Goal: Task Accomplishment & Management: Manage account settings

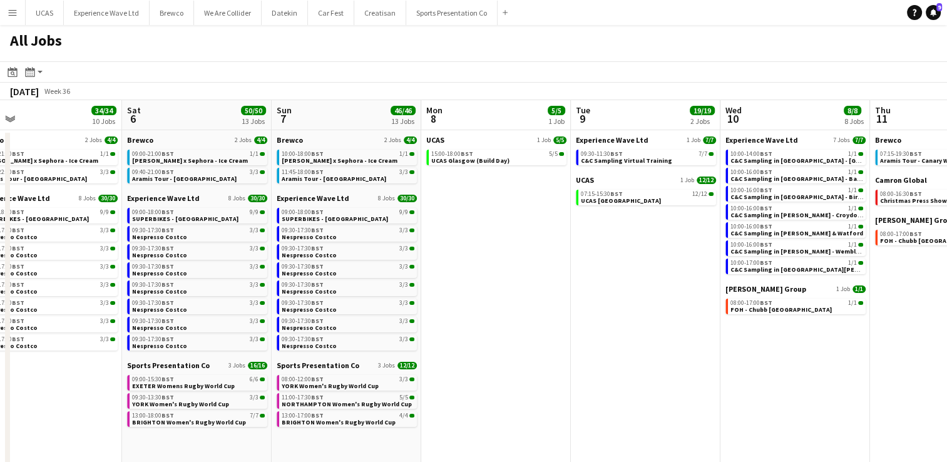
drag, startPoint x: 841, startPoint y: 347, endPoint x: 514, endPoint y: 337, distance: 326.9
click at [514, 337] on app-calendar-viewport "Tue 2 14/14 1 Job Wed 3 3/3 1 Job Thu 4 6/6 4 Jobs Fri 5 34/34 10 Jobs Sat 6 50…" at bounding box center [473, 375] width 947 height 550
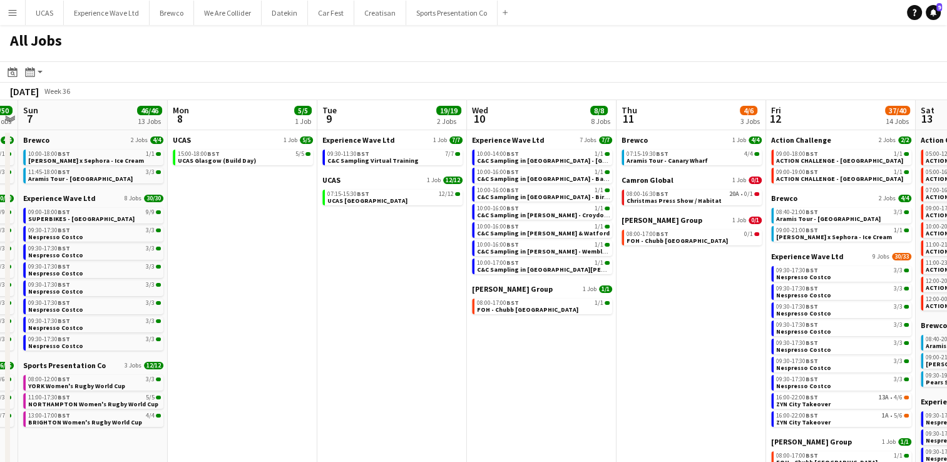
drag, startPoint x: 681, startPoint y: 359, endPoint x: 428, endPoint y: 349, distance: 253.1
click at [428, 349] on app-calendar-viewport "Thu 4 6/6 4 Jobs Fri 5 34/34 10 Jobs Sat 6 50/50 13 Jobs Sun 7 46/46 13 Jobs Mo…" at bounding box center [473, 375] width 947 height 550
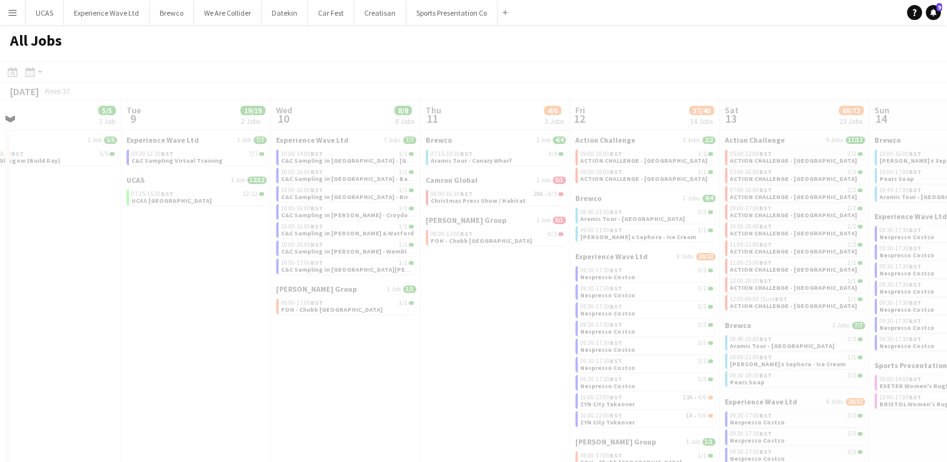
drag, startPoint x: 677, startPoint y: 367, endPoint x: 419, endPoint y: 349, distance: 258.6
click at [419, 349] on app-all-jobs "All Jobs Date picker SEP 2025 SEP 2025 Monday M Tuesday T Wednesday W Thursday …" at bounding box center [473, 337] width 947 height 625
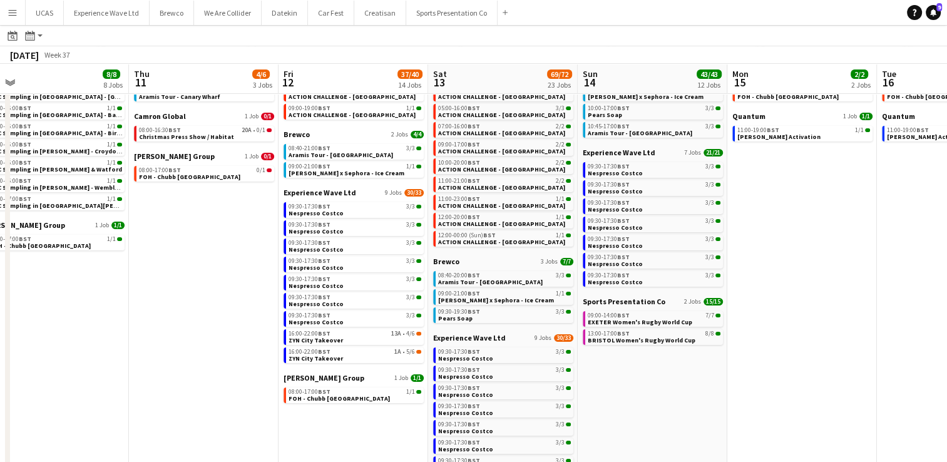
scroll to position [0, 331]
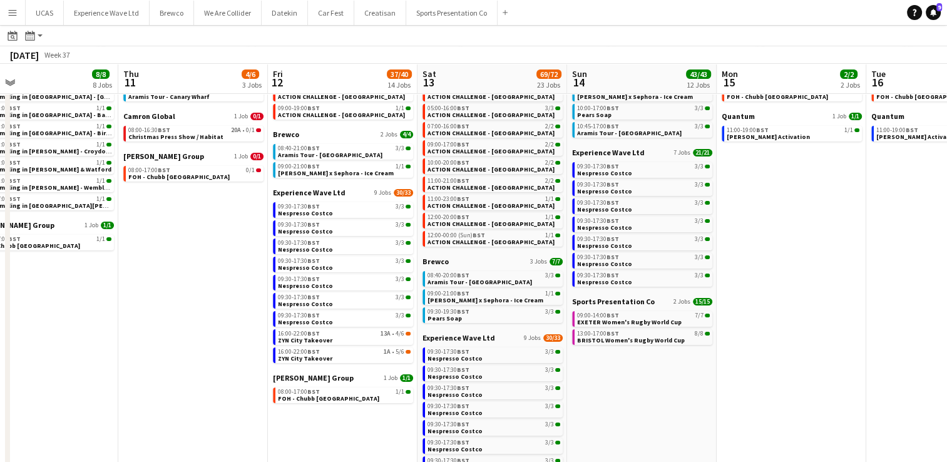
drag, startPoint x: 439, startPoint y: 309, endPoint x: 137, endPoint y: 309, distance: 302.4
click at [137, 309] on app-calendar-viewport "Mon 8 5/5 1 Job Tue 9 19/19 2 Jobs Wed 10 8/8 8 Jobs Thu 11 4/6 3 Jobs Fri 12 3…" at bounding box center [473, 293] width 947 height 588
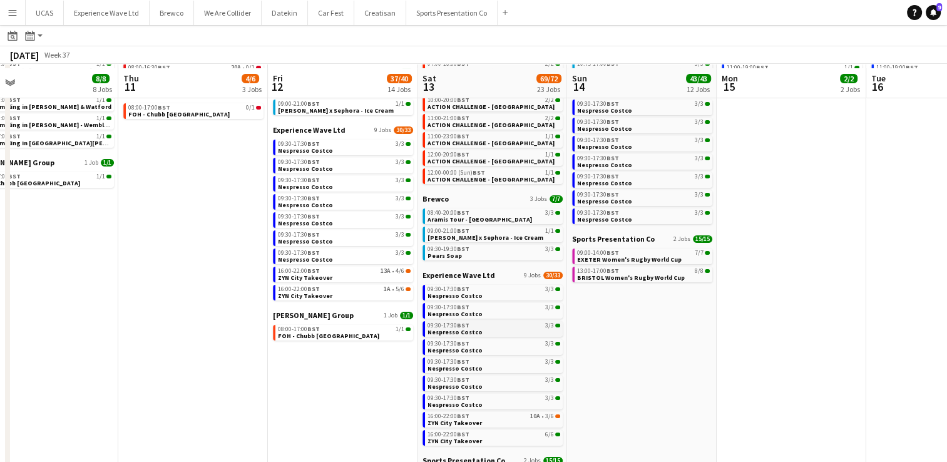
scroll to position [187, 0]
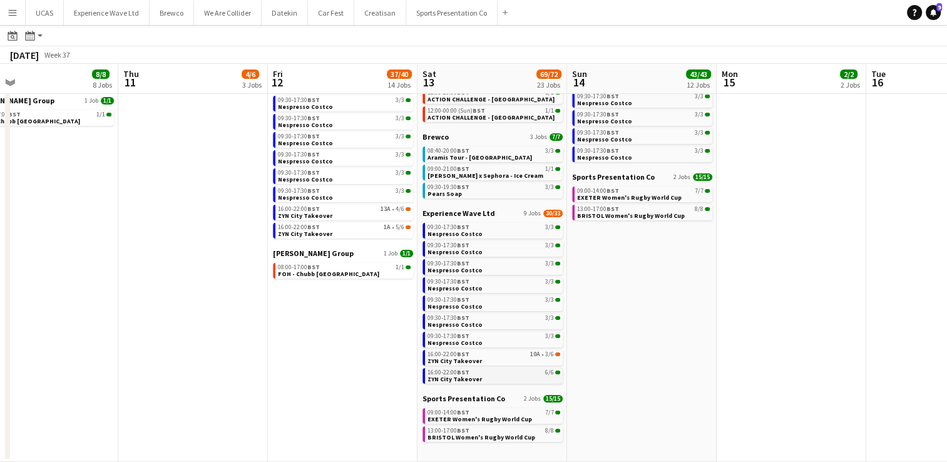
click at [483, 378] on link "16:00-22:00 BST 6/6 ZYN City Takeover" at bounding box center [494, 375] width 133 height 14
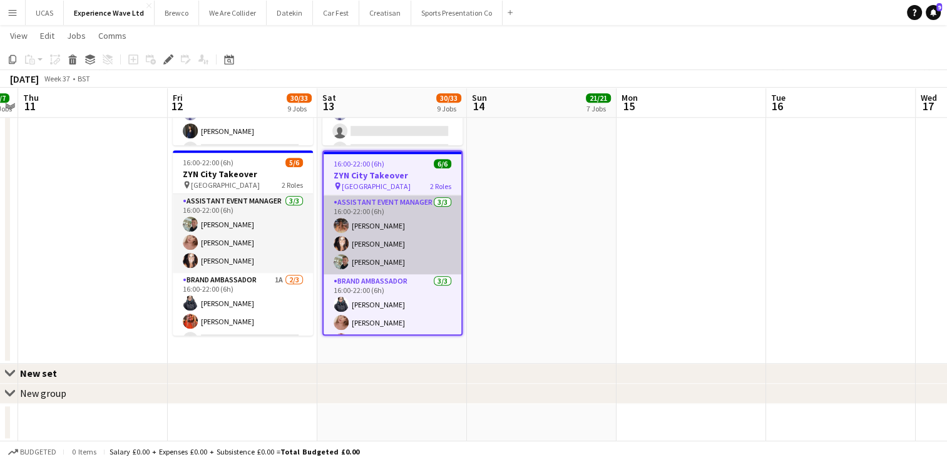
click at [411, 245] on app-card-role "Assistant Event Manager [DATE] 16:00-22:00 (6h) [PERSON_NAME] [PERSON_NAME] [PE…" at bounding box center [393, 234] width 138 height 79
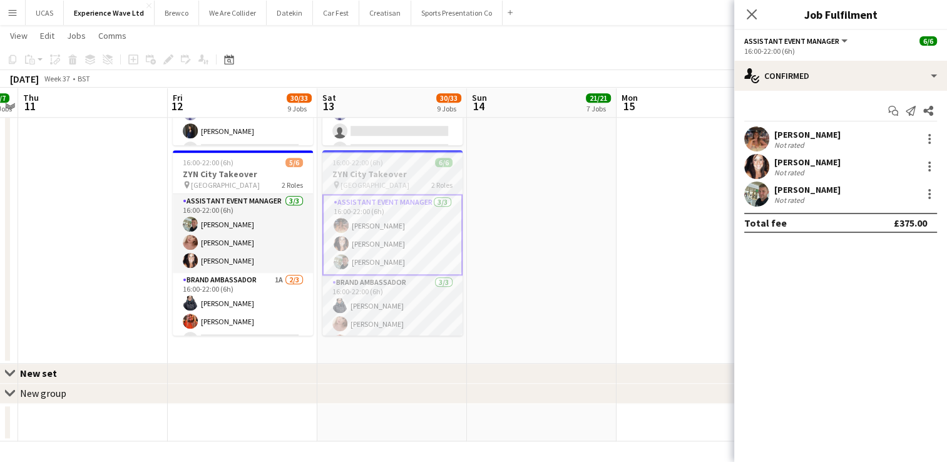
click at [426, 180] on div "pin Newcastle 2 Roles" at bounding box center [392, 185] width 140 height 10
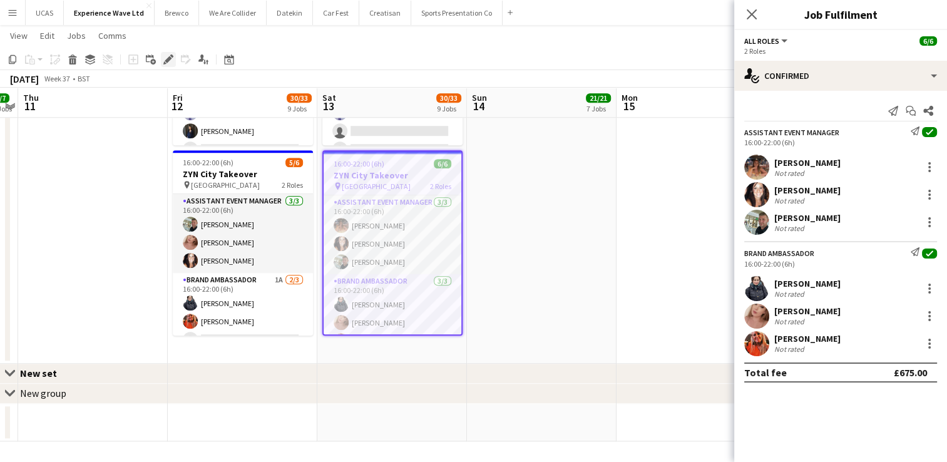
click at [164, 61] on icon at bounding box center [164, 62] width 3 height 3
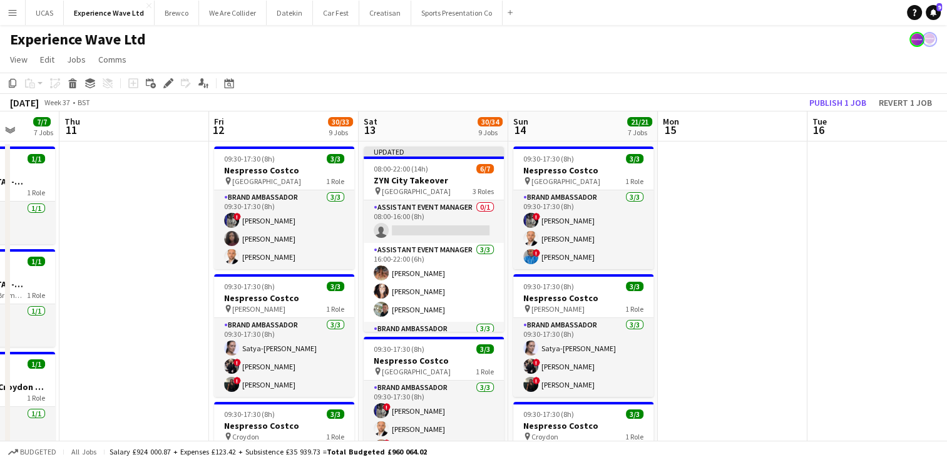
drag, startPoint x: 580, startPoint y: 260, endPoint x: 742, endPoint y: 279, distance: 162.5
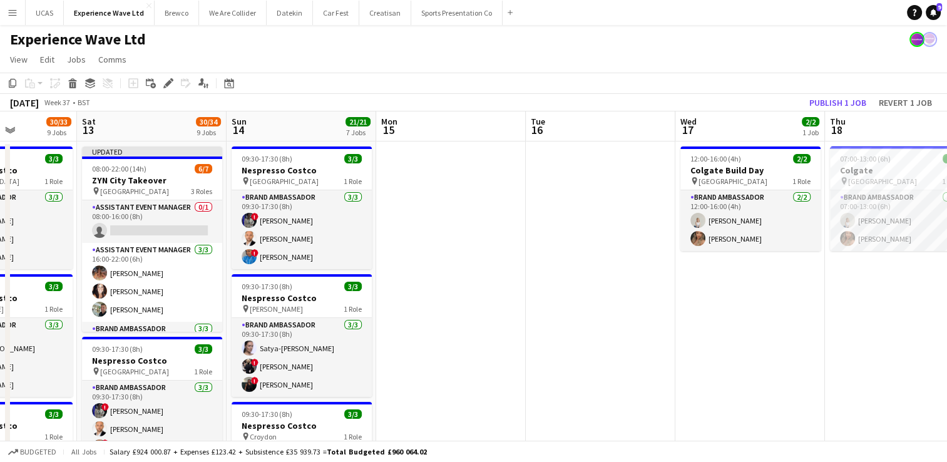
drag, startPoint x: 545, startPoint y: 325, endPoint x: 781, endPoint y: 332, distance: 235.5
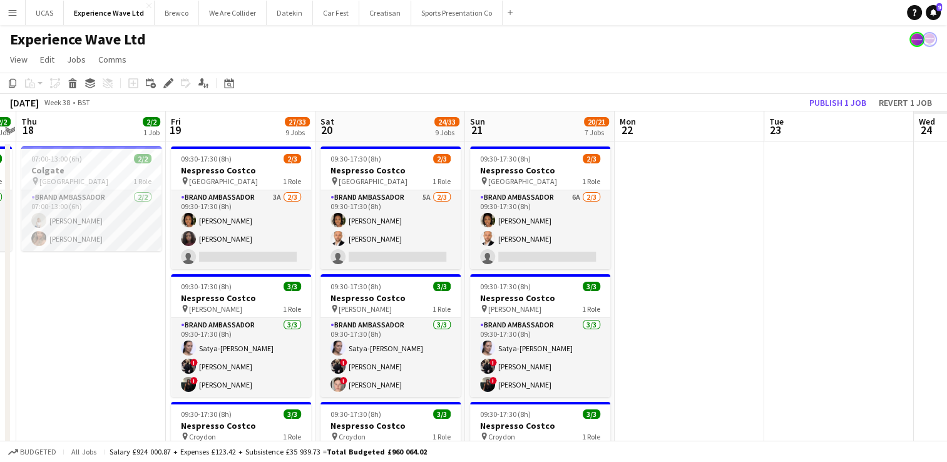
drag, startPoint x: 611, startPoint y: 349, endPoint x: 431, endPoint y: 356, distance: 179.8
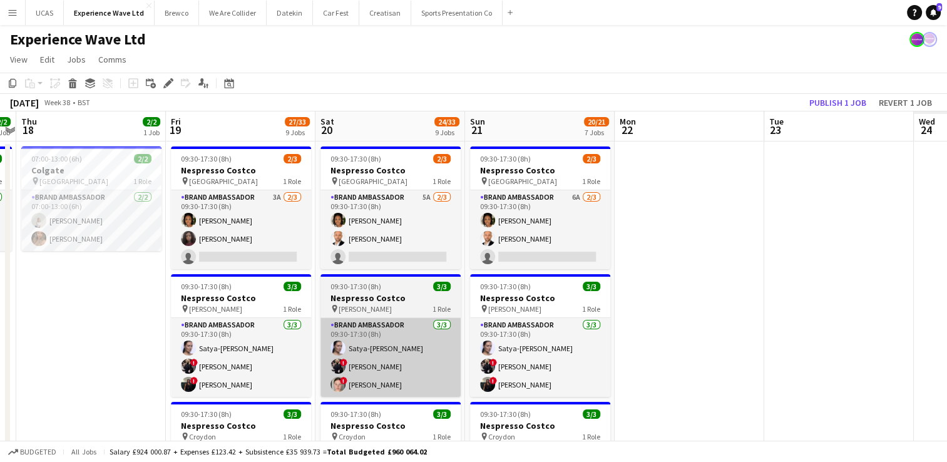
scroll to position [0, 342]
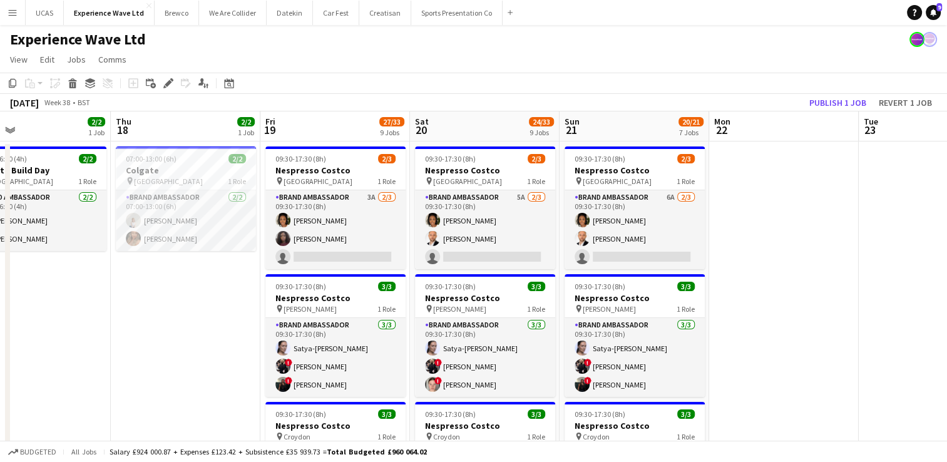
drag, startPoint x: 861, startPoint y: 285, endPoint x: 697, endPoint y: 314, distance: 166.5
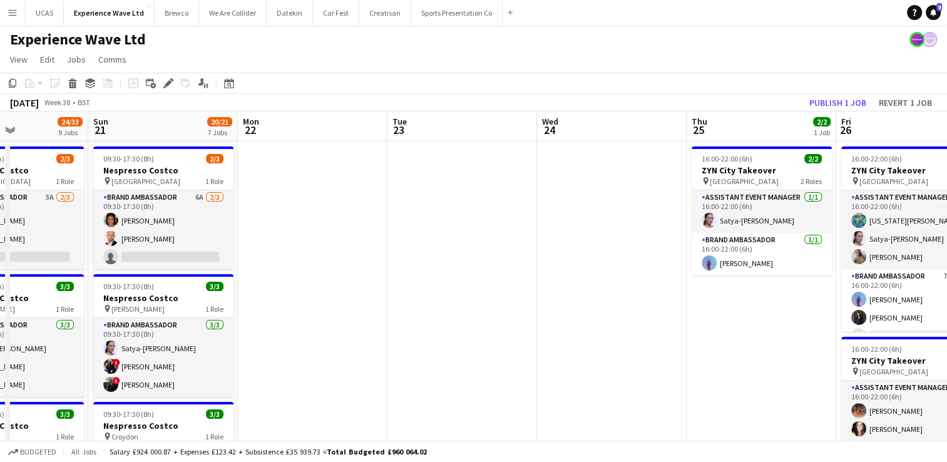
drag, startPoint x: 478, startPoint y: 322, endPoint x: 794, endPoint y: 321, distance: 316.1
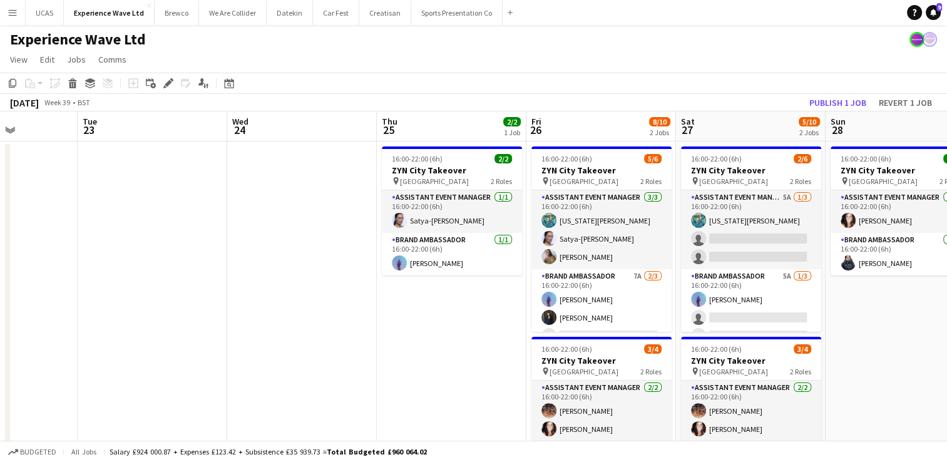
drag, startPoint x: 552, startPoint y: 340, endPoint x: 434, endPoint y: 351, distance: 118.9
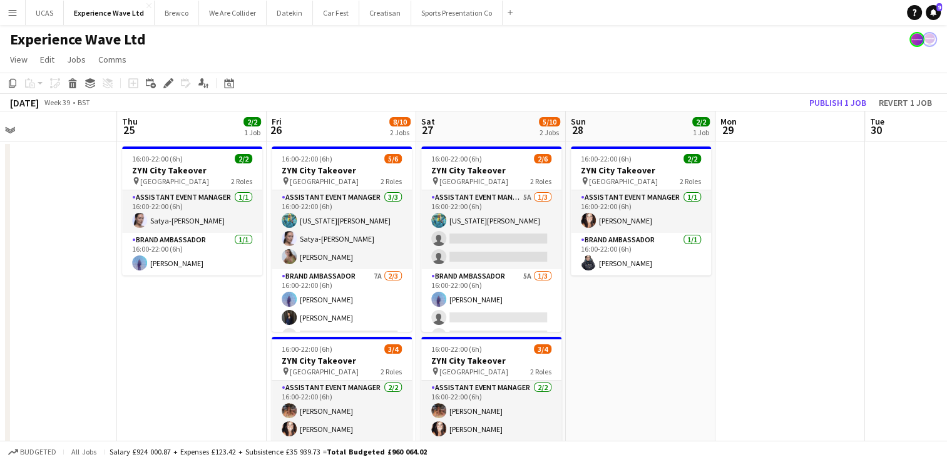
drag, startPoint x: 595, startPoint y: 327, endPoint x: 573, endPoint y: 332, distance: 22.6
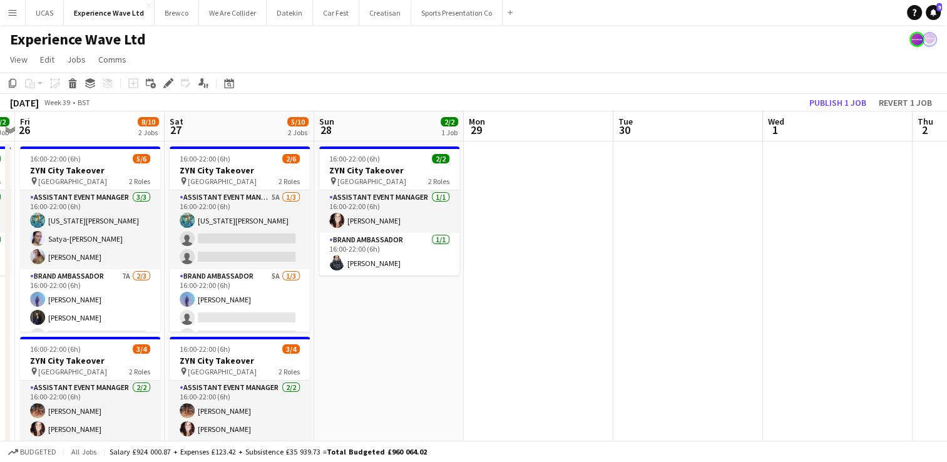
drag, startPoint x: 658, startPoint y: 339, endPoint x: 665, endPoint y: 329, distance: 12.0
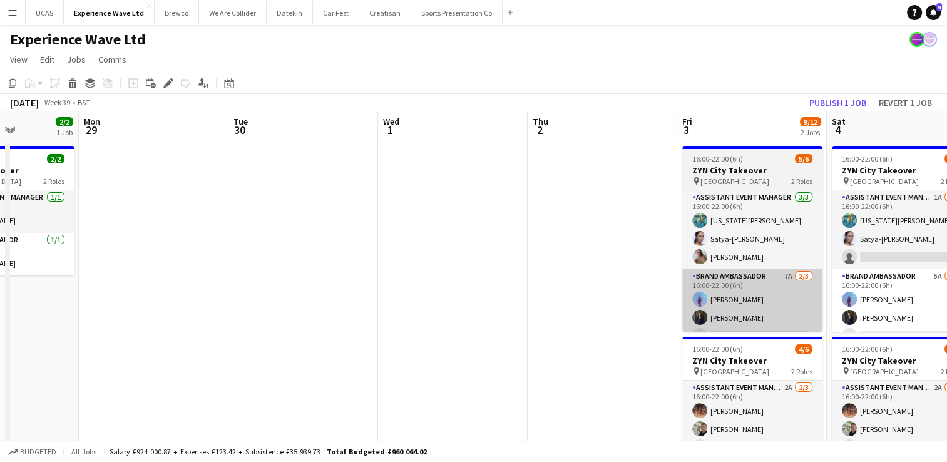
drag, startPoint x: 842, startPoint y: 315, endPoint x: 648, endPoint y: 329, distance: 194.6
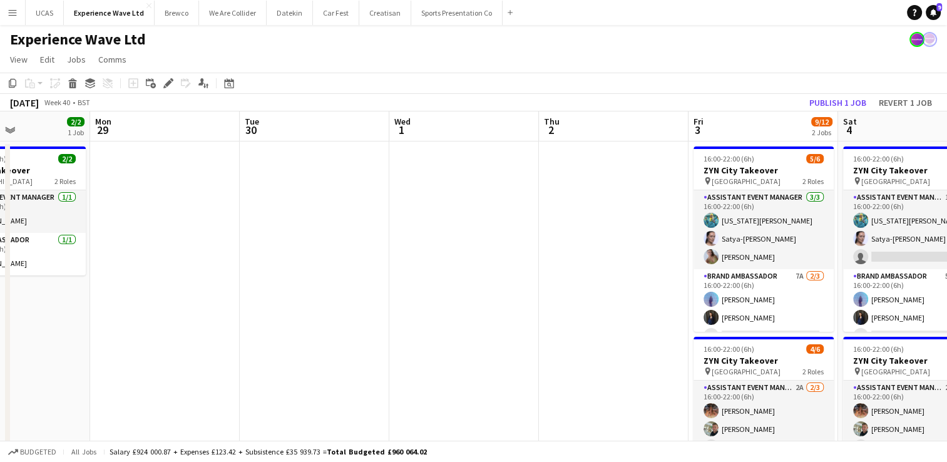
drag, startPoint x: 652, startPoint y: 324, endPoint x: 328, endPoint y: 359, distance: 326.2
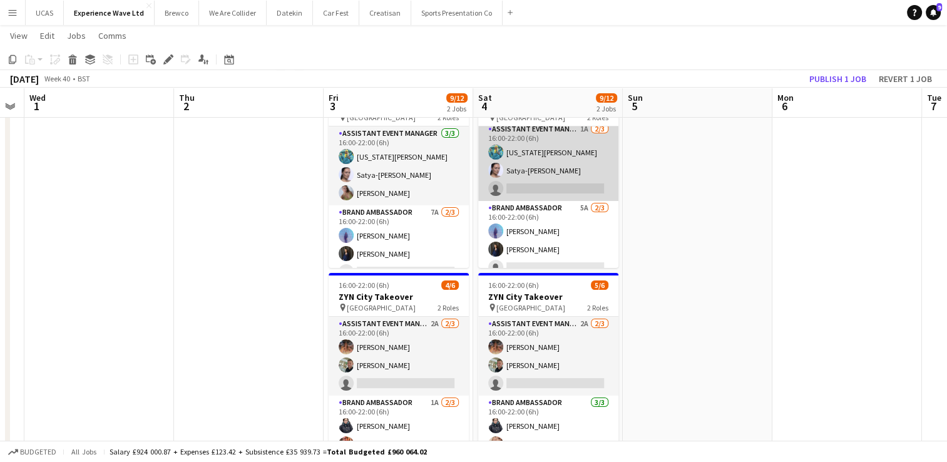
scroll to position [0, 0]
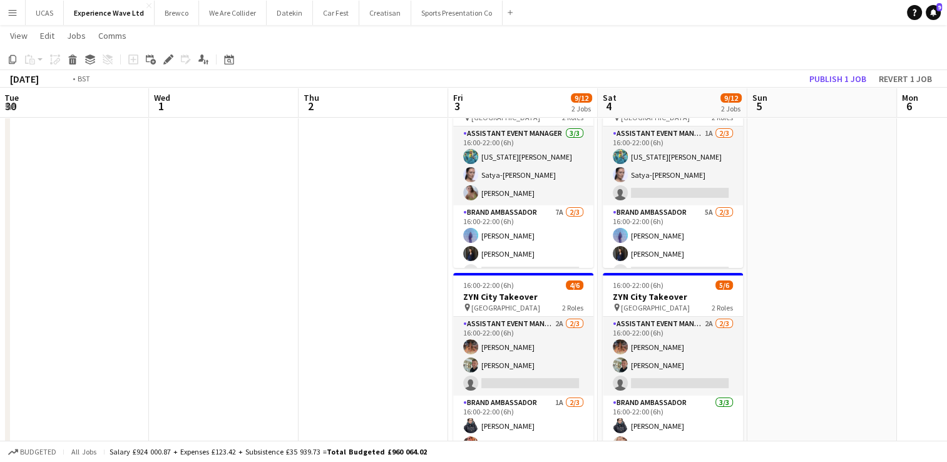
drag, startPoint x: 113, startPoint y: 319, endPoint x: 451, endPoint y: 298, distance: 338.7
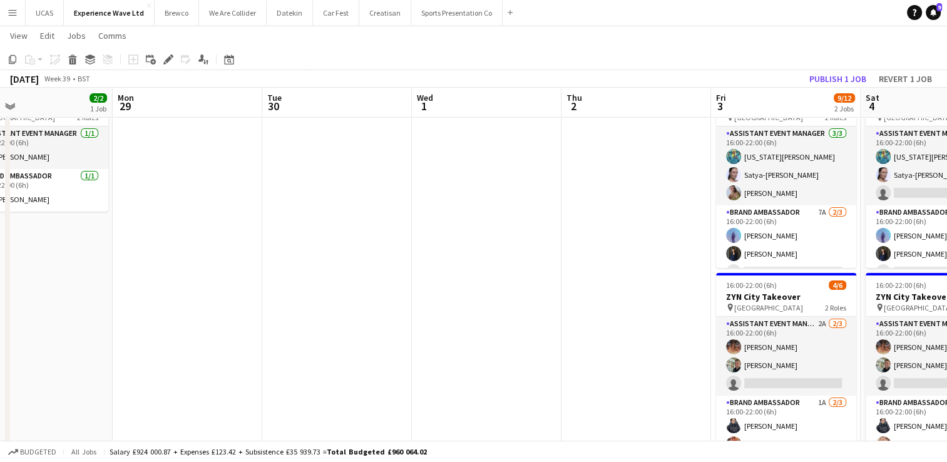
drag, startPoint x: 317, startPoint y: 325, endPoint x: 613, endPoint y: 279, distance: 299.6
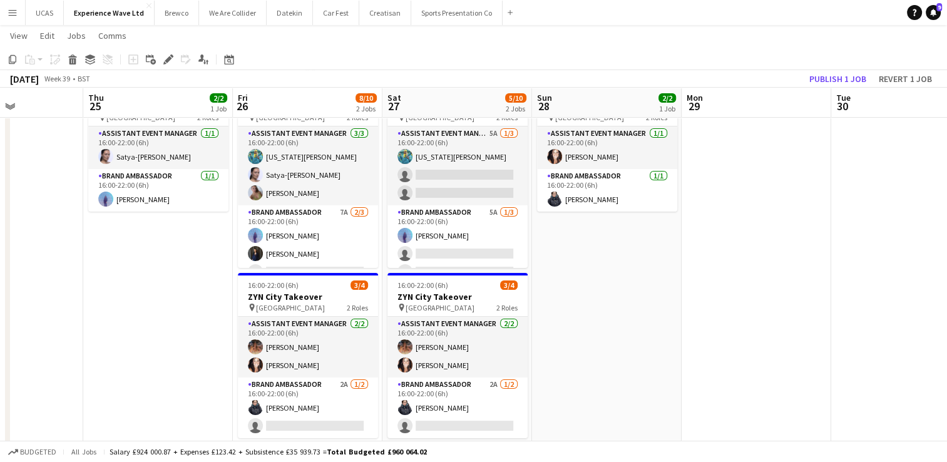
drag, startPoint x: 332, startPoint y: 332, endPoint x: 578, endPoint y: 280, distance: 251.9
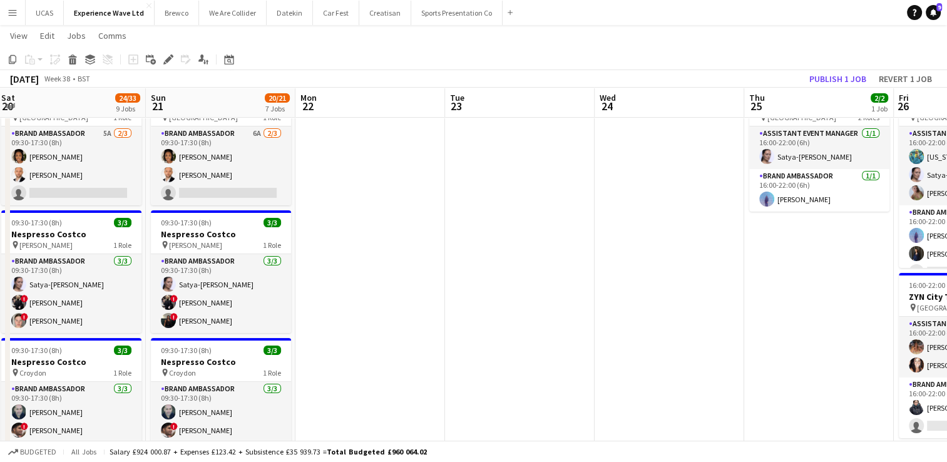
drag, startPoint x: 222, startPoint y: 327, endPoint x: 503, endPoint y: 260, distance: 288.8
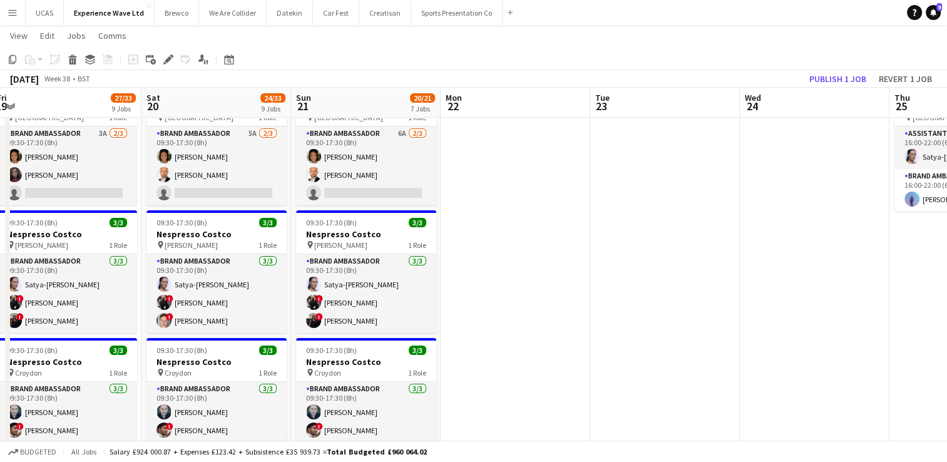
drag, startPoint x: 354, startPoint y: 309, endPoint x: 543, endPoint y: 265, distance: 193.5
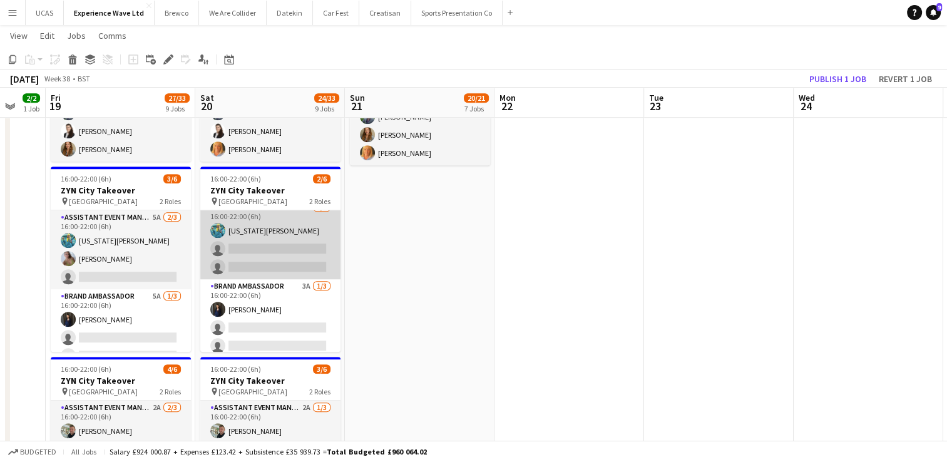
scroll to position [16, 0]
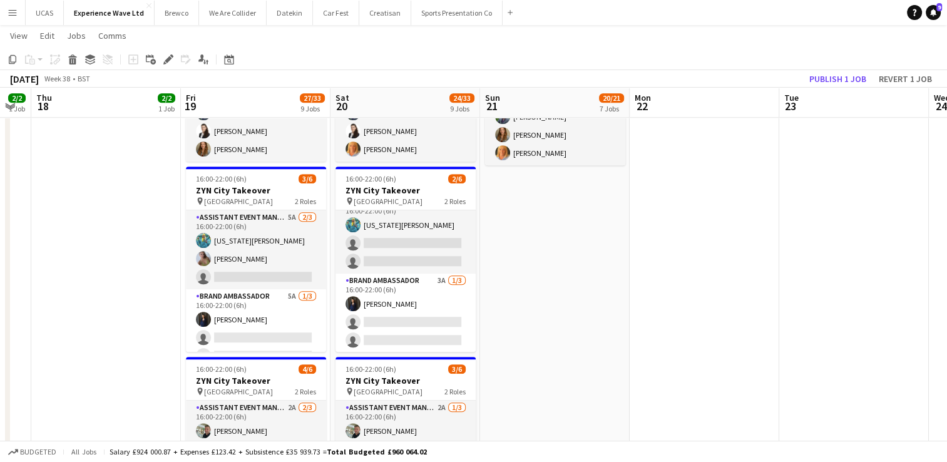
drag, startPoint x: 399, startPoint y: 247, endPoint x: 592, endPoint y: 239, distance: 193.0
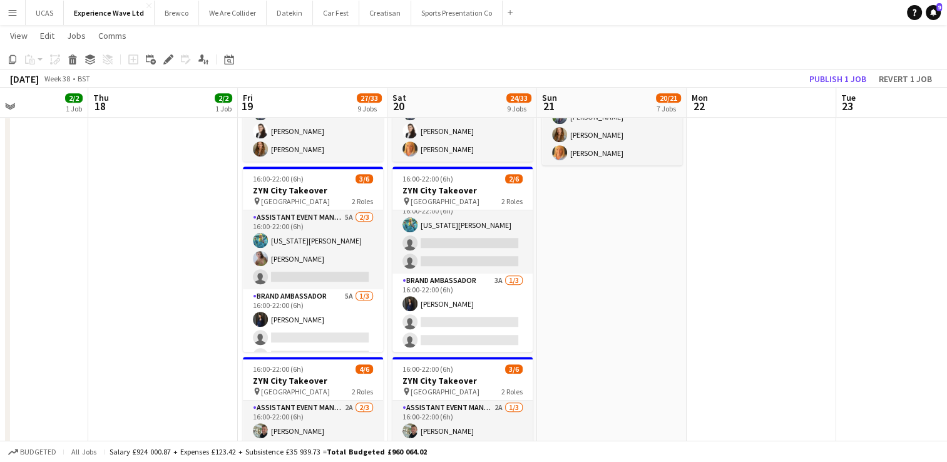
drag, startPoint x: 163, startPoint y: 279, endPoint x: 494, endPoint y: 249, distance: 332.5
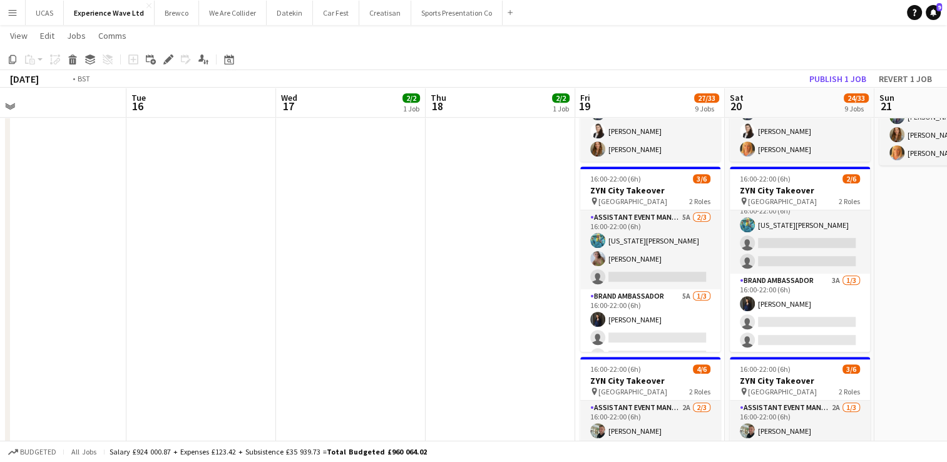
drag, startPoint x: 263, startPoint y: 292, endPoint x: 429, endPoint y: 270, distance: 168.0
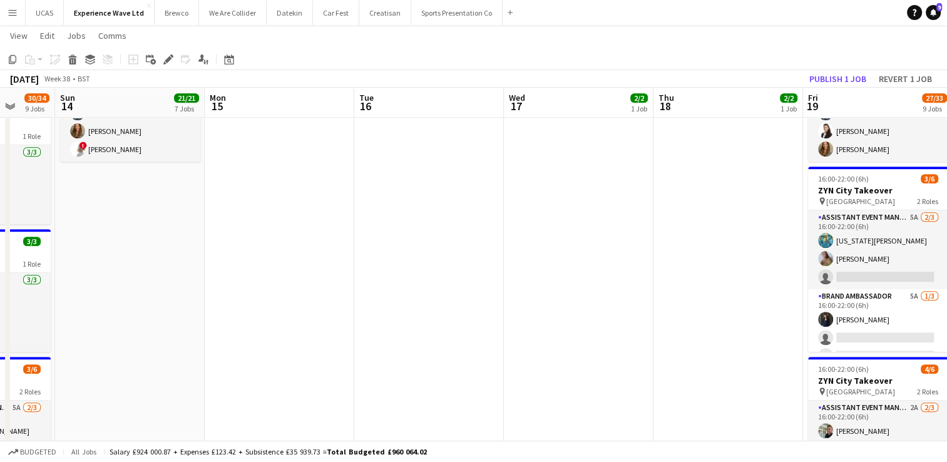
drag, startPoint x: 312, startPoint y: 289, endPoint x: 518, endPoint y: 265, distance: 207.4
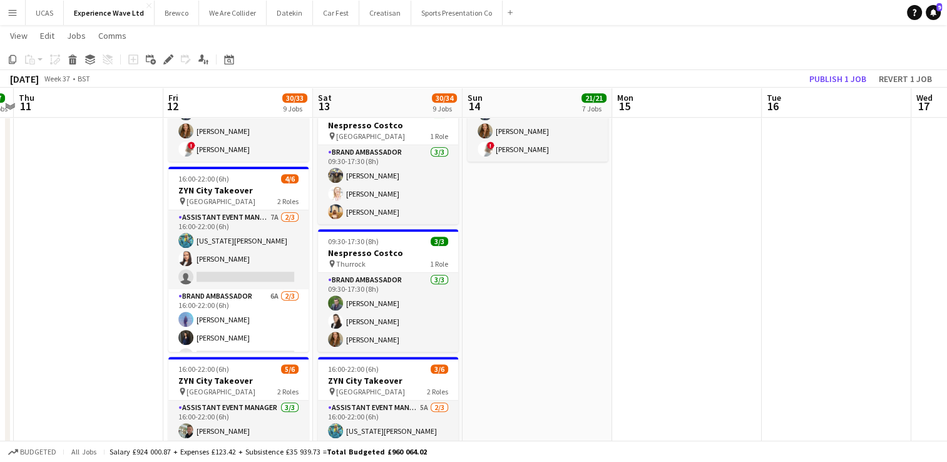
drag, startPoint x: 362, startPoint y: 297, endPoint x: 530, endPoint y: 269, distance: 169.5
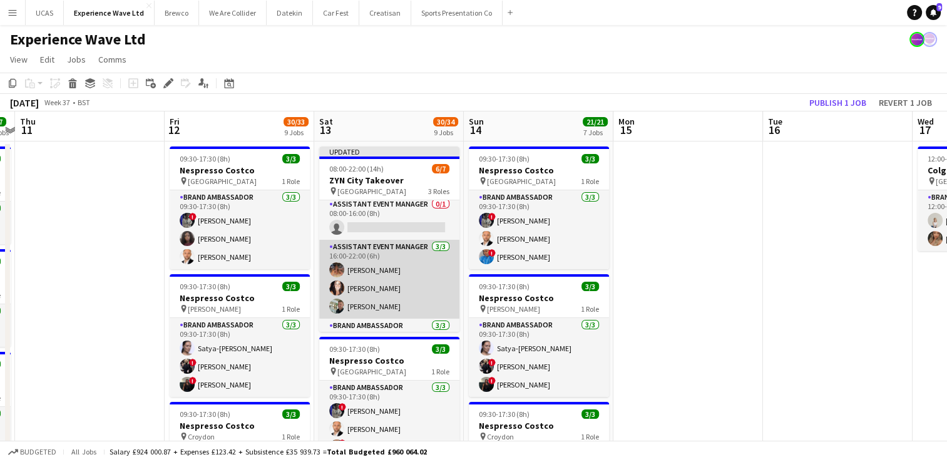
scroll to position [0, 0]
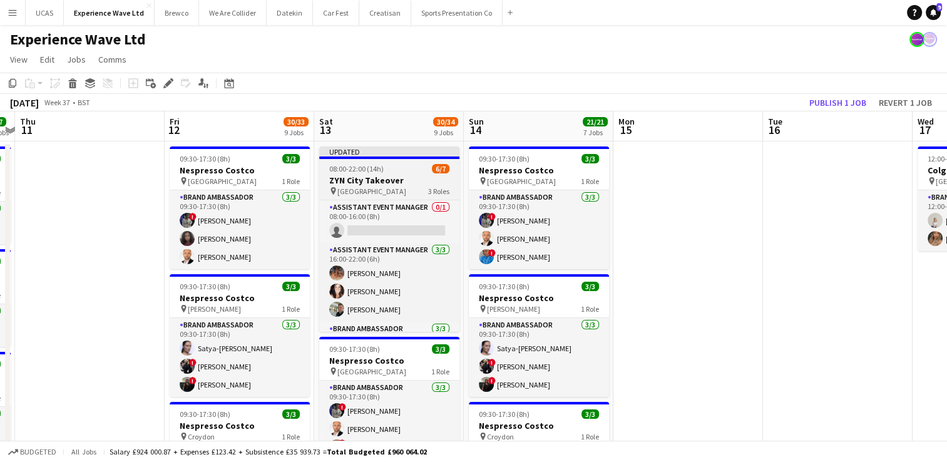
click at [361, 152] on div "Updated" at bounding box center [389, 151] width 140 height 10
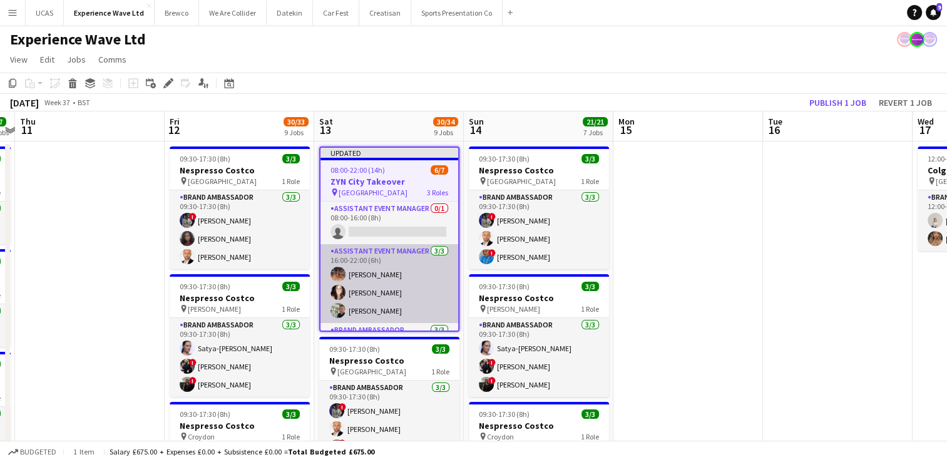
click at [391, 272] on app-card-role "Assistant Event Manager [DATE] 16:00-22:00 (6h) [PERSON_NAME] [PERSON_NAME] [PE…" at bounding box center [390, 283] width 138 height 79
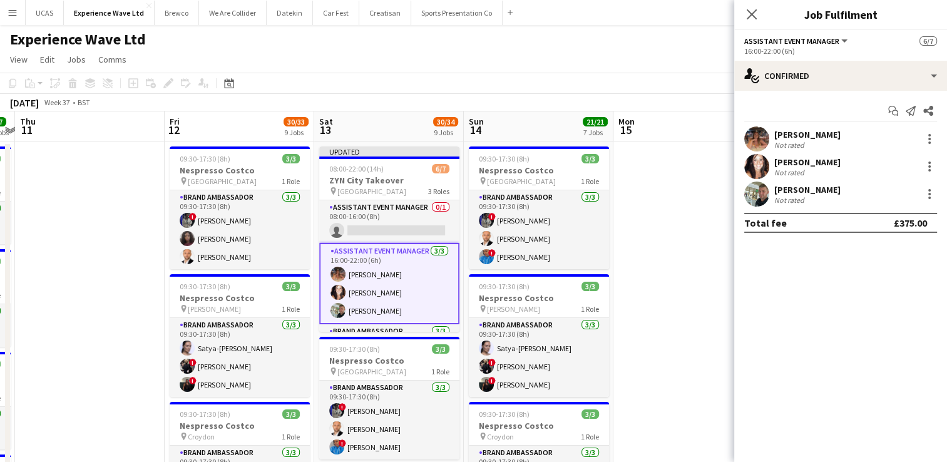
click at [848, 51] on div "16:00-22:00 (6h)" at bounding box center [840, 50] width 193 height 9
click at [839, 43] on button "Assistant Event Manager" at bounding box center [796, 40] width 105 height 9
click at [871, 46] on div "16:00-22:00 (6h)" at bounding box center [840, 50] width 193 height 9
click at [751, 11] on icon "Close pop-in" at bounding box center [752, 14] width 12 height 12
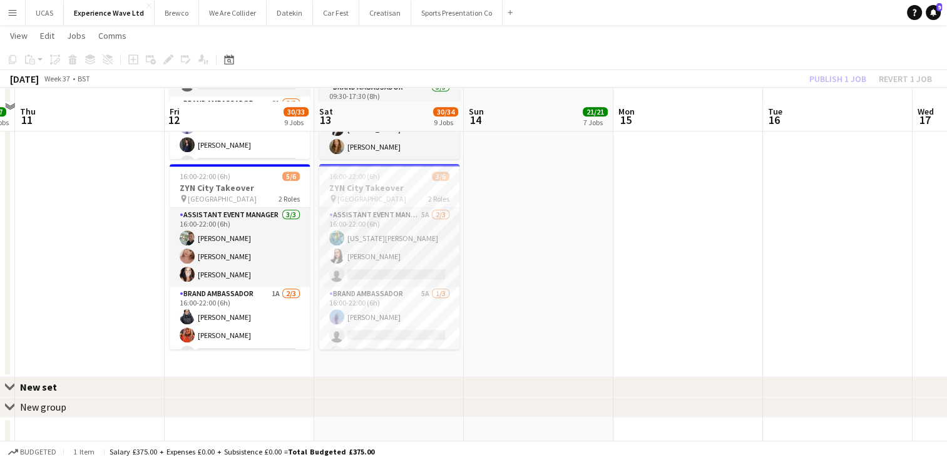
scroll to position [1083, 0]
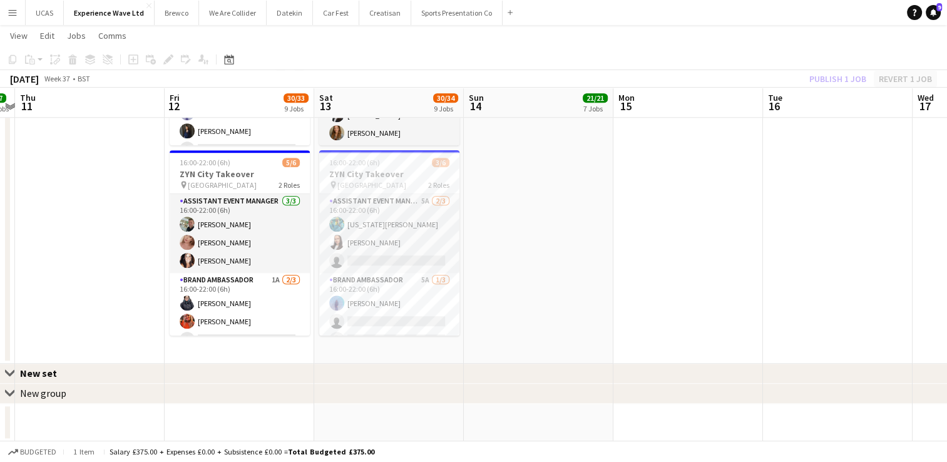
click at [903, 81] on div "Publish 1 job Revert 1 job" at bounding box center [870, 79] width 153 height 16
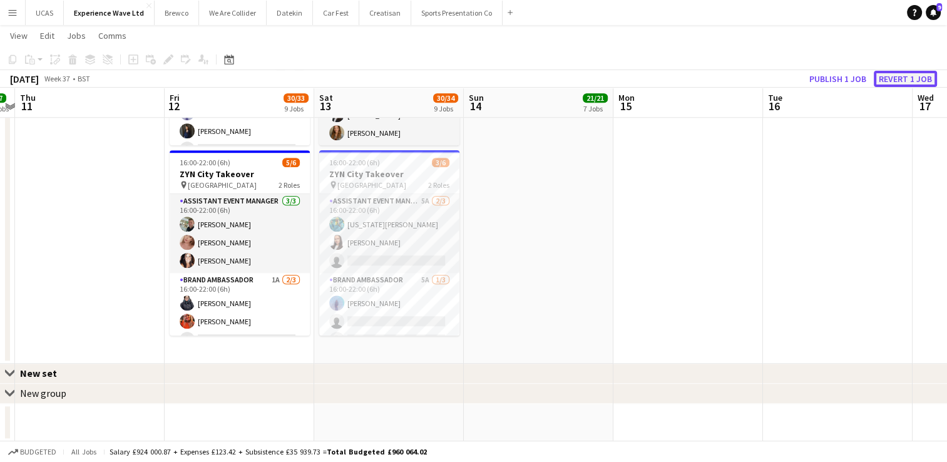
click at [903, 81] on button "Revert 1 job" at bounding box center [905, 79] width 63 height 16
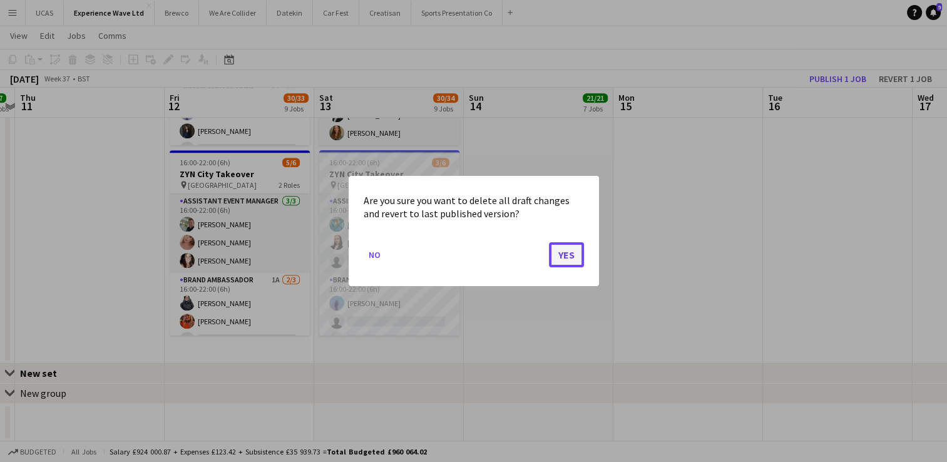
click at [559, 259] on button "Yes" at bounding box center [566, 254] width 35 height 25
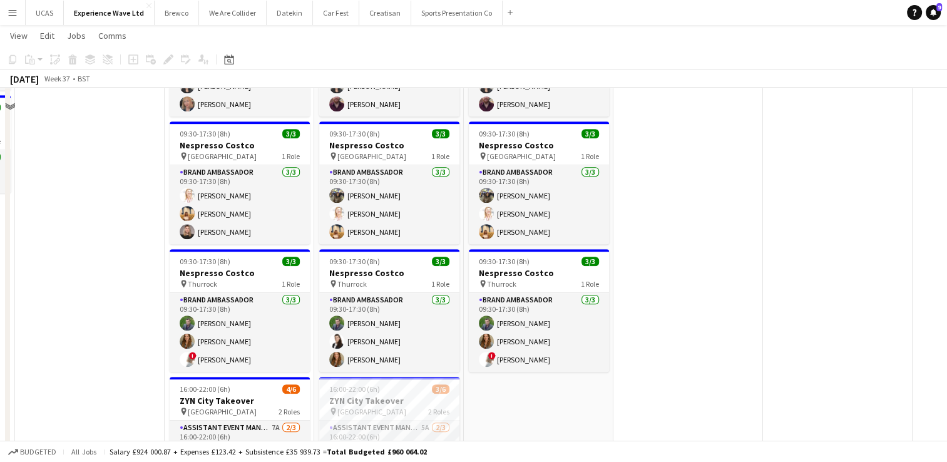
scroll to position [689, 0]
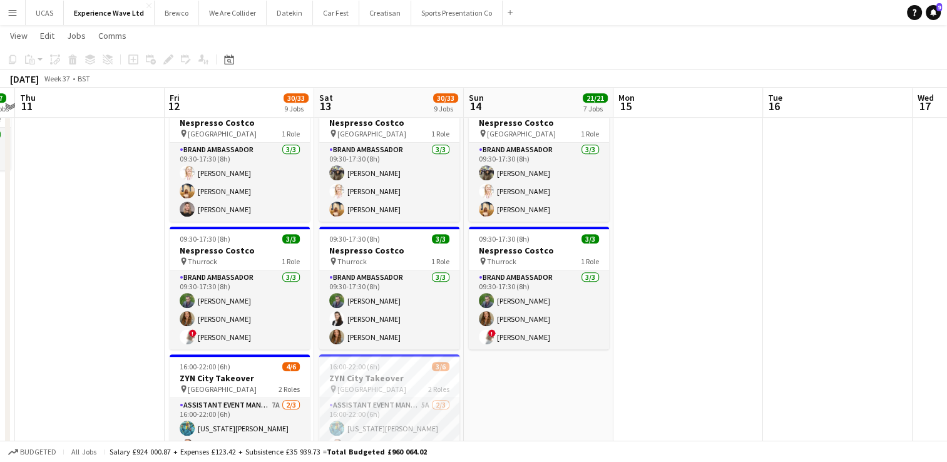
click at [701, 362] on app-date-cell at bounding box center [688, 105] width 150 height 1306
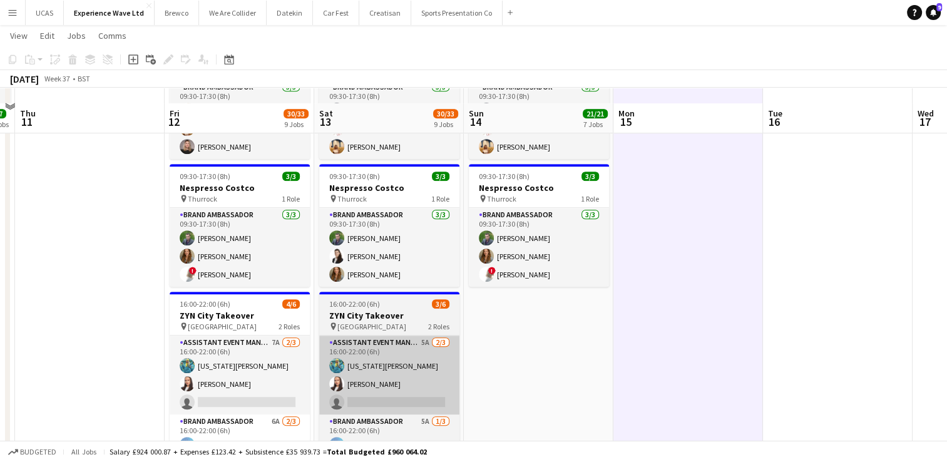
scroll to position [814, 0]
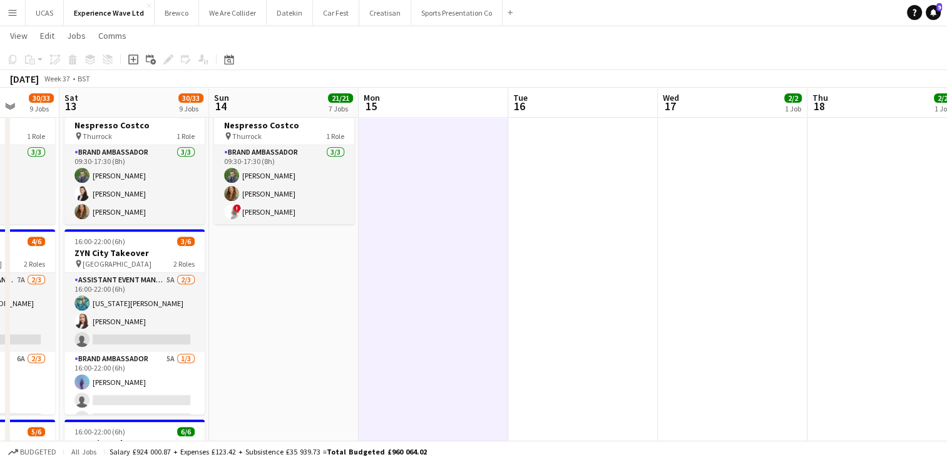
drag, startPoint x: 717, startPoint y: 289, endPoint x: 488, endPoint y: 338, distance: 235.0
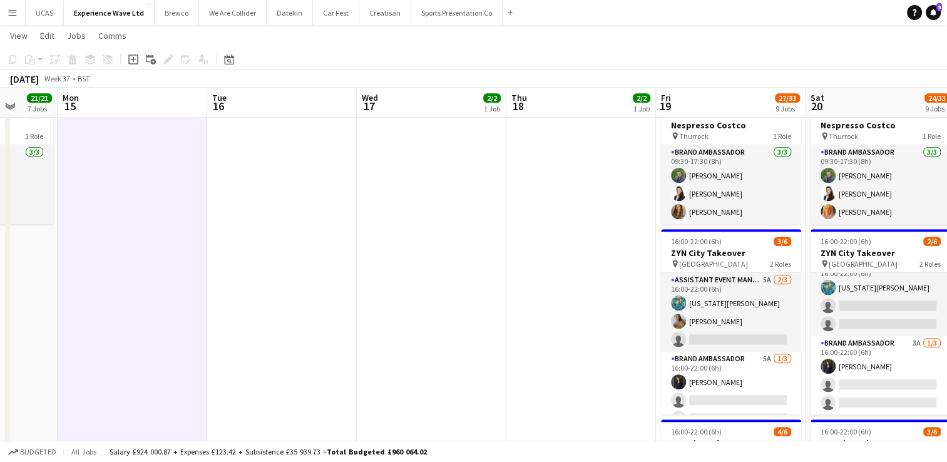
scroll to position [0, 545]
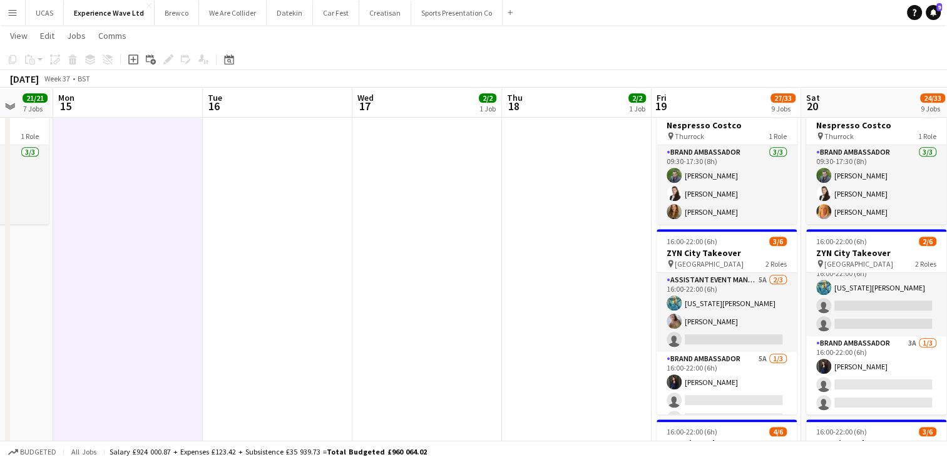
drag, startPoint x: 748, startPoint y: 374, endPoint x: 434, endPoint y: 359, distance: 314.6
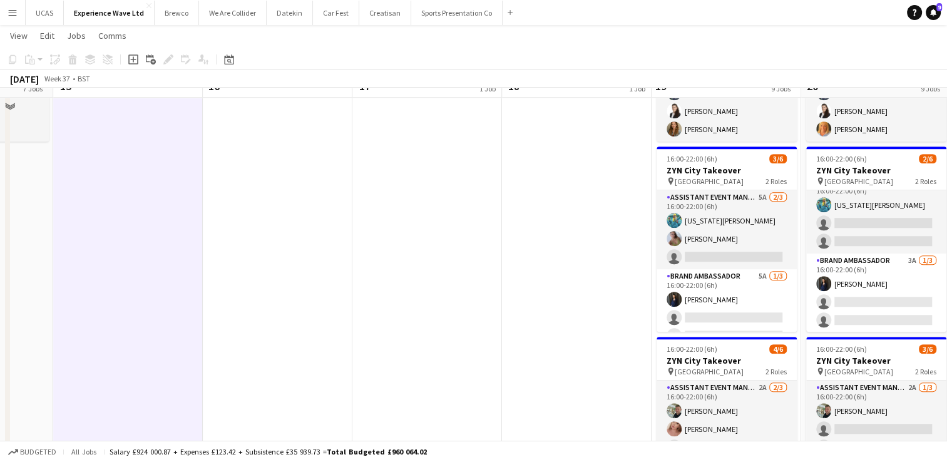
scroll to position [876, 0]
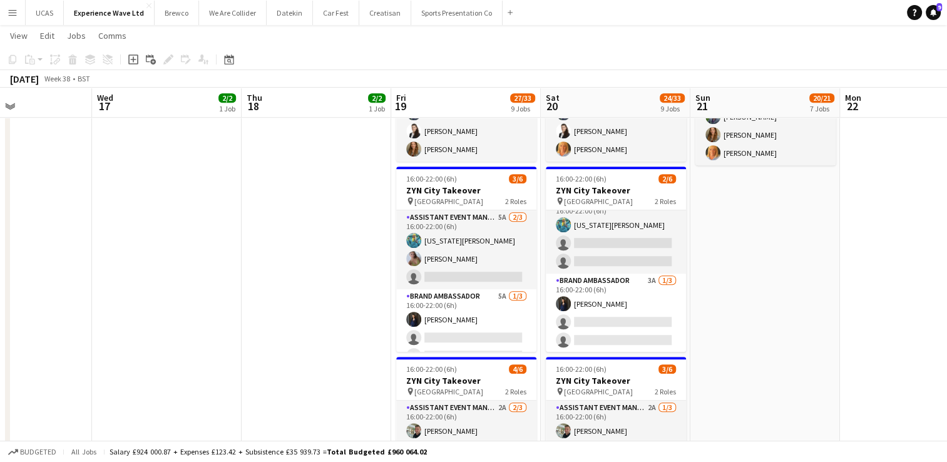
drag, startPoint x: 553, startPoint y: 325, endPoint x: 293, endPoint y: 355, distance: 262.1
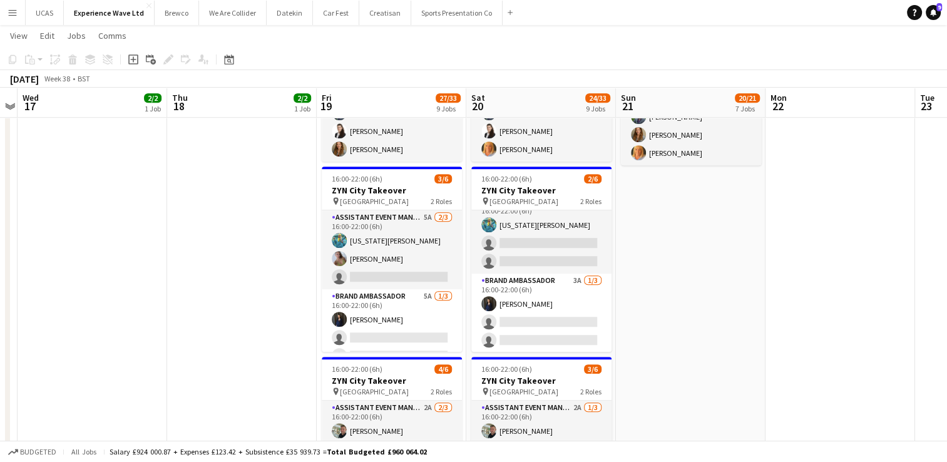
scroll to position [0, 583]
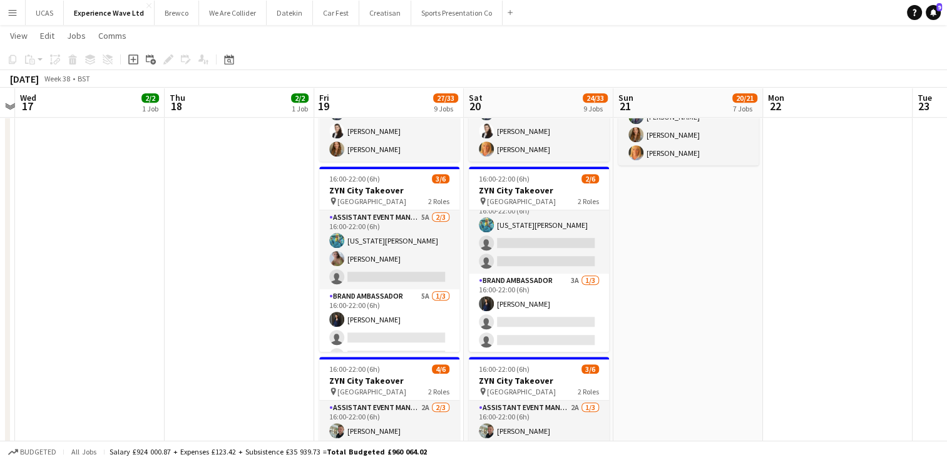
drag, startPoint x: 778, startPoint y: 284, endPoint x: 702, endPoint y: 287, distance: 76.5
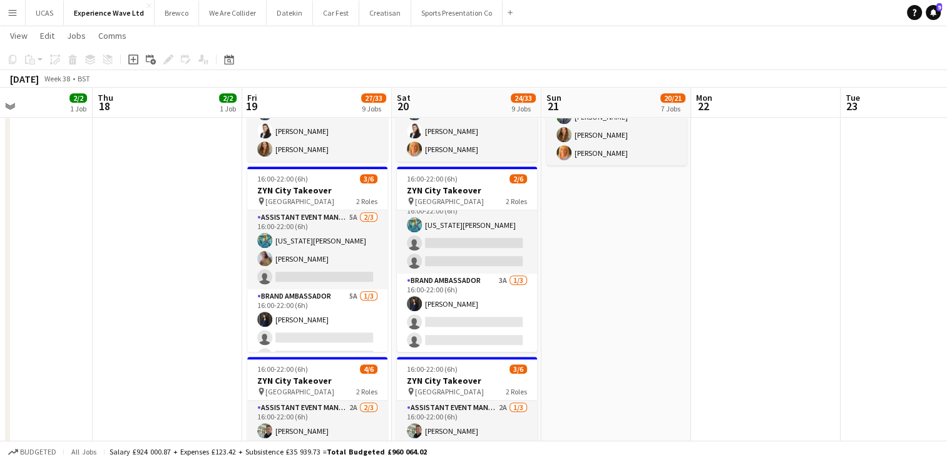
scroll to position [0, 532]
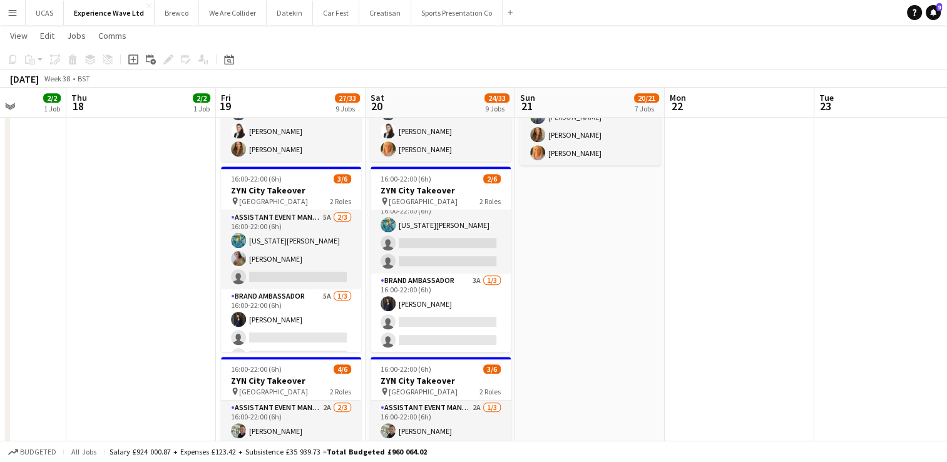
drag, startPoint x: 763, startPoint y: 259, endPoint x: 665, endPoint y: 263, distance: 98.4
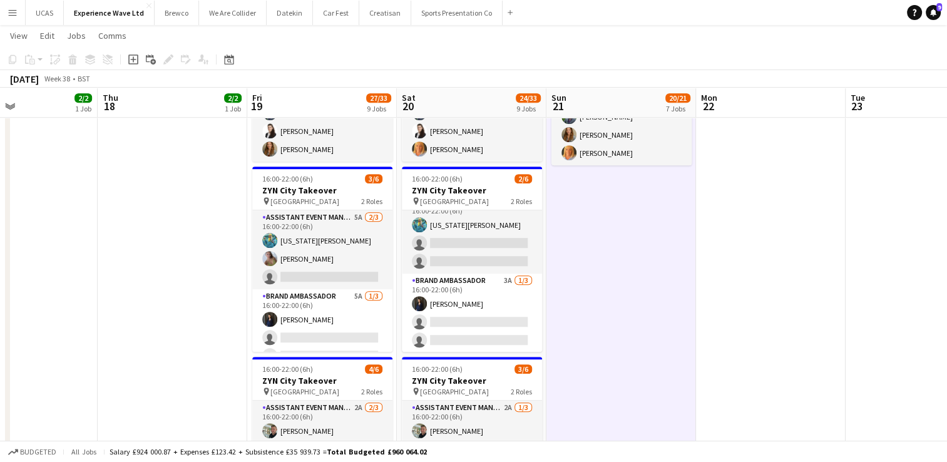
drag, startPoint x: 775, startPoint y: 284, endPoint x: 507, endPoint y: 284, distance: 267.9
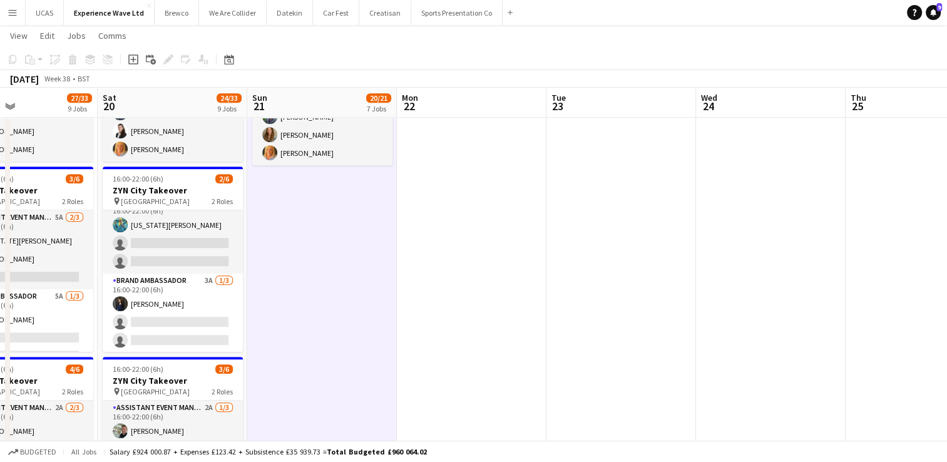
drag, startPoint x: 446, startPoint y: 277, endPoint x: 466, endPoint y: 276, distance: 19.4
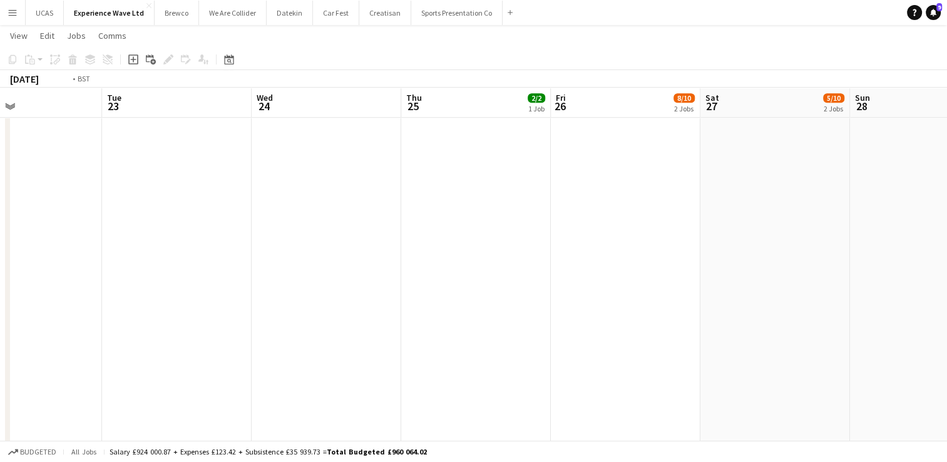
drag, startPoint x: 598, startPoint y: 275, endPoint x: 408, endPoint y: 281, distance: 190.4
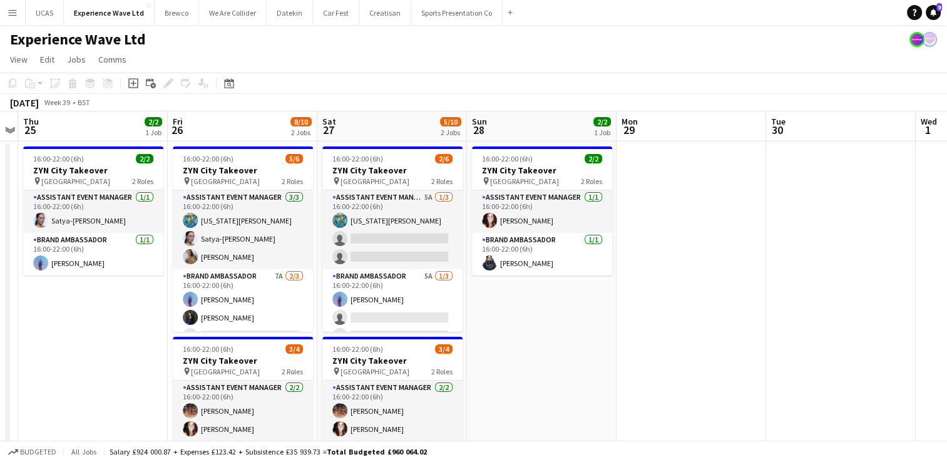
scroll to position [0, 439]
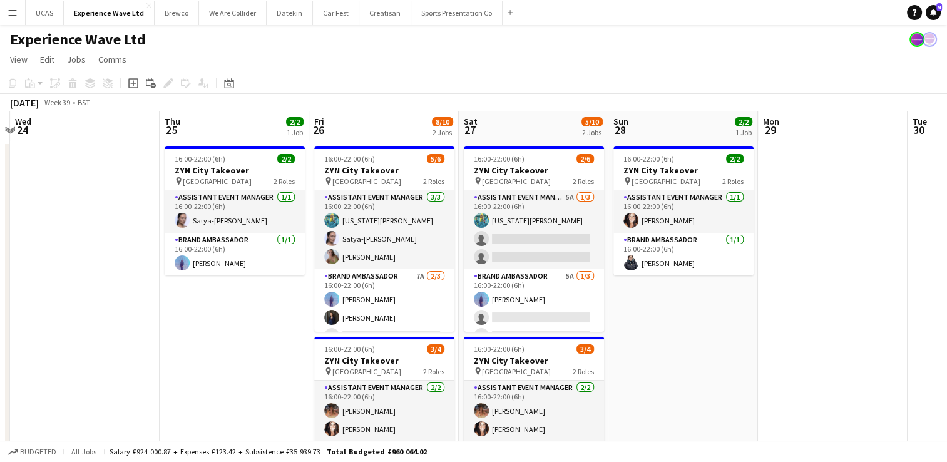
drag, startPoint x: 458, startPoint y: 325, endPoint x: 241, endPoint y: 340, distance: 217.1
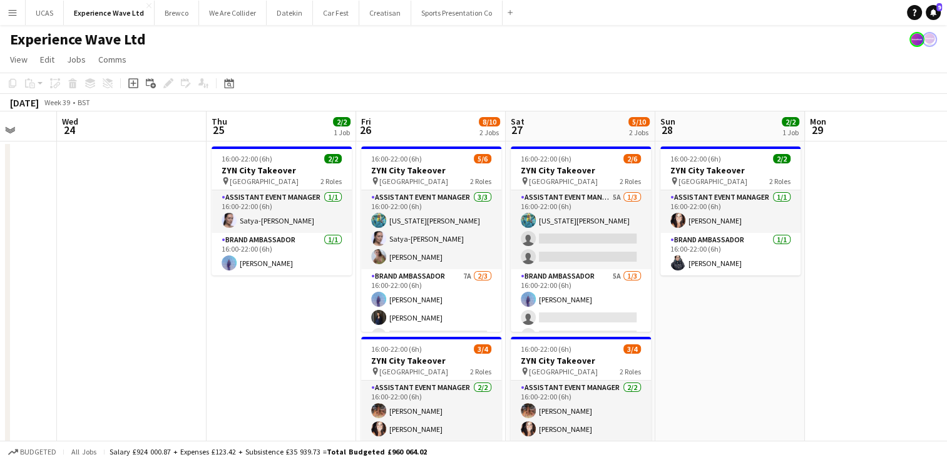
drag, startPoint x: 738, startPoint y: 329, endPoint x: 699, endPoint y: 322, distance: 40.0
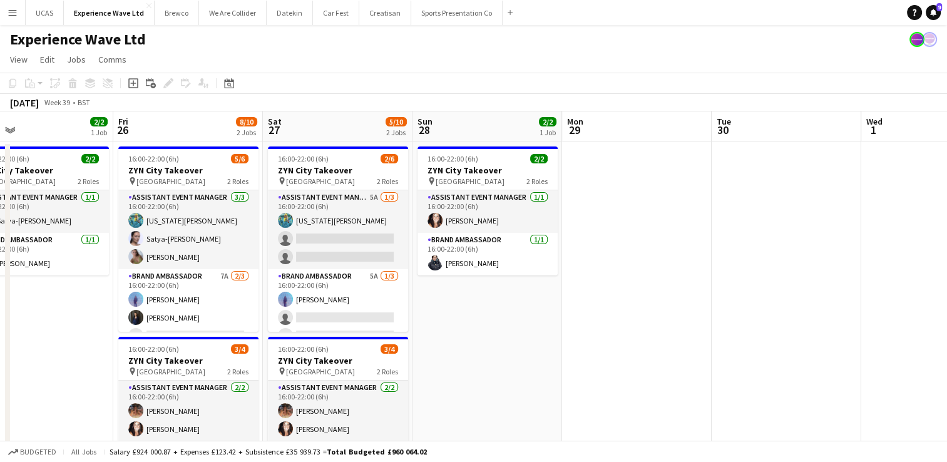
drag, startPoint x: 738, startPoint y: 316, endPoint x: 528, endPoint y: 316, distance: 209.7
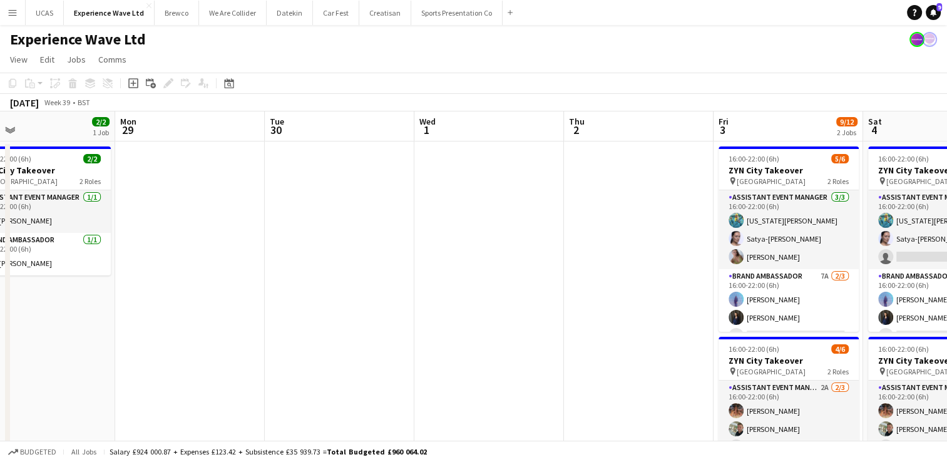
drag, startPoint x: 596, startPoint y: 302, endPoint x: 518, endPoint y: 309, distance: 78.0
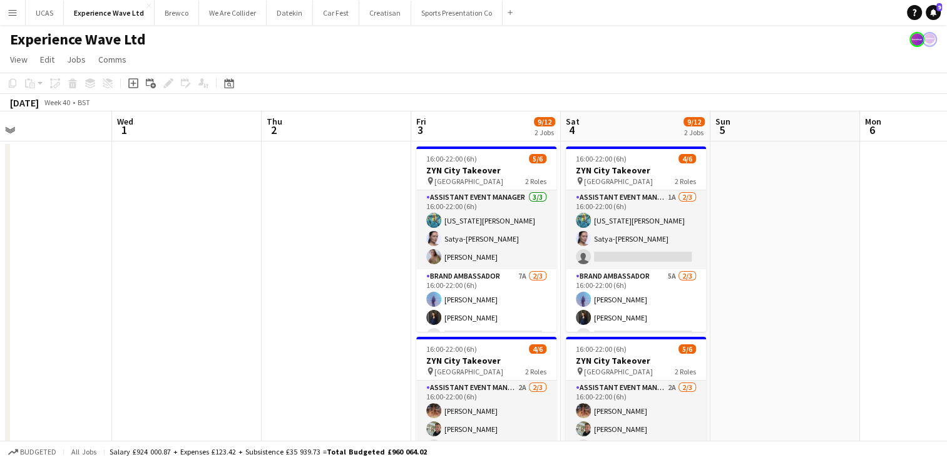
drag, startPoint x: 536, startPoint y: 304, endPoint x: 260, endPoint y: 307, distance: 275.5
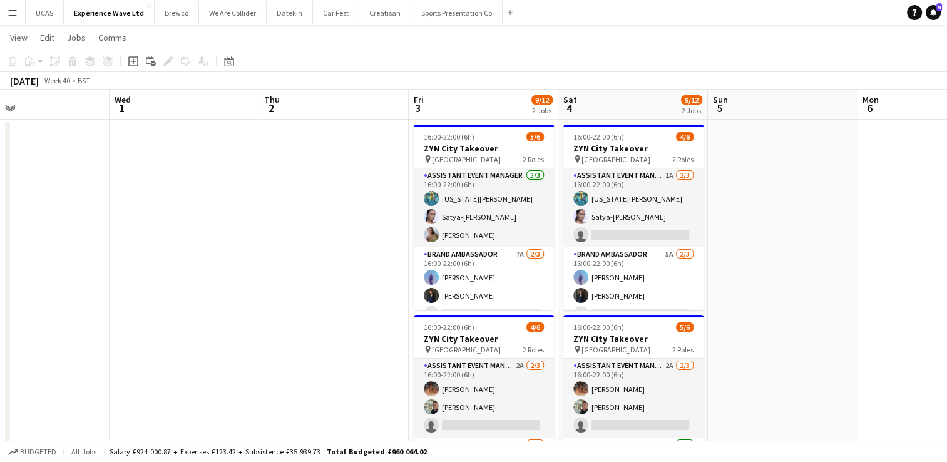
scroll to position [0, 0]
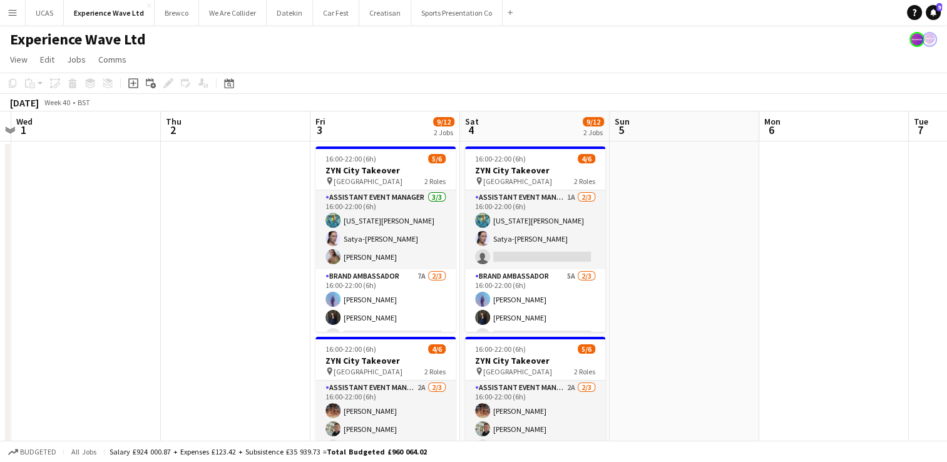
drag, startPoint x: 308, startPoint y: 277, endPoint x: 208, endPoint y: 279, distance: 100.2
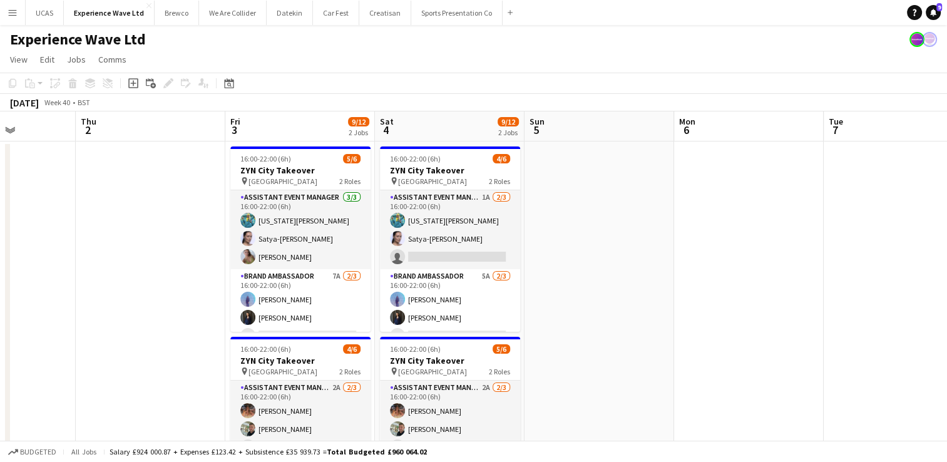
scroll to position [0, 531]
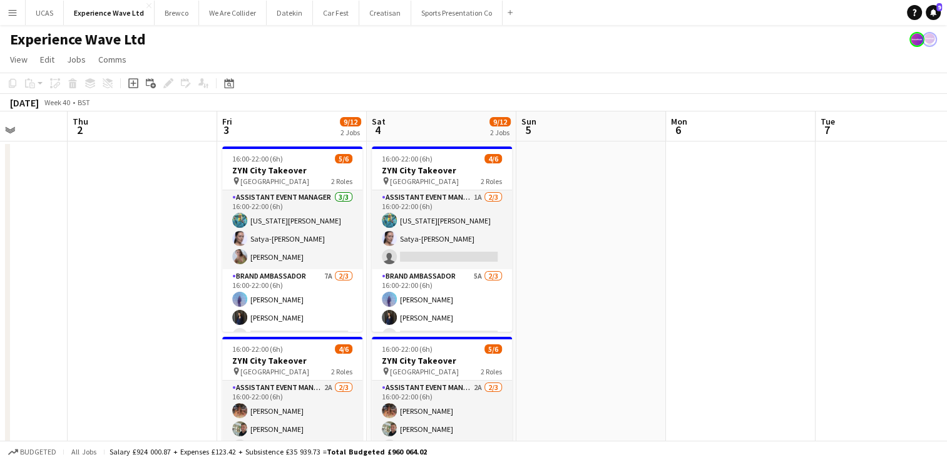
drag, startPoint x: 732, startPoint y: 259, endPoint x: 640, endPoint y: 259, distance: 91.4
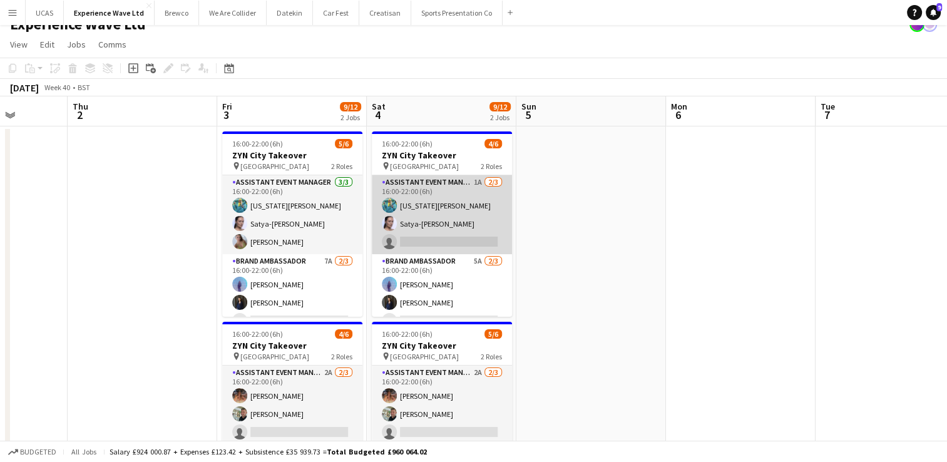
scroll to position [0, 0]
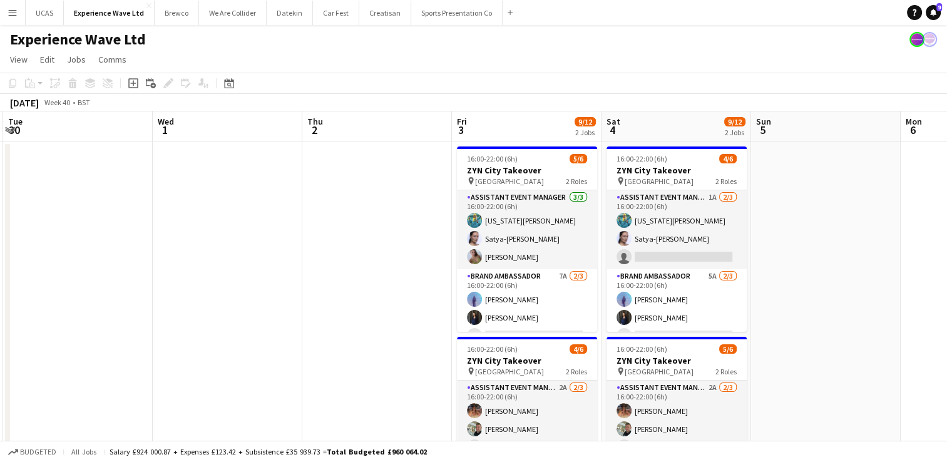
drag, startPoint x: 160, startPoint y: 265, endPoint x: 410, endPoint y: 250, distance: 250.8
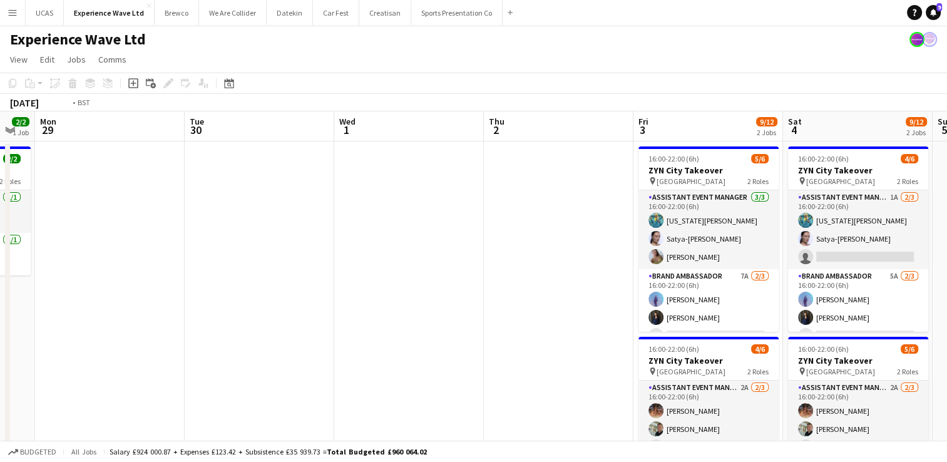
drag, startPoint x: 195, startPoint y: 284, endPoint x: 453, endPoint y: 262, distance: 258.8
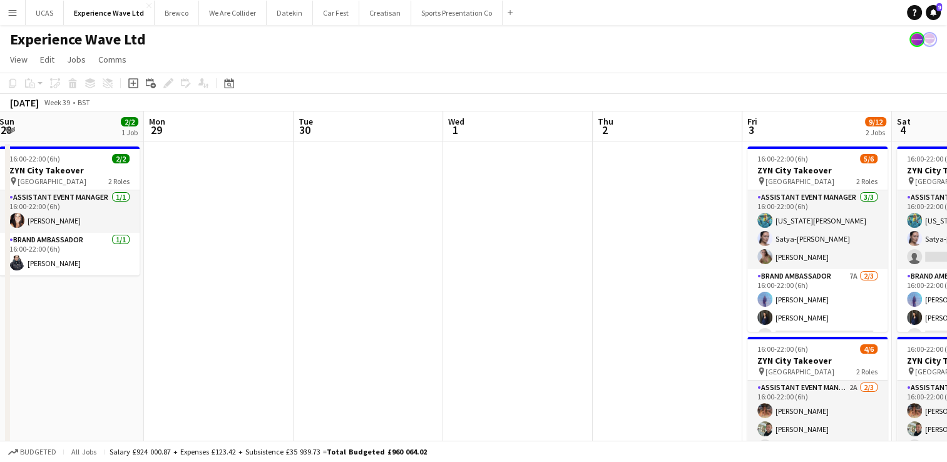
drag, startPoint x: 250, startPoint y: 294, endPoint x: 523, endPoint y: 281, distance: 273.3
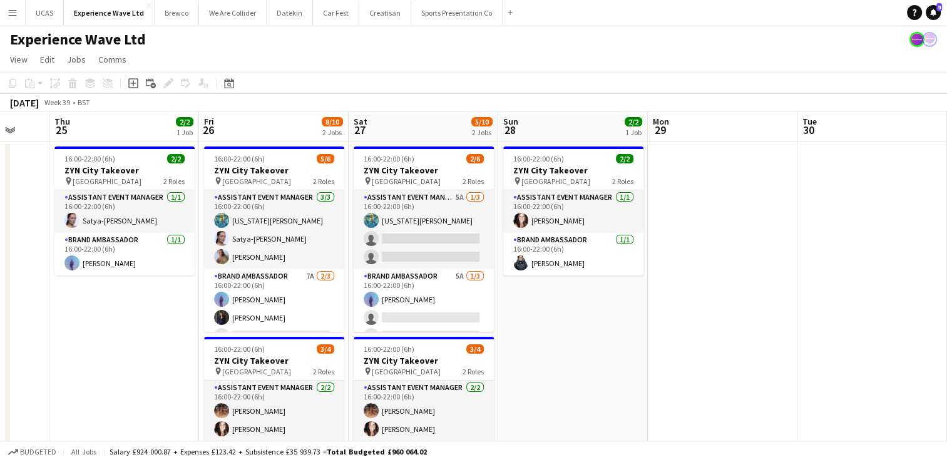
scroll to position [0, 381]
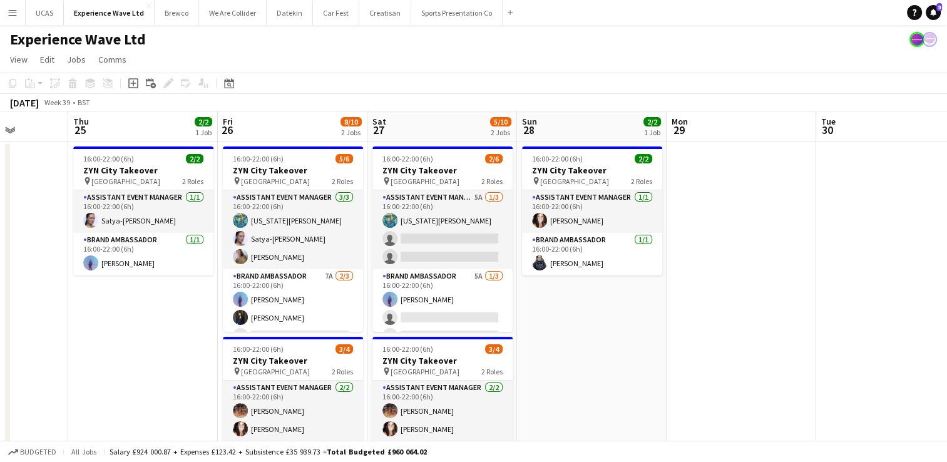
drag, startPoint x: 386, startPoint y: 319, endPoint x: 591, endPoint y: 297, distance: 206.4
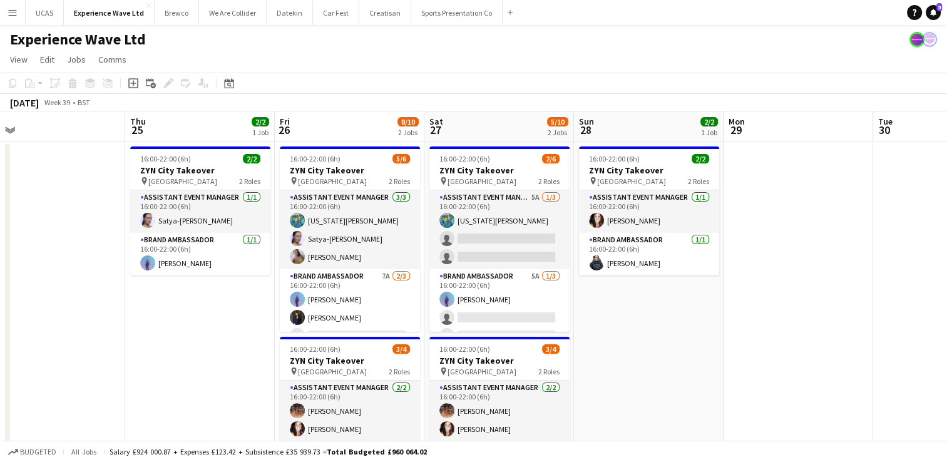
scroll to position [0, 282]
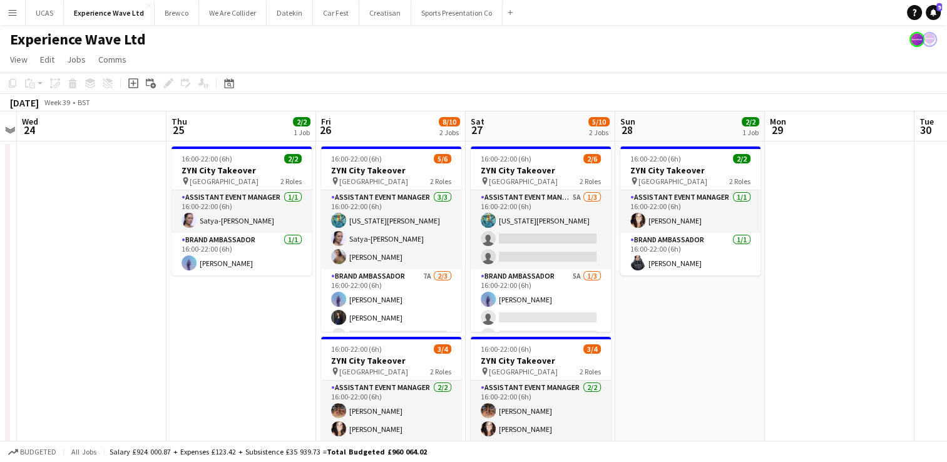
drag, startPoint x: 163, startPoint y: 319, endPoint x: 262, endPoint y: 304, distance: 99.4
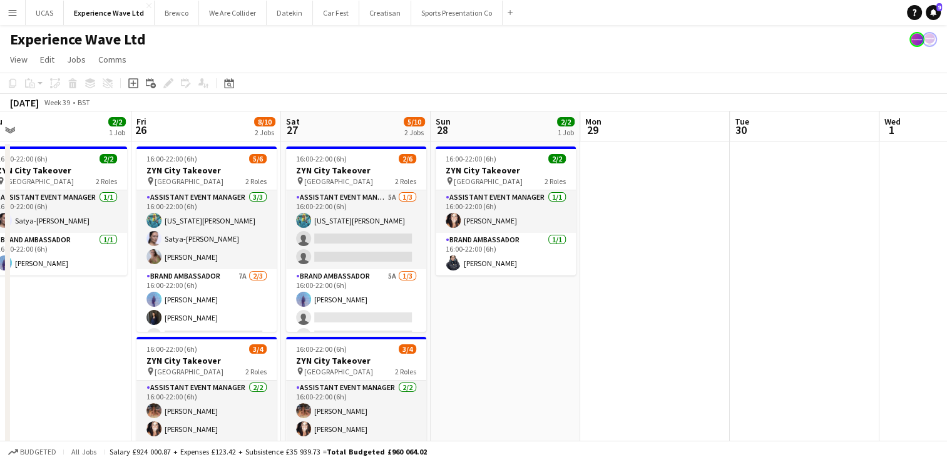
drag, startPoint x: 816, startPoint y: 290, endPoint x: 496, endPoint y: 317, distance: 321.0
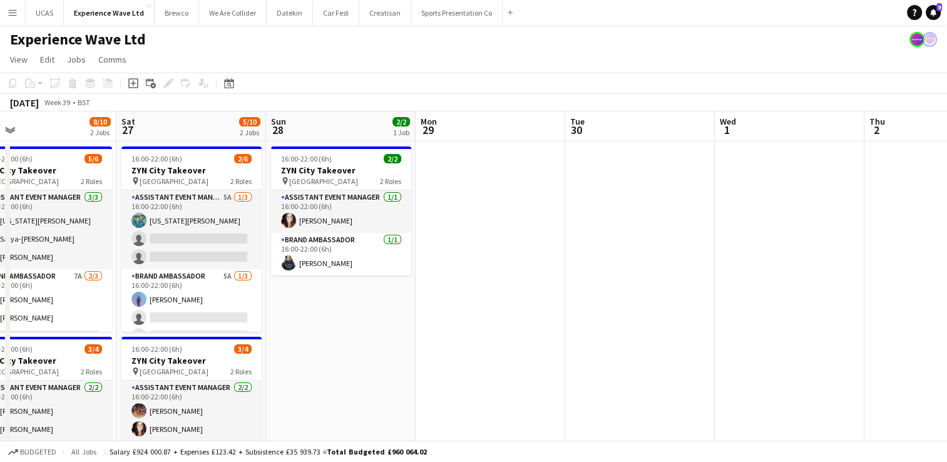
drag, startPoint x: 731, startPoint y: 292, endPoint x: 417, endPoint y: 316, distance: 314.5
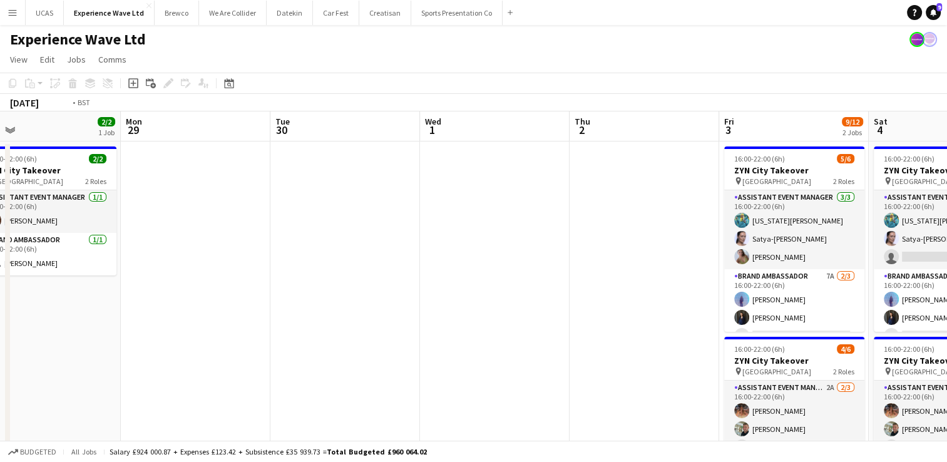
drag, startPoint x: 530, startPoint y: 296, endPoint x: 602, endPoint y: 305, distance: 72.5
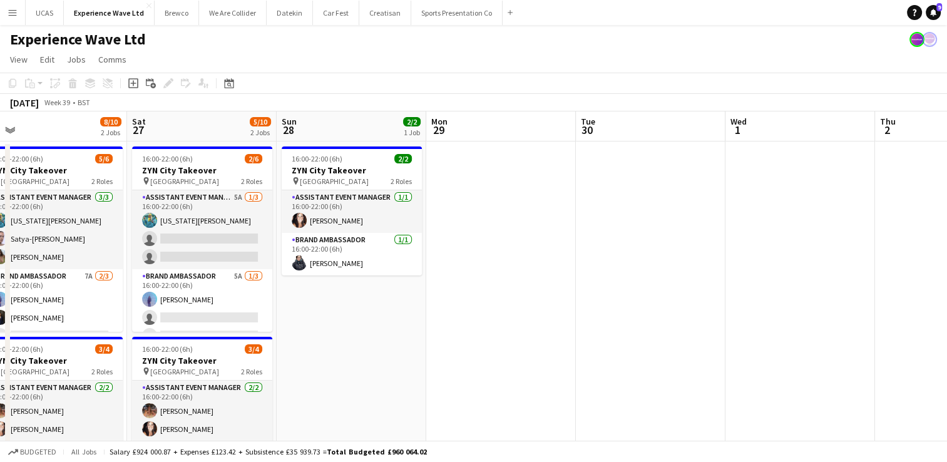
drag, startPoint x: 423, startPoint y: 317, endPoint x: 561, endPoint y: 299, distance: 139.5
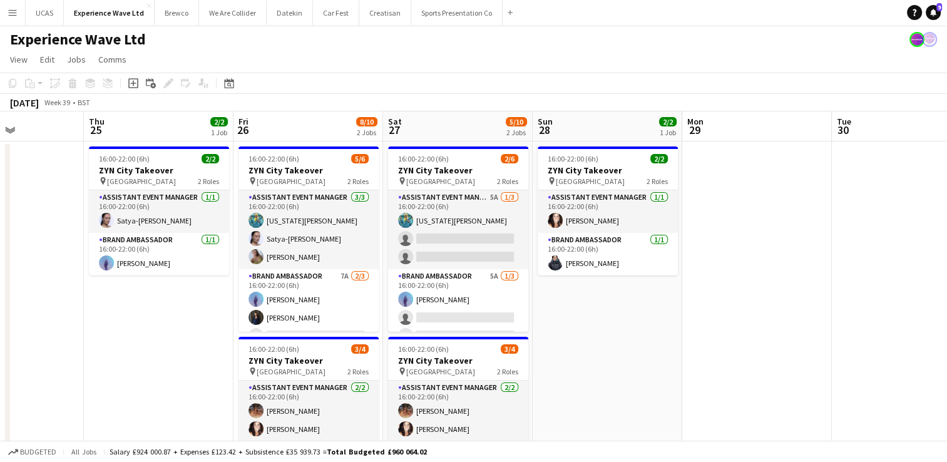
drag, startPoint x: 426, startPoint y: 330, endPoint x: 646, endPoint y: 300, distance: 222.3
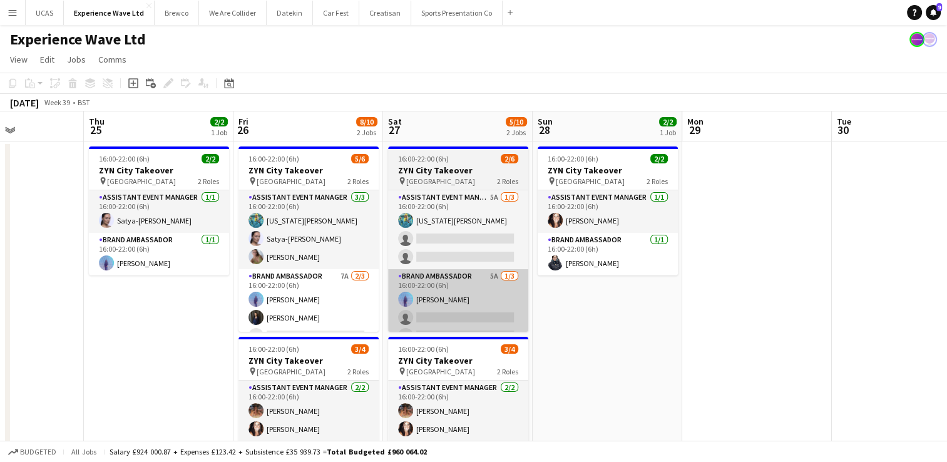
scroll to position [0, 369]
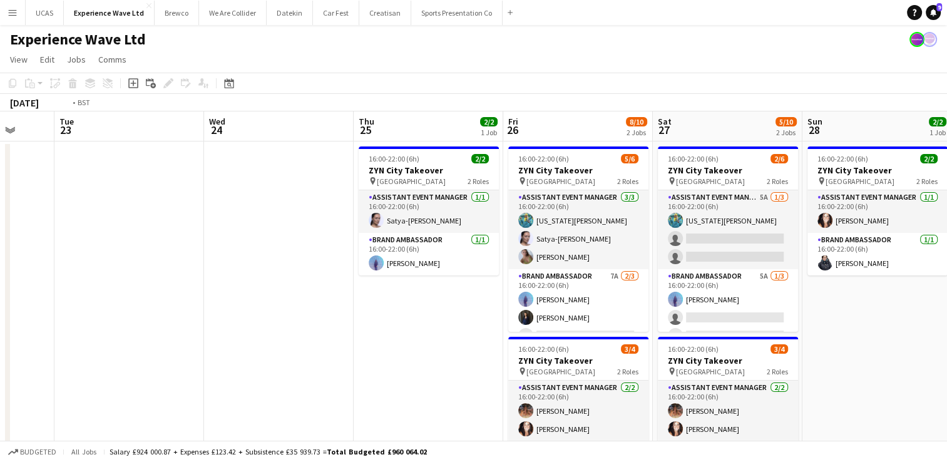
drag, startPoint x: 192, startPoint y: 349, endPoint x: 523, endPoint y: 305, distance: 334.1
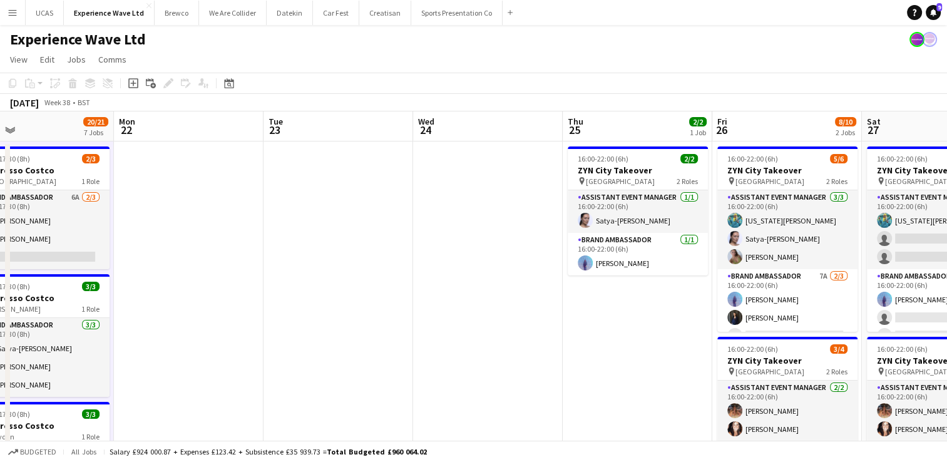
drag, startPoint x: 307, startPoint y: 334, endPoint x: 548, endPoint y: 292, distance: 244.6
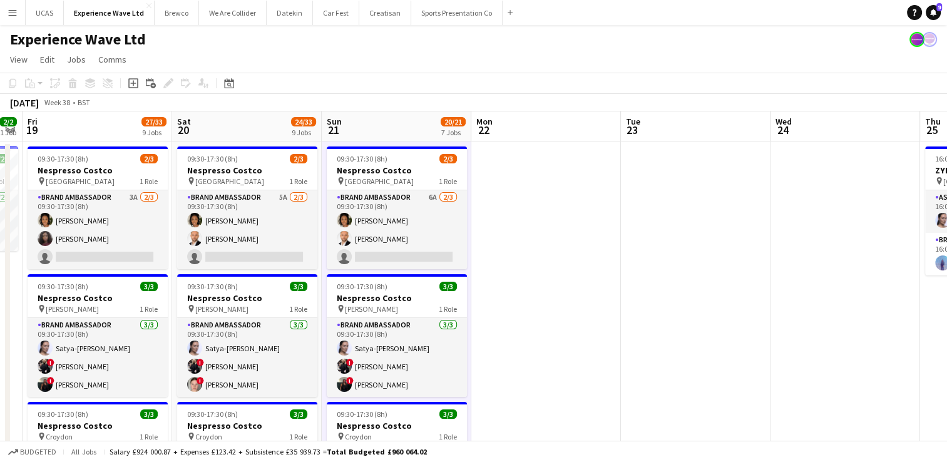
scroll to position [0, 275]
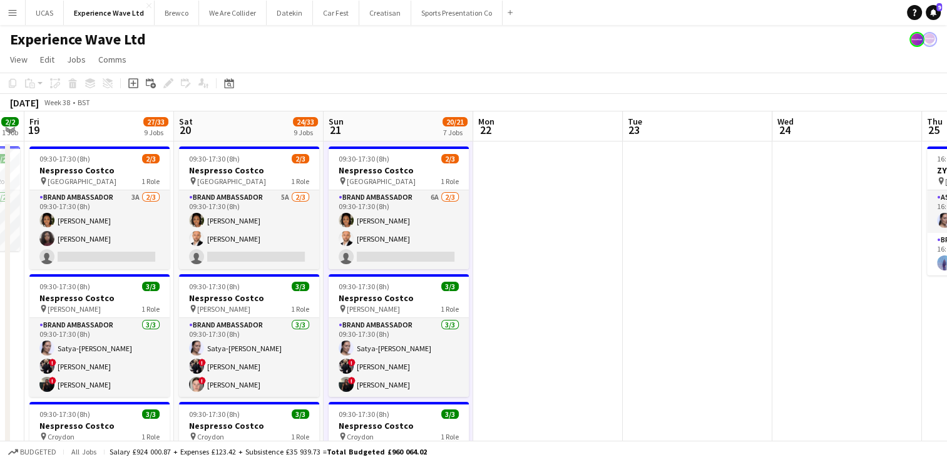
drag, startPoint x: 505, startPoint y: 294, endPoint x: 626, endPoint y: 272, distance: 122.8
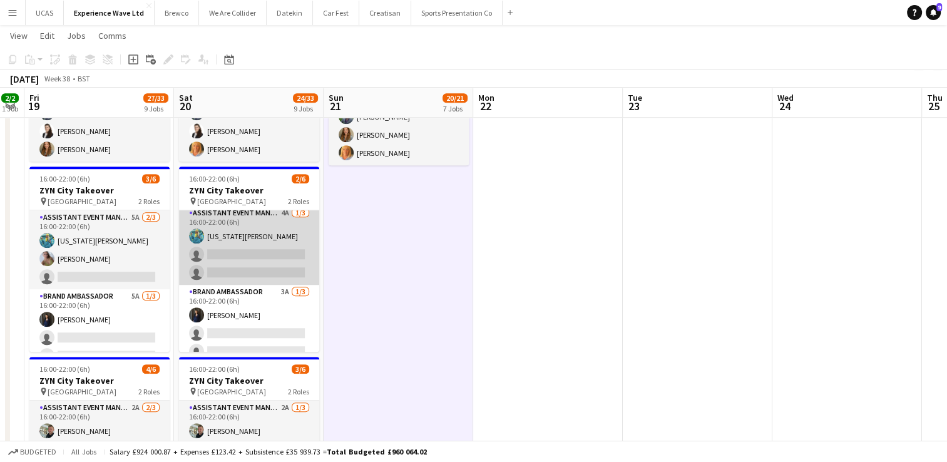
scroll to position [0, 0]
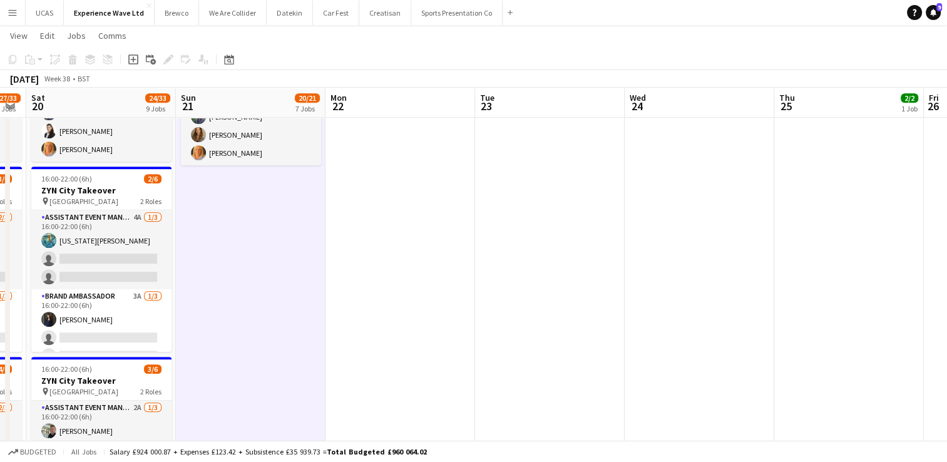
drag, startPoint x: 629, startPoint y: 312, endPoint x: 548, endPoint y: 314, distance: 81.4
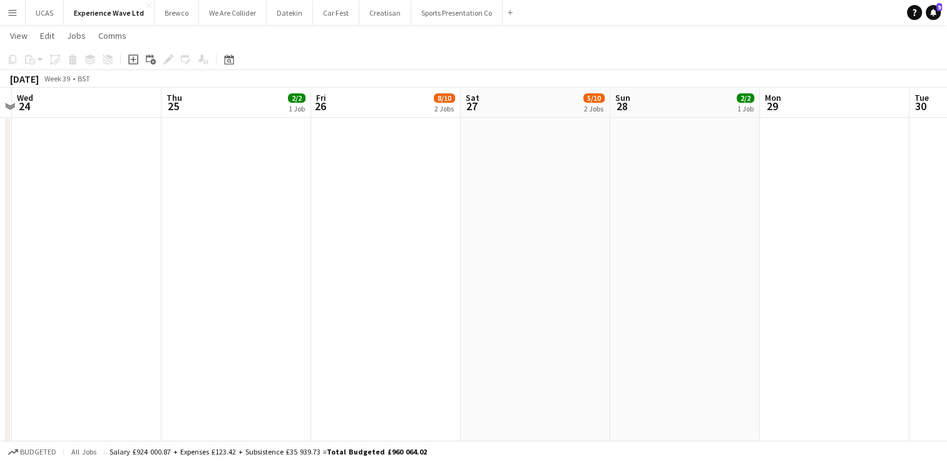
drag, startPoint x: 583, startPoint y: 312, endPoint x: 383, endPoint y: 309, distance: 199.7
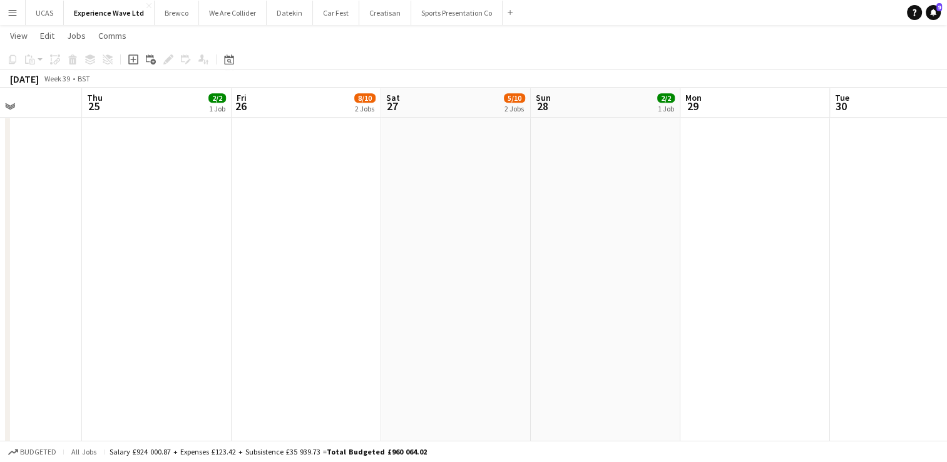
drag, startPoint x: 621, startPoint y: 313, endPoint x: 459, endPoint y: 312, distance: 162.1
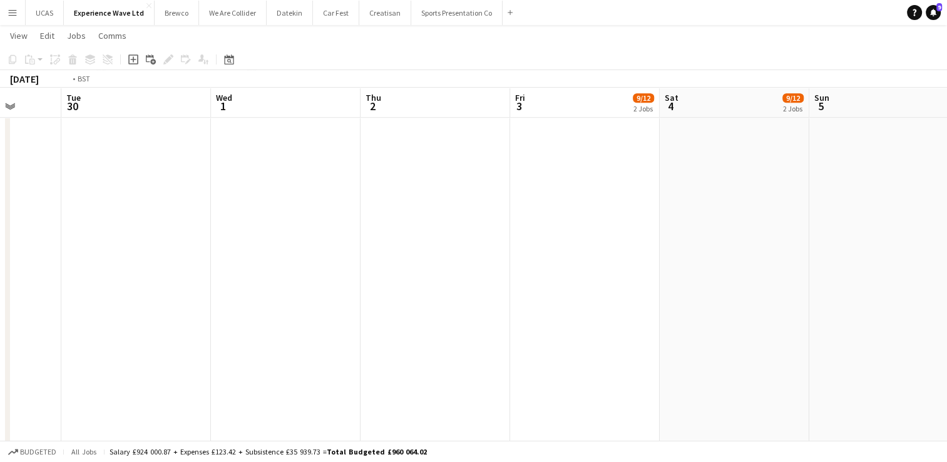
drag, startPoint x: 318, startPoint y: 306, endPoint x: 197, endPoint y: 307, distance: 120.8
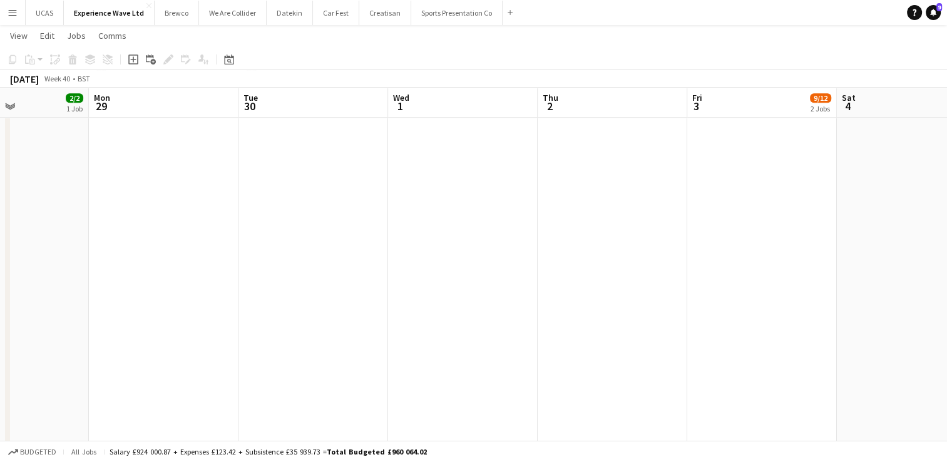
scroll to position [0, 473]
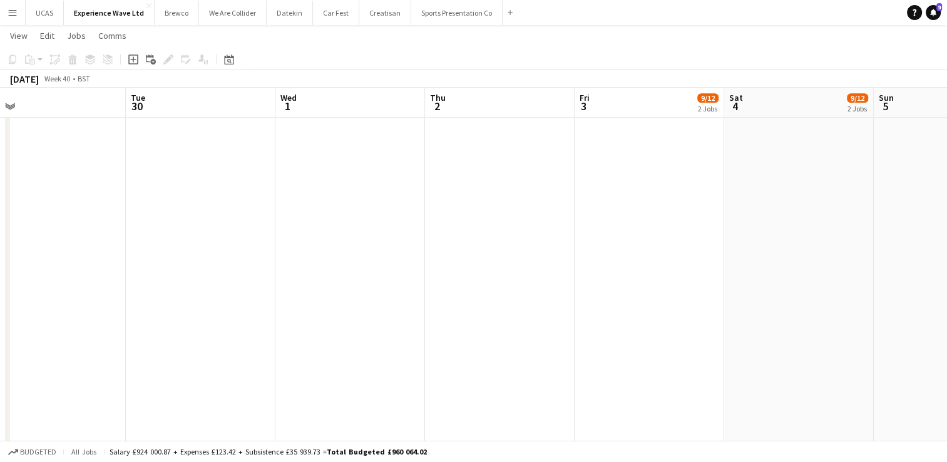
drag, startPoint x: 478, startPoint y: 312, endPoint x: 203, endPoint y: 288, distance: 275.8
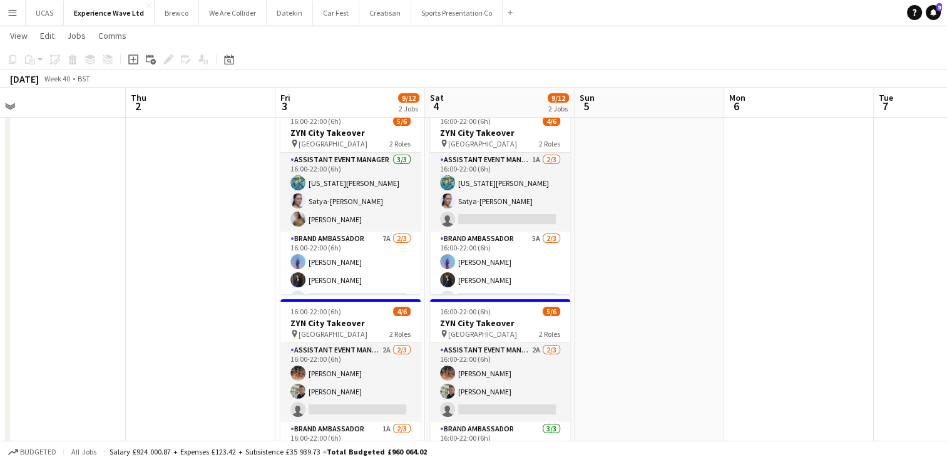
scroll to position [0, 0]
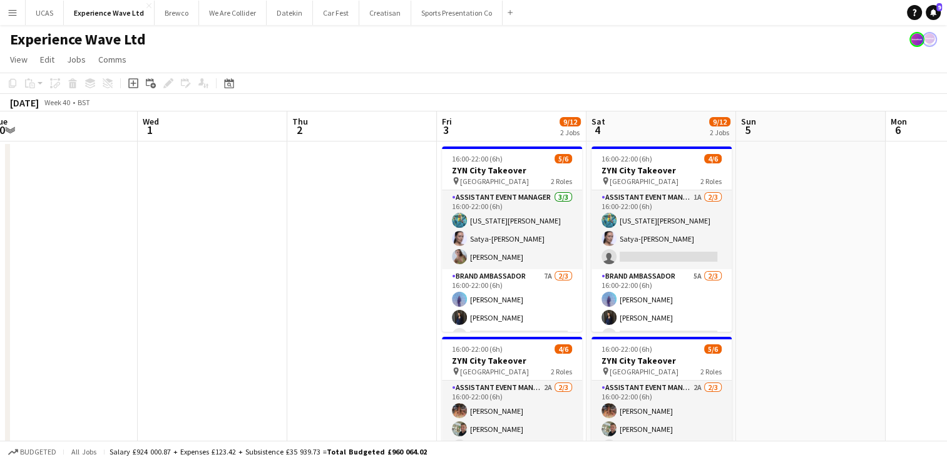
drag, startPoint x: 151, startPoint y: 264, endPoint x: 398, endPoint y: 241, distance: 247.7
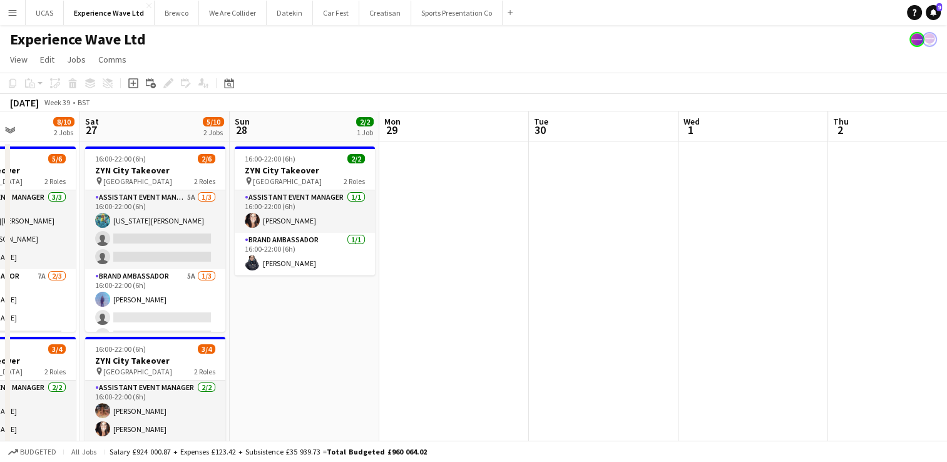
drag, startPoint x: 218, startPoint y: 267, endPoint x: 511, endPoint y: 274, distance: 293.7
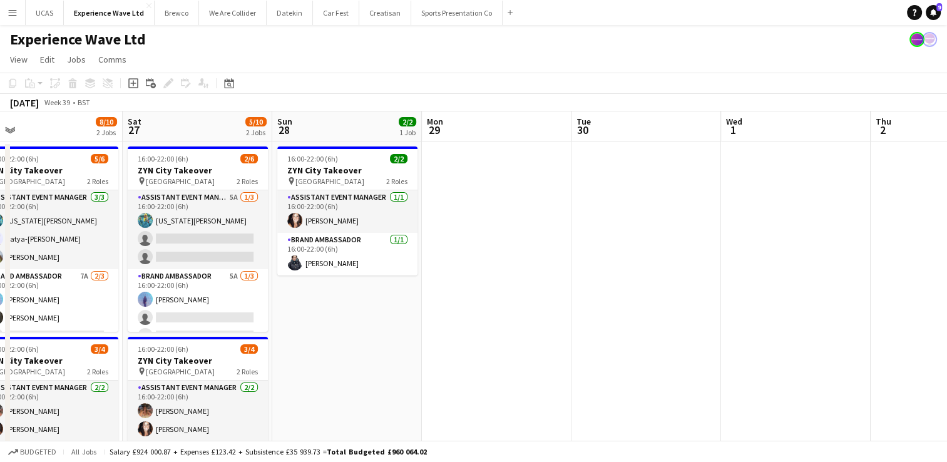
scroll to position [0, 264]
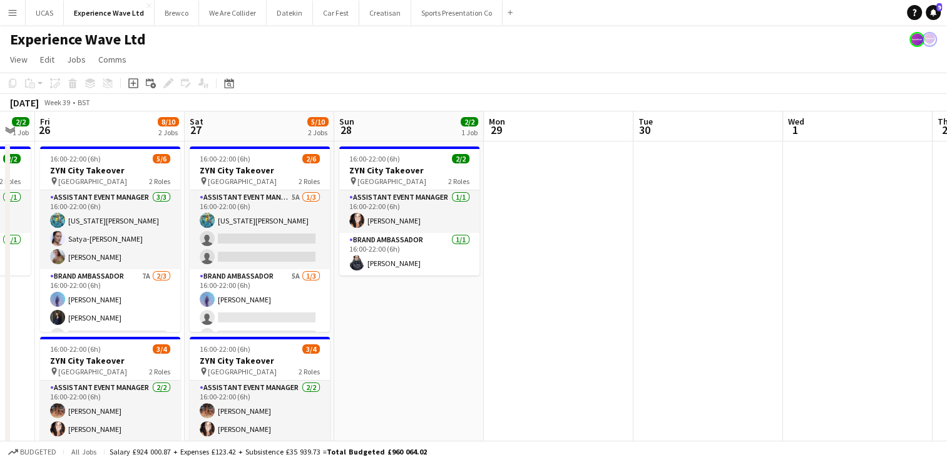
drag, startPoint x: 371, startPoint y: 303, endPoint x: 561, endPoint y: 301, distance: 189.7
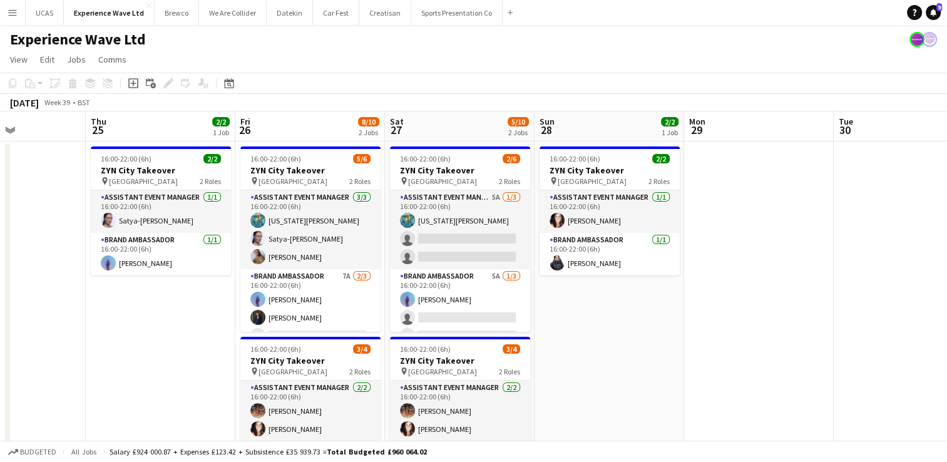
scroll to position [0, 362]
drag, startPoint x: 464, startPoint y: 313, endPoint x: 666, endPoint y: 326, distance: 202.0
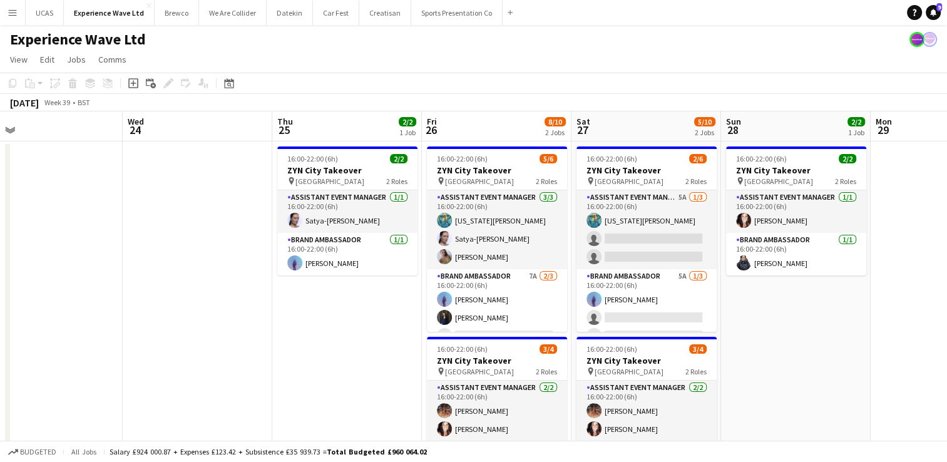
drag, startPoint x: 115, startPoint y: 341, endPoint x: 249, endPoint y: 327, distance: 134.7
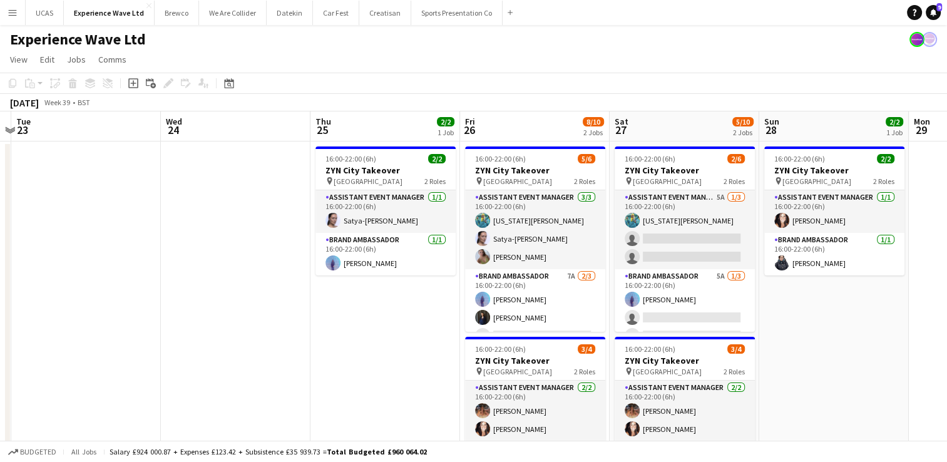
scroll to position [0, 385]
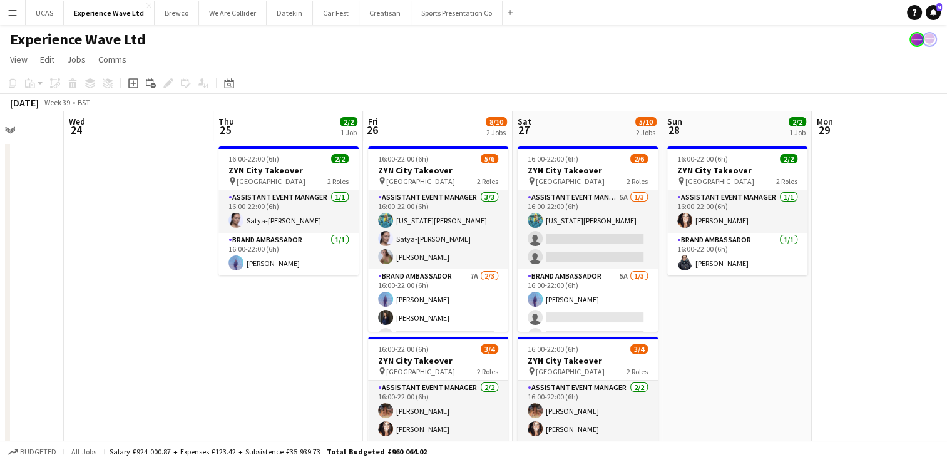
drag, startPoint x: 161, startPoint y: 336, endPoint x: 258, endPoint y: 329, distance: 97.2
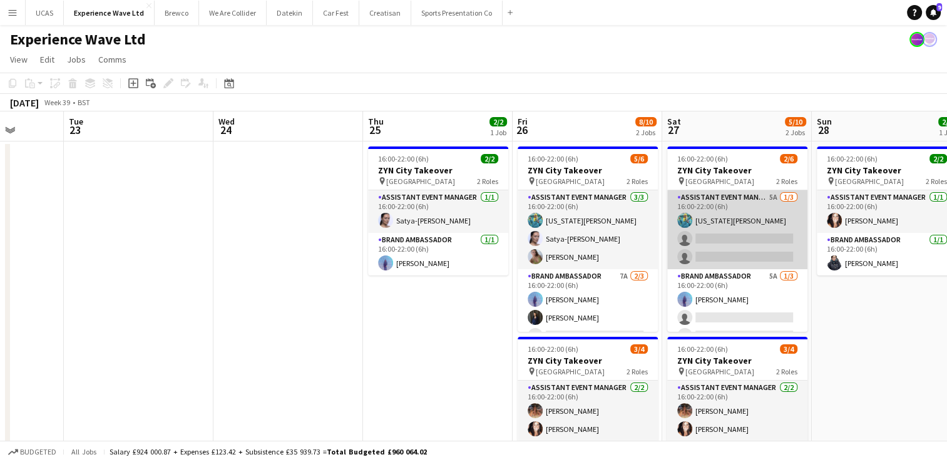
click at [761, 245] on app-card-role "Assistant Event Manager 5A [DATE] 16:00-22:00 (6h) [US_STATE][PERSON_NAME] sing…" at bounding box center [737, 229] width 140 height 79
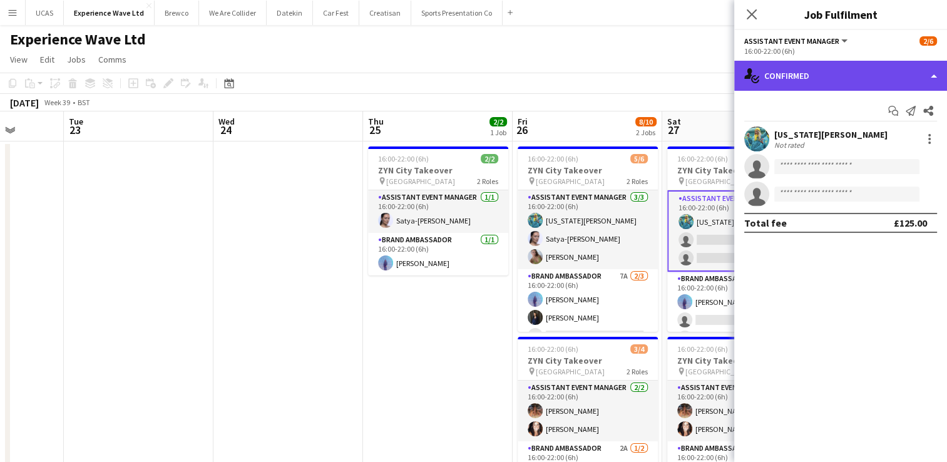
click at [851, 78] on div "single-neutral-actions-check-2 Confirmed" at bounding box center [840, 76] width 213 height 30
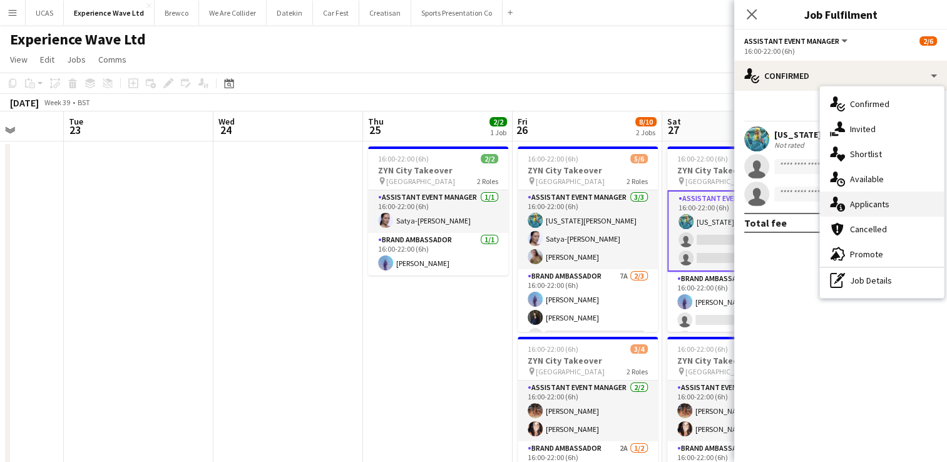
click at [881, 208] on span "Applicants" at bounding box center [869, 203] width 39 height 11
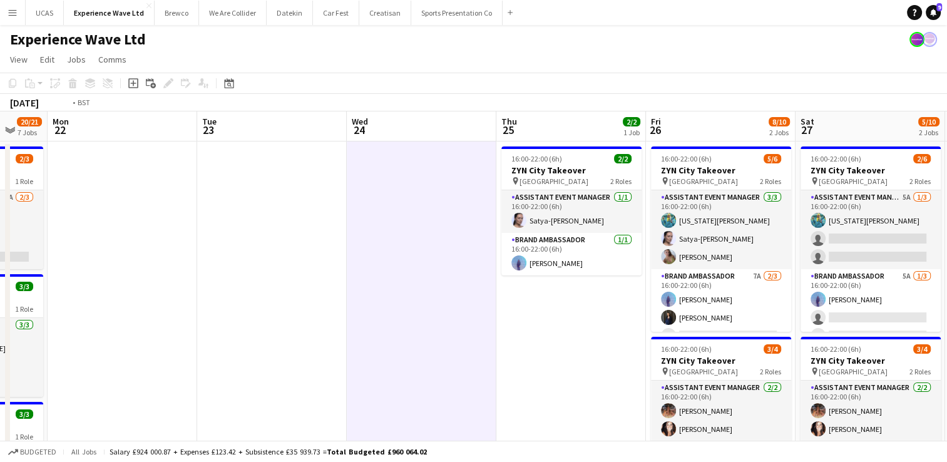
drag, startPoint x: 288, startPoint y: 325, endPoint x: 453, endPoint y: 318, distance: 164.8
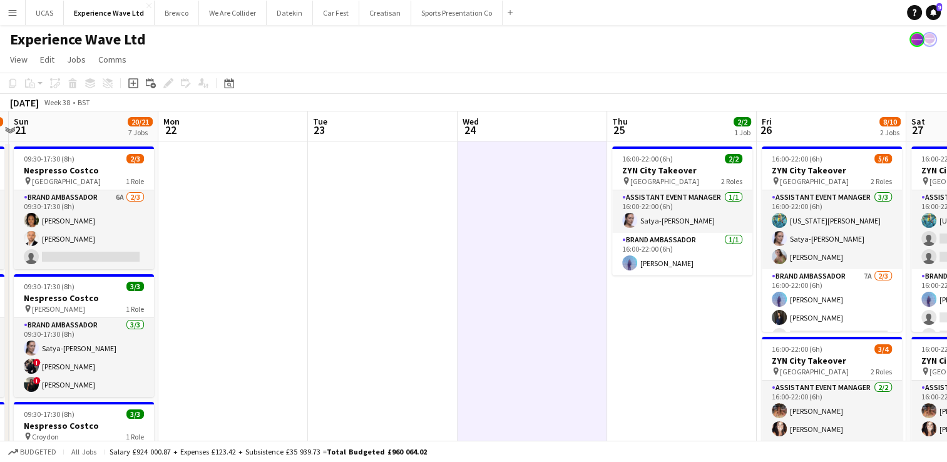
drag, startPoint x: 334, startPoint y: 349, endPoint x: 493, endPoint y: 324, distance: 161.6
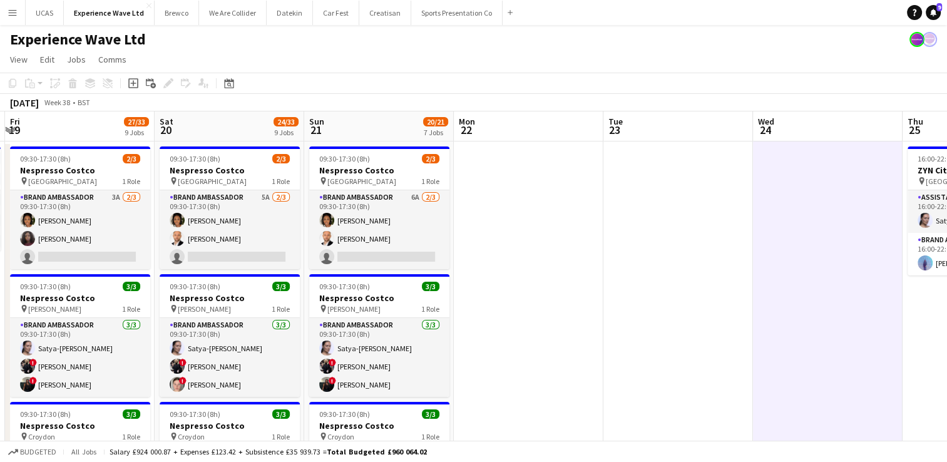
drag, startPoint x: 317, startPoint y: 352, endPoint x: 541, endPoint y: 319, distance: 226.6
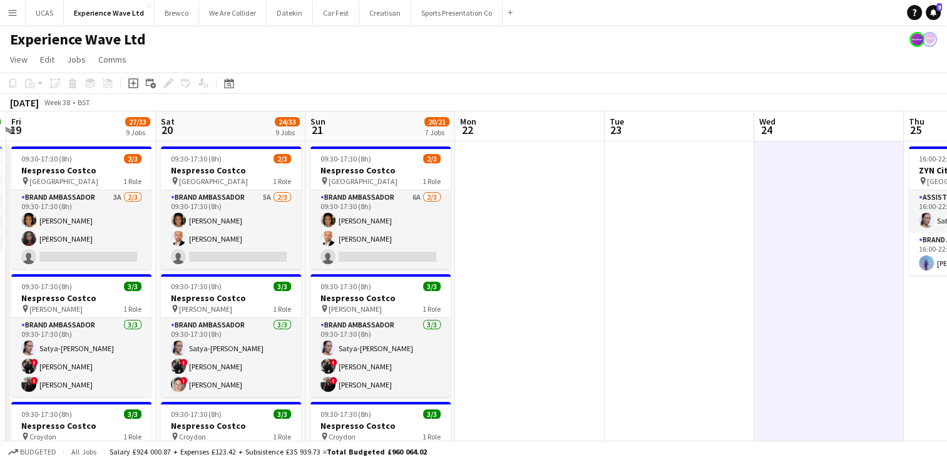
scroll to position [0, 280]
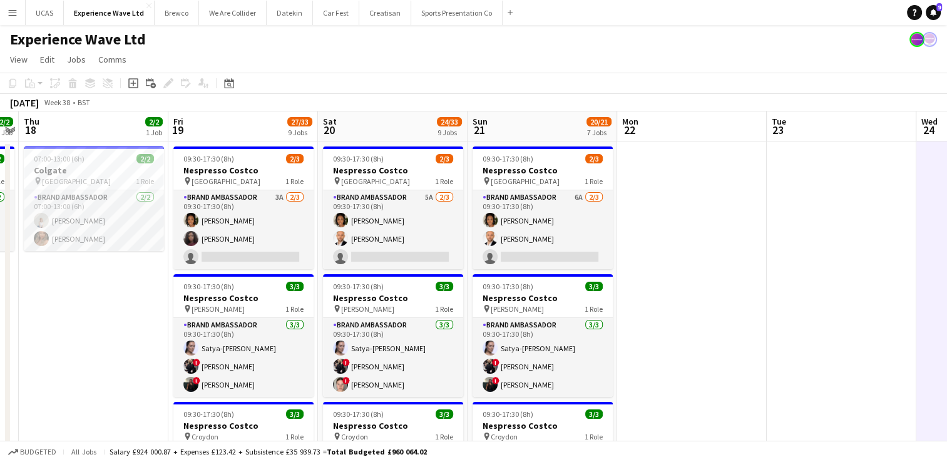
drag, startPoint x: 527, startPoint y: 327, endPoint x: 689, endPoint y: 307, distance: 163.3
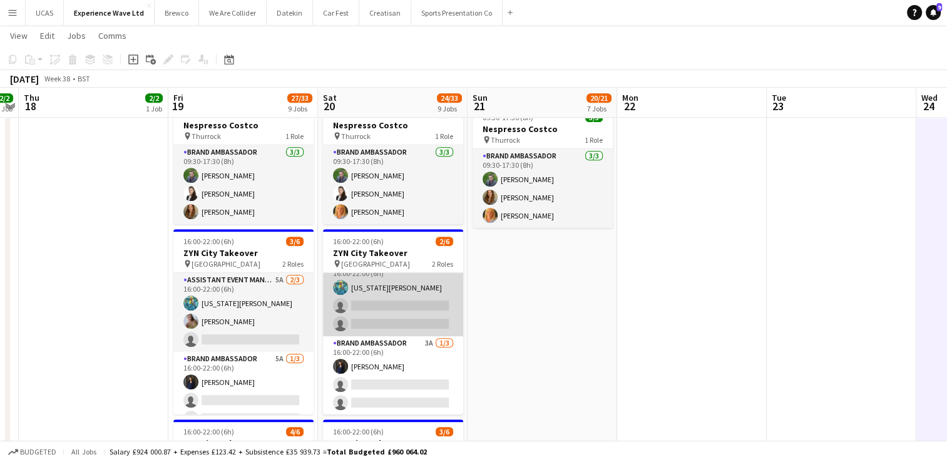
scroll to position [0, 0]
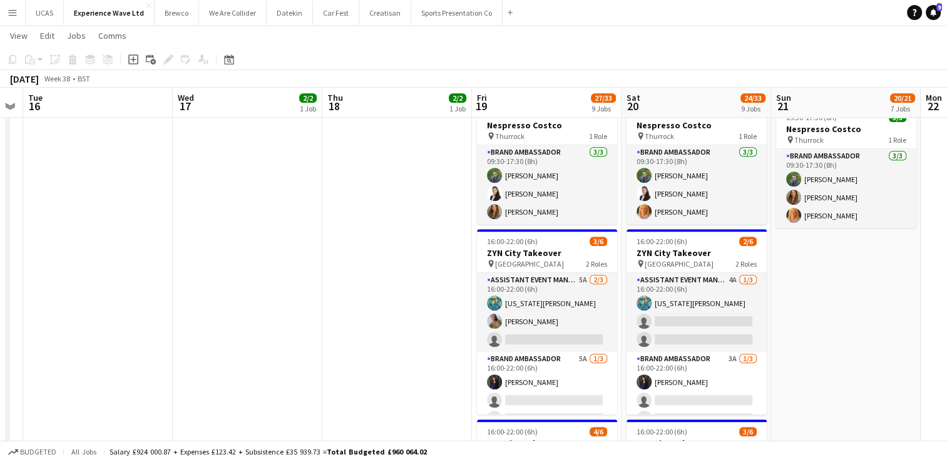
drag, startPoint x: 112, startPoint y: 290, endPoint x: 383, endPoint y: 279, distance: 271.3
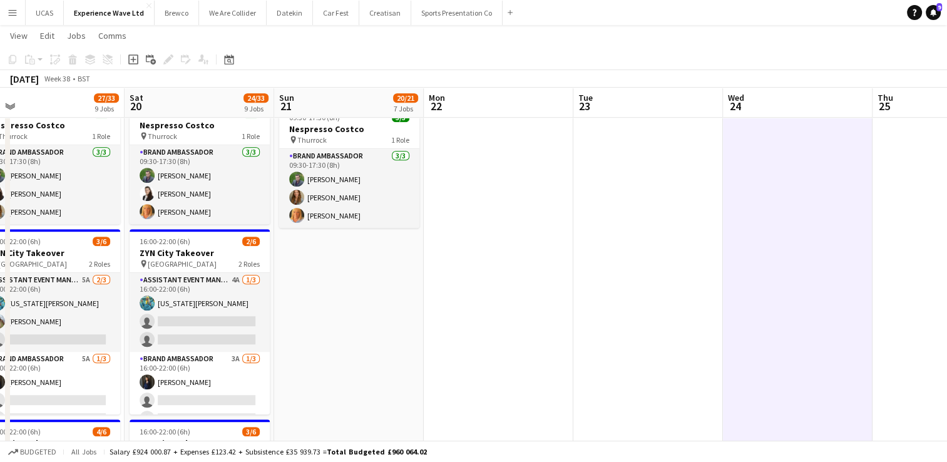
drag, startPoint x: 840, startPoint y: 303, endPoint x: 373, endPoint y: 322, distance: 467.4
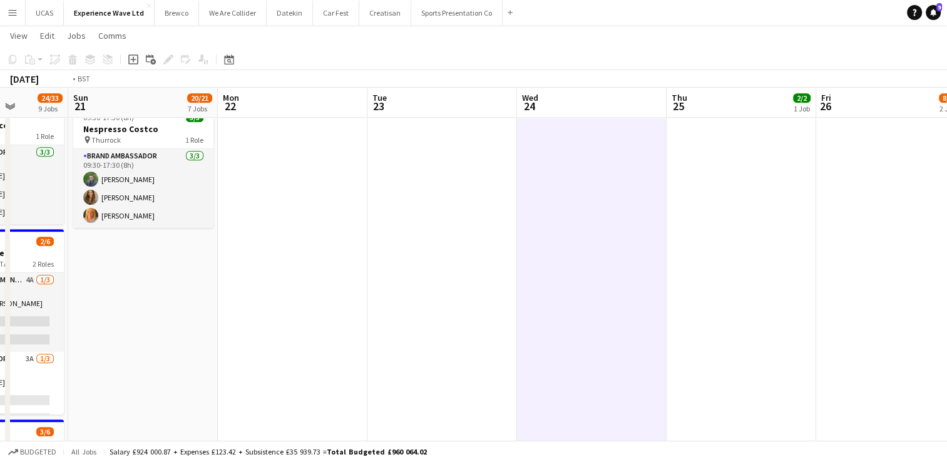
drag, startPoint x: 608, startPoint y: 303, endPoint x: 446, endPoint y: 295, distance: 162.9
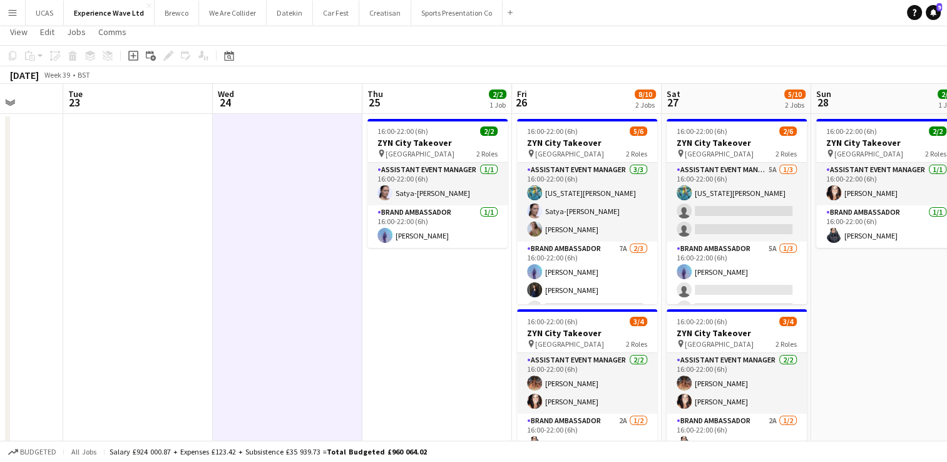
scroll to position [0, 0]
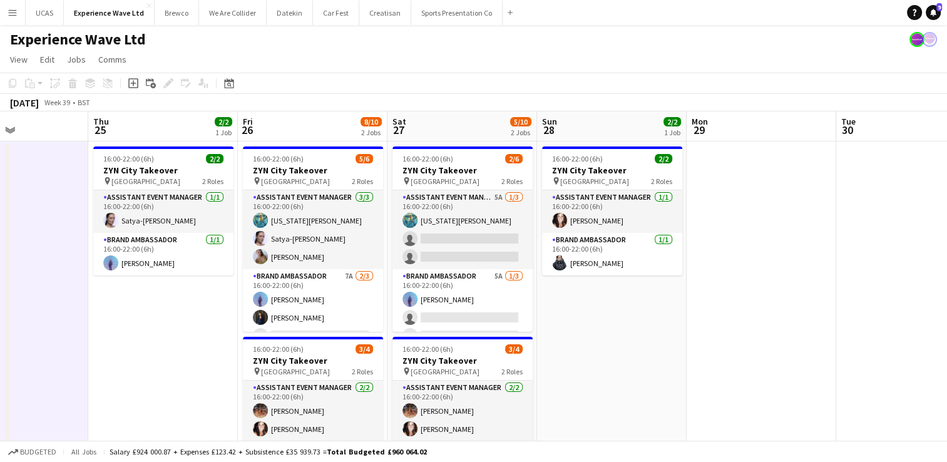
drag, startPoint x: 883, startPoint y: 352, endPoint x: 610, endPoint y: 352, distance: 273.6
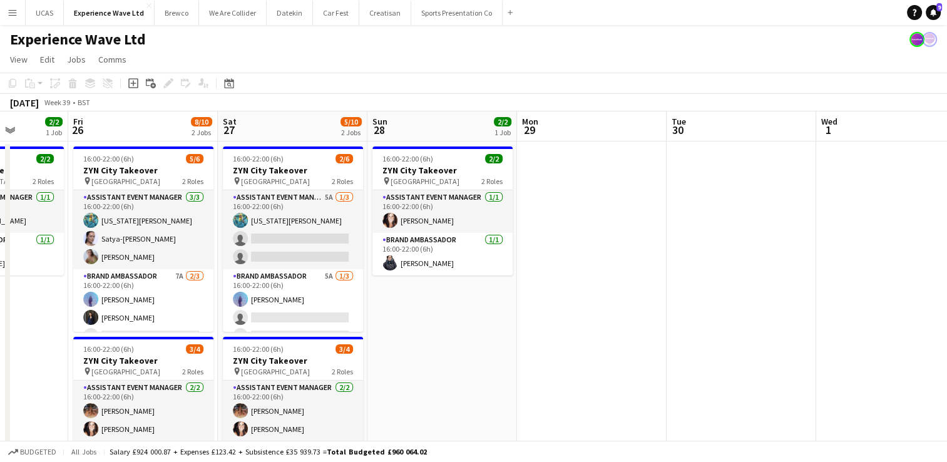
drag, startPoint x: 679, startPoint y: 334, endPoint x: 615, endPoint y: 336, distance: 63.9
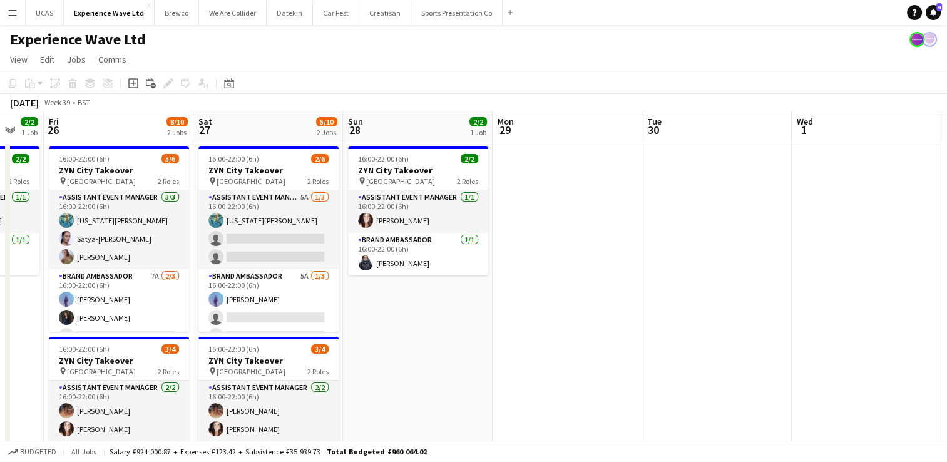
drag, startPoint x: 511, startPoint y: 339, endPoint x: 489, endPoint y: 339, distance: 22.5
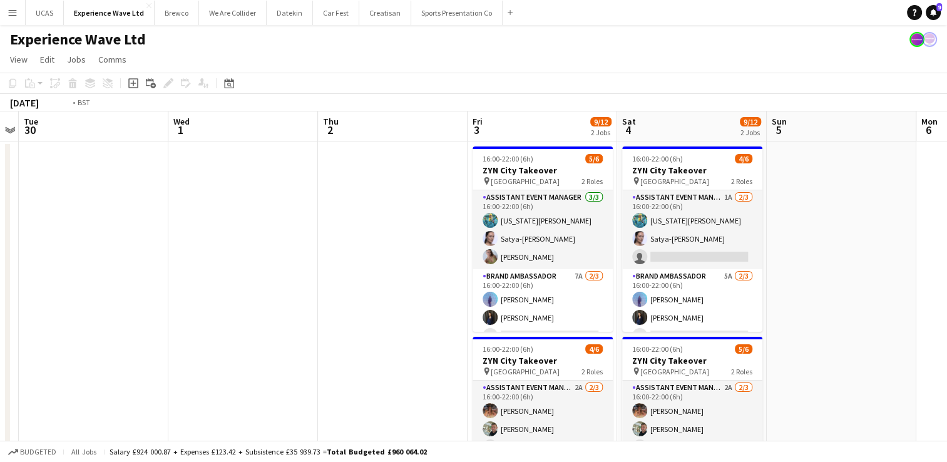
scroll to position [0, 323]
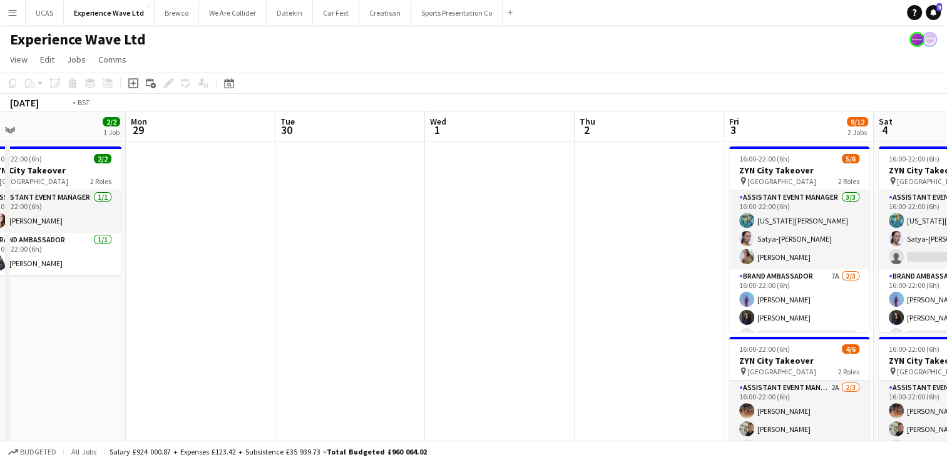
drag, startPoint x: 603, startPoint y: 312, endPoint x: 344, endPoint y: 334, distance: 260.1
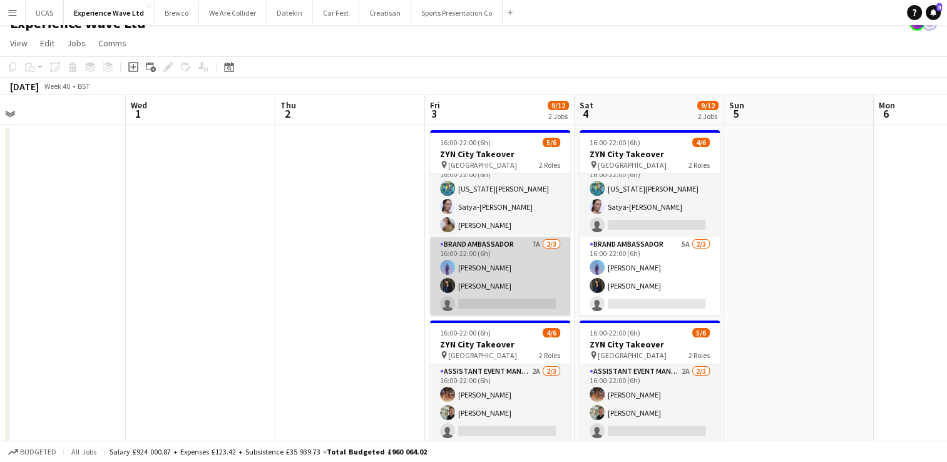
scroll to position [0, 0]
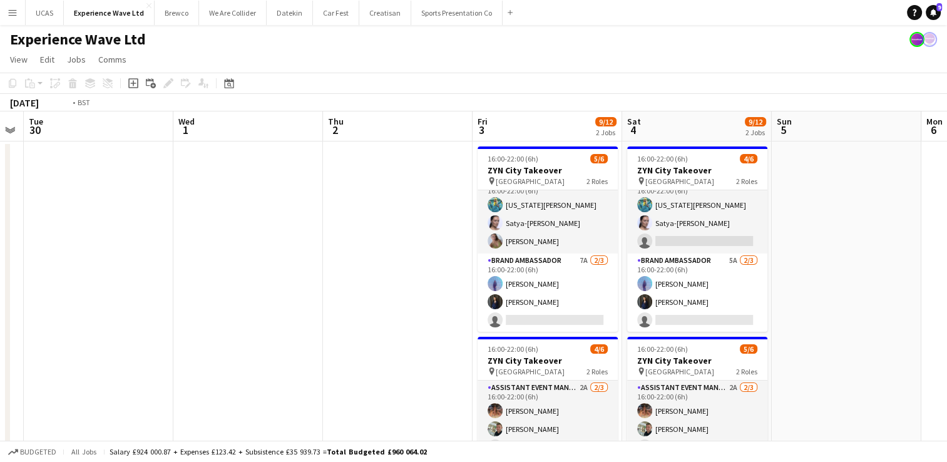
drag, startPoint x: 213, startPoint y: 277, endPoint x: 510, endPoint y: 261, distance: 297.8
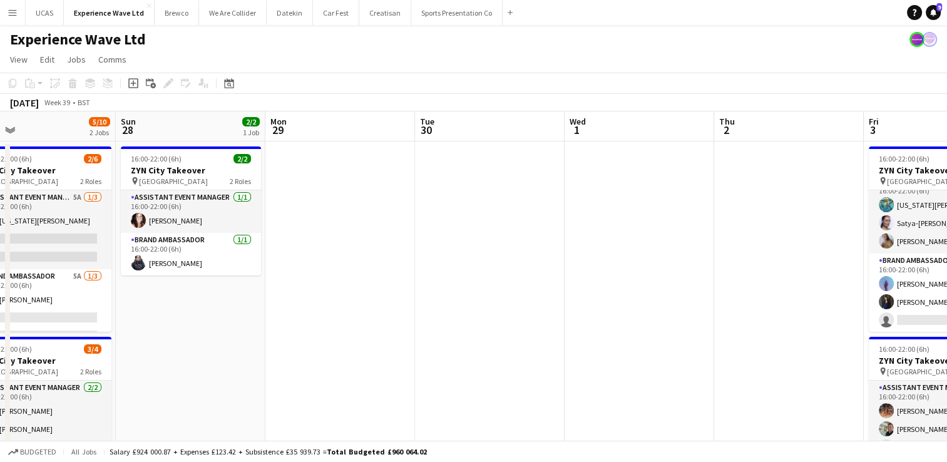
drag, startPoint x: 267, startPoint y: 289, endPoint x: 437, endPoint y: 307, distance: 170.6
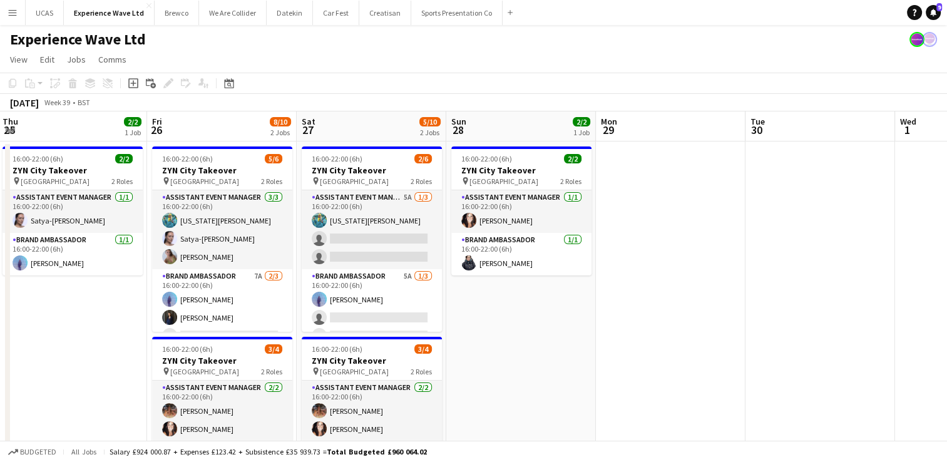
drag, startPoint x: 363, startPoint y: 328, endPoint x: 521, endPoint y: 304, distance: 160.3
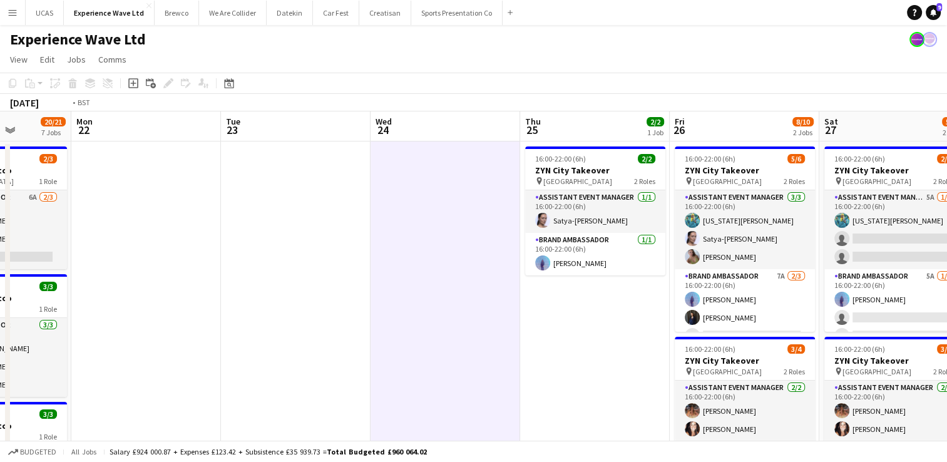
drag, startPoint x: 70, startPoint y: 332, endPoint x: 357, endPoint y: 297, distance: 288.8
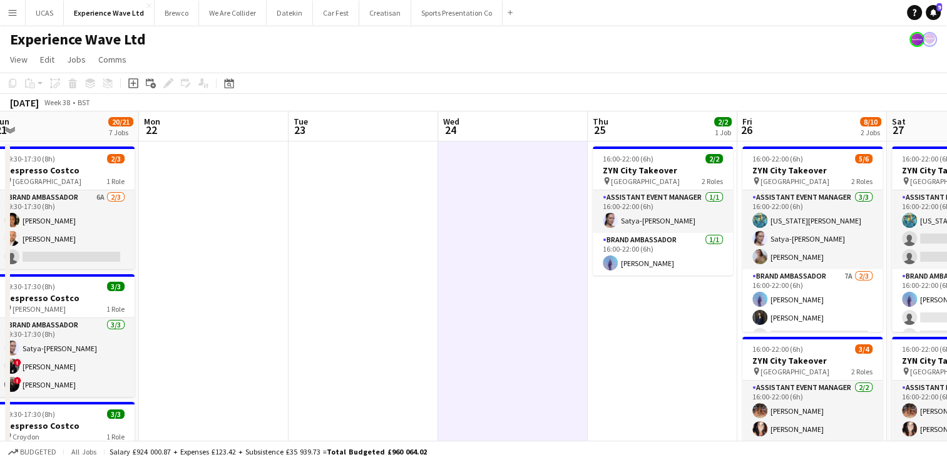
drag, startPoint x: 412, startPoint y: 292, endPoint x: 578, endPoint y: 274, distance: 166.8
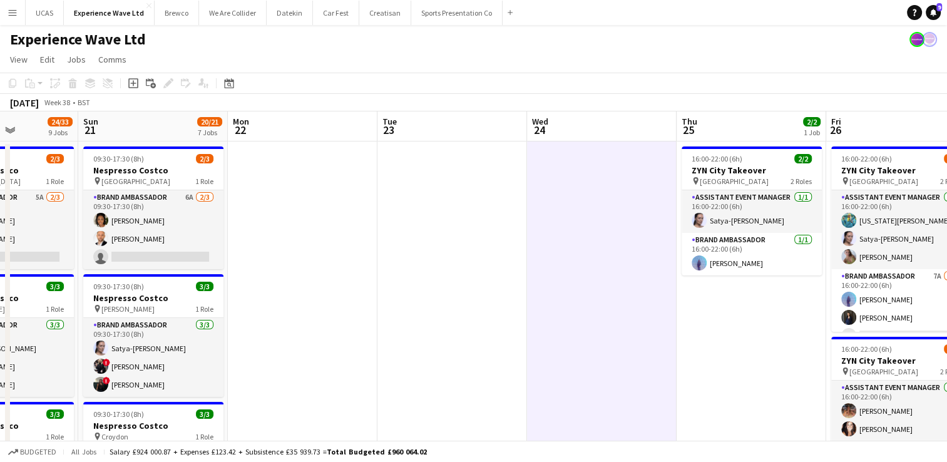
scroll to position [0, 336]
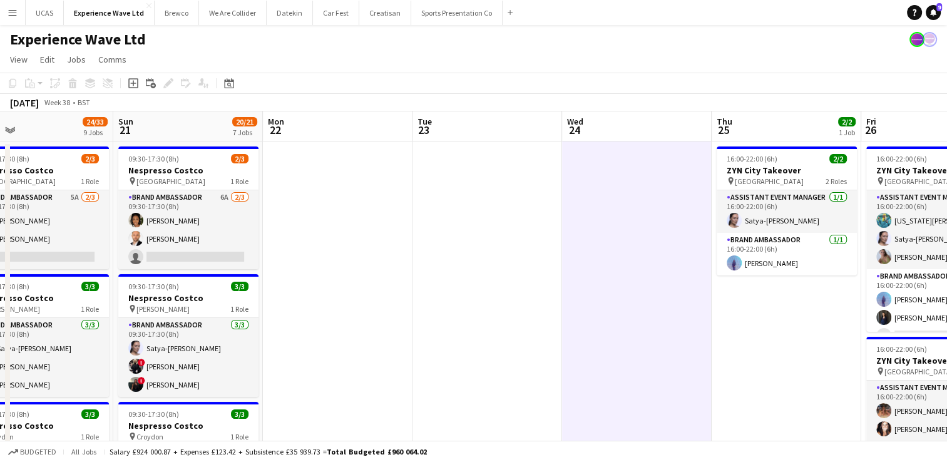
drag, startPoint x: 441, startPoint y: 302, endPoint x: 553, endPoint y: 282, distance: 114.4
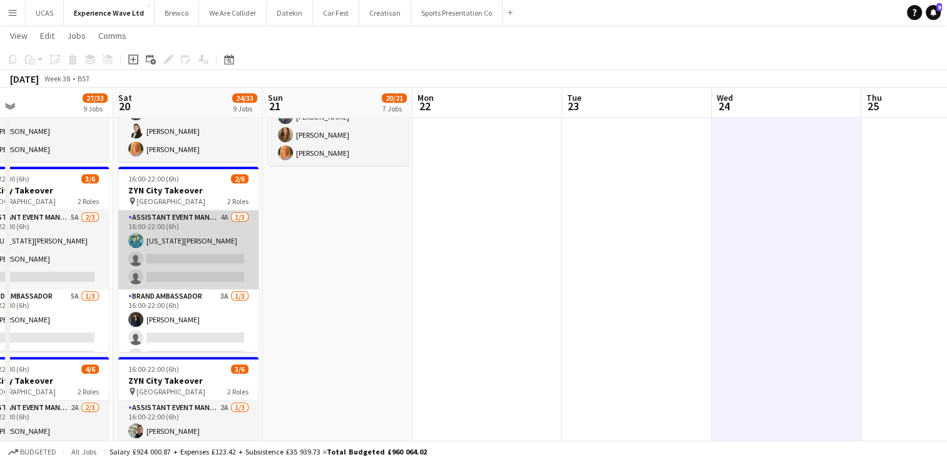
scroll to position [16, 0]
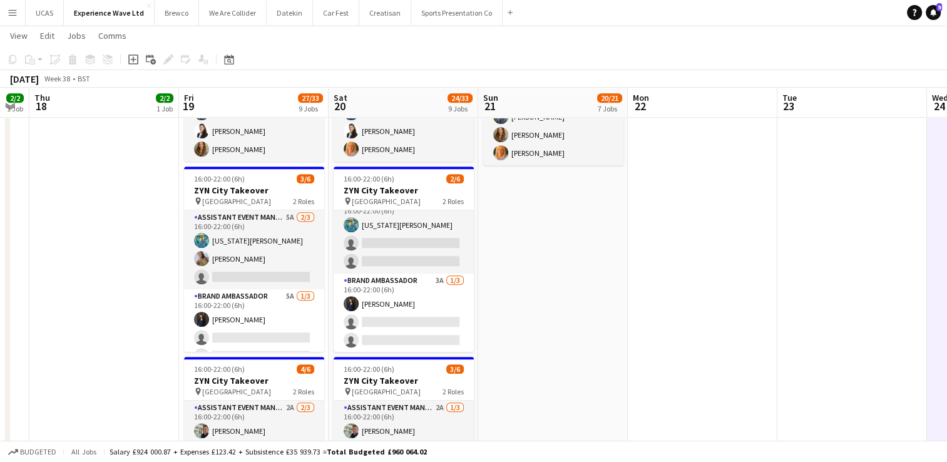
drag, startPoint x: 288, startPoint y: 288, endPoint x: 518, endPoint y: 263, distance: 231.7
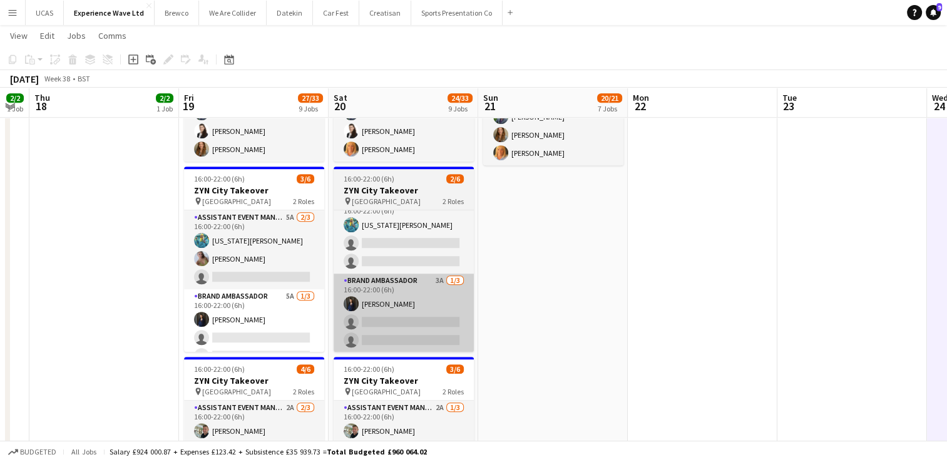
scroll to position [0, 255]
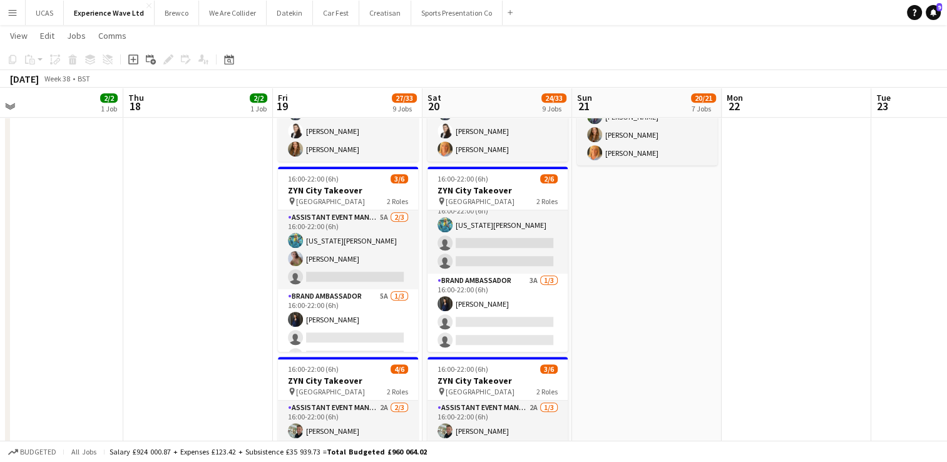
drag, startPoint x: 164, startPoint y: 299, endPoint x: 243, endPoint y: 291, distance: 79.3
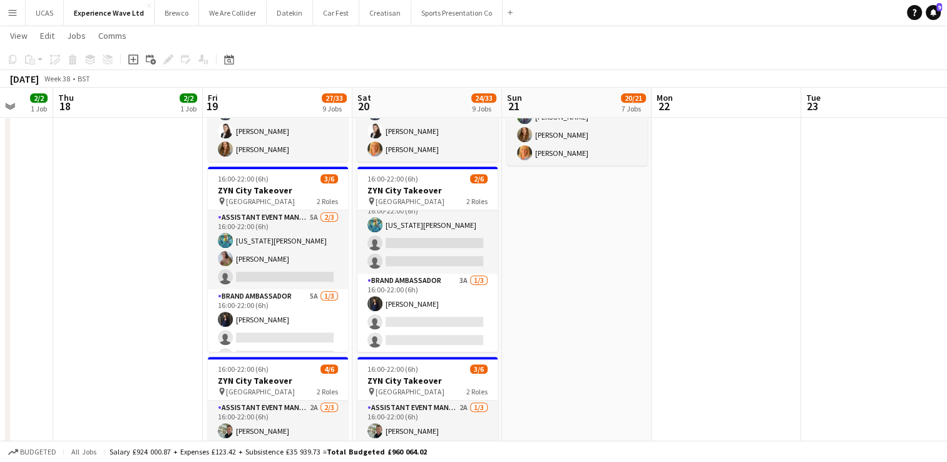
scroll to position [0, 423]
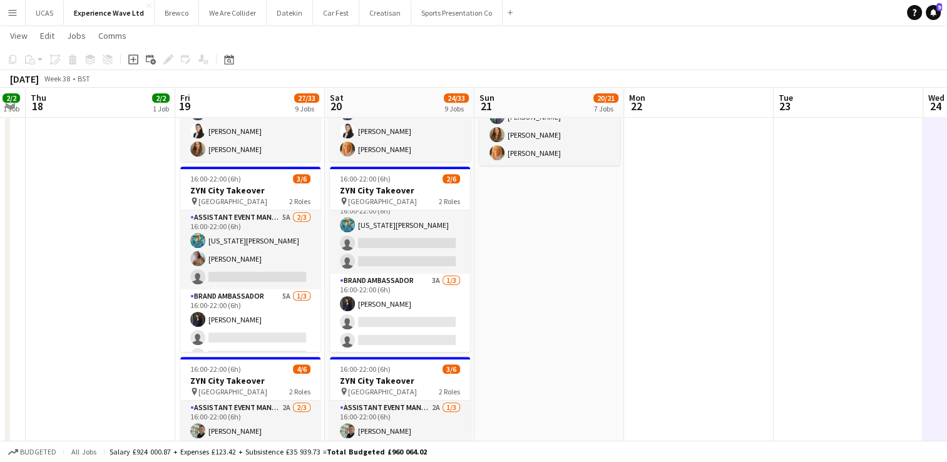
drag, startPoint x: 243, startPoint y: 291, endPoint x: 145, endPoint y: 299, distance: 97.9
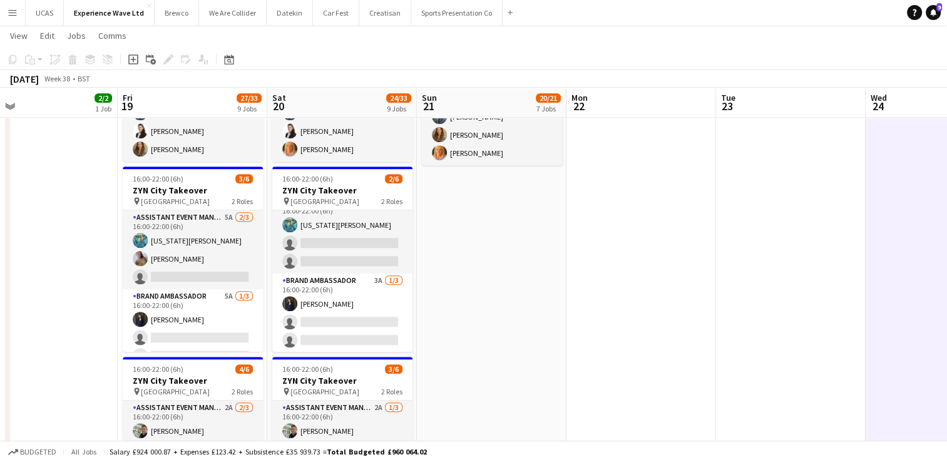
drag, startPoint x: 559, startPoint y: 327, endPoint x: 429, endPoint y: 305, distance: 131.4
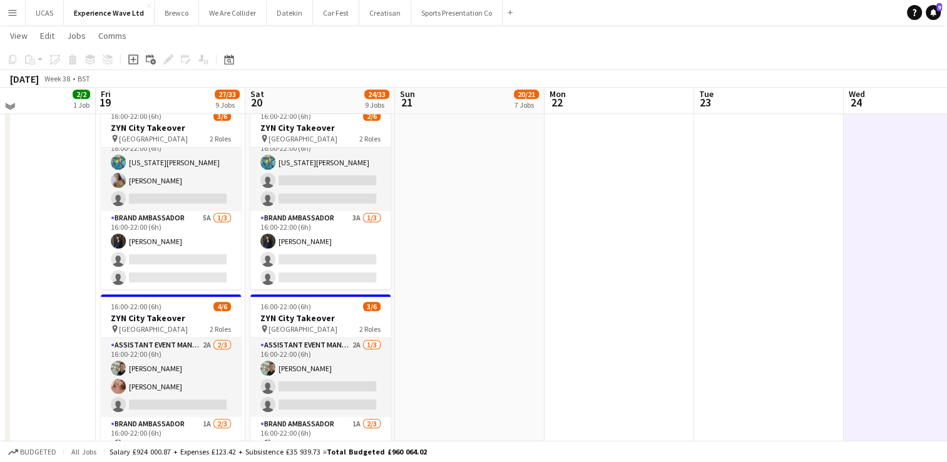
scroll to position [876, 0]
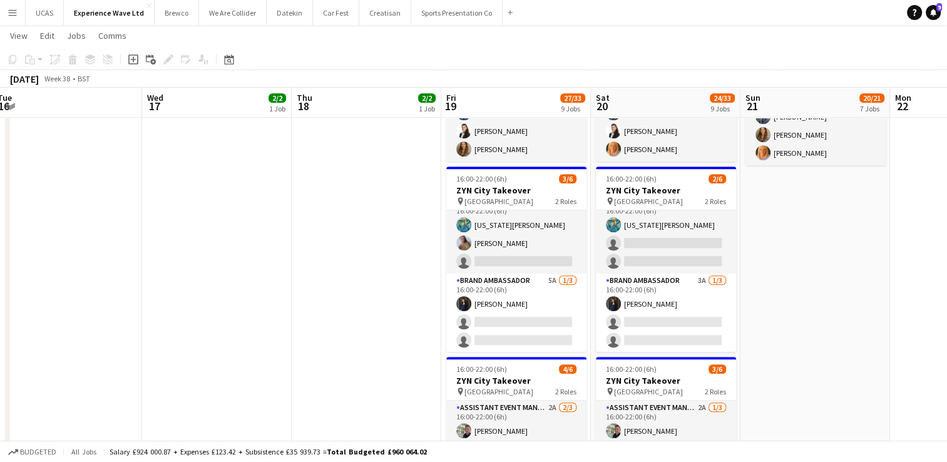
drag, startPoint x: 56, startPoint y: 300, endPoint x: 352, endPoint y: 294, distance: 295.5
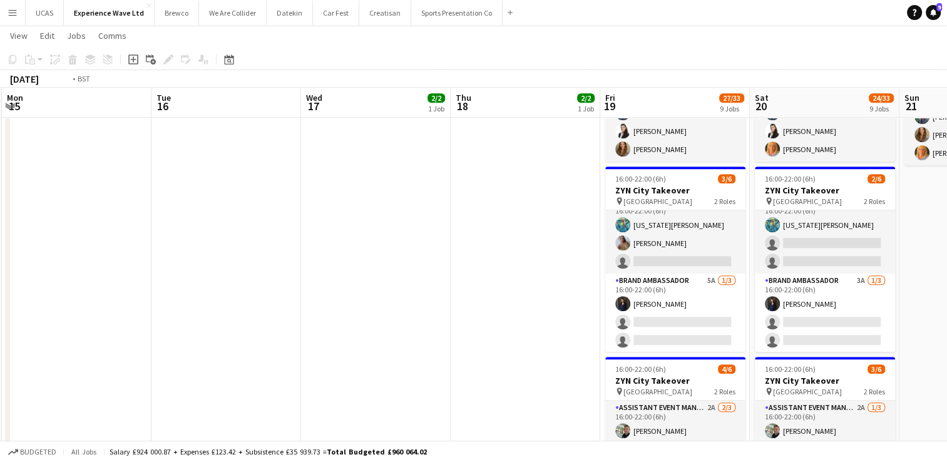
drag, startPoint x: 227, startPoint y: 313, endPoint x: 263, endPoint y: 312, distance: 36.3
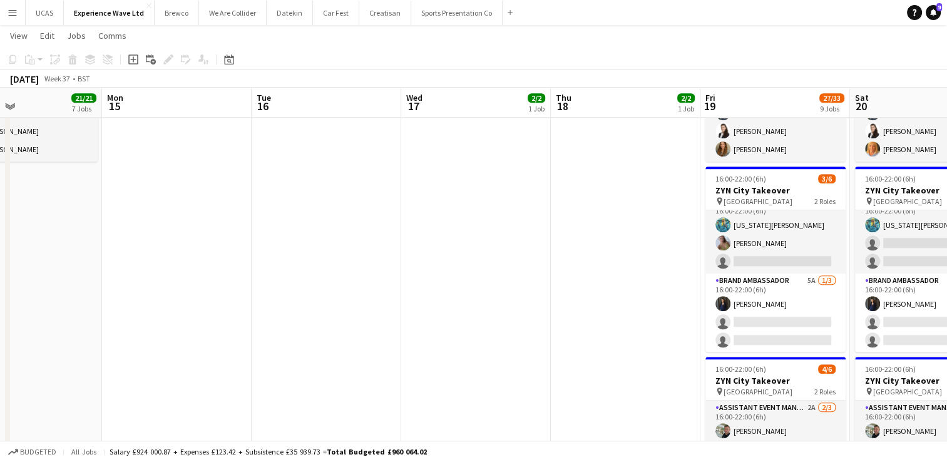
scroll to position [0, 374]
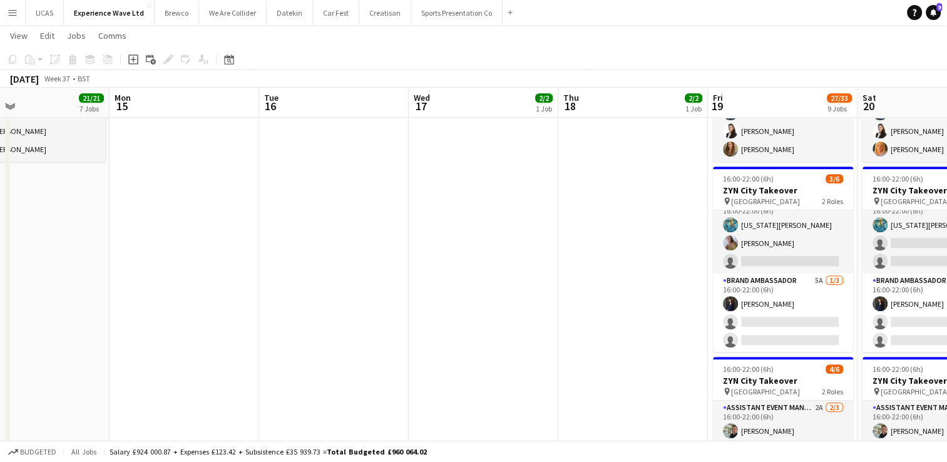
drag, startPoint x: 230, startPoint y: 319, endPoint x: 481, endPoint y: 294, distance: 252.8
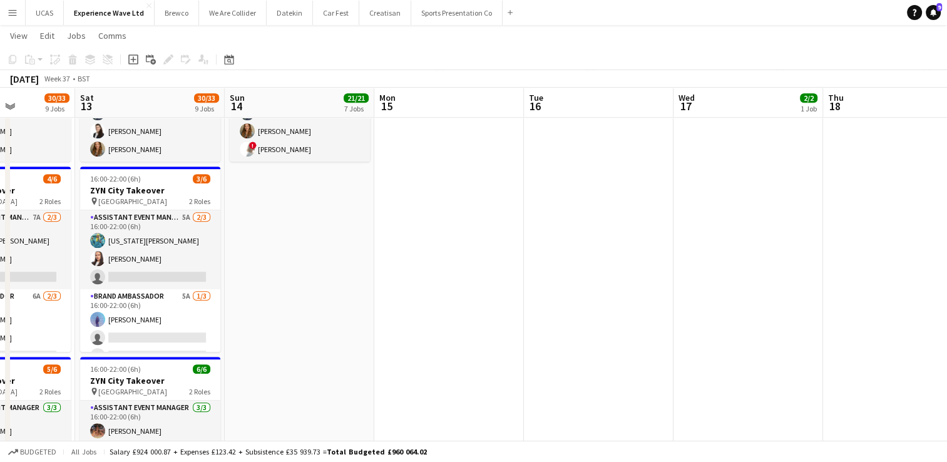
scroll to position [0, 383]
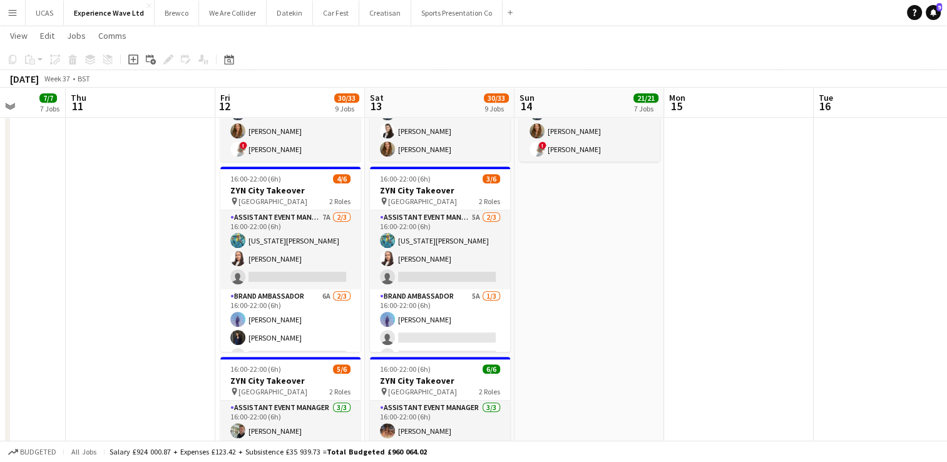
drag, startPoint x: 372, startPoint y: 314, endPoint x: 662, endPoint y: 282, distance: 292.2
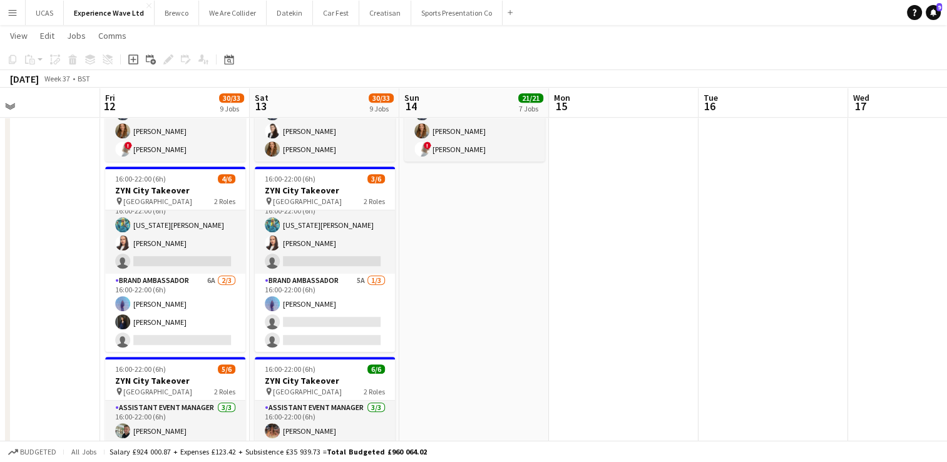
scroll to position [0, 508]
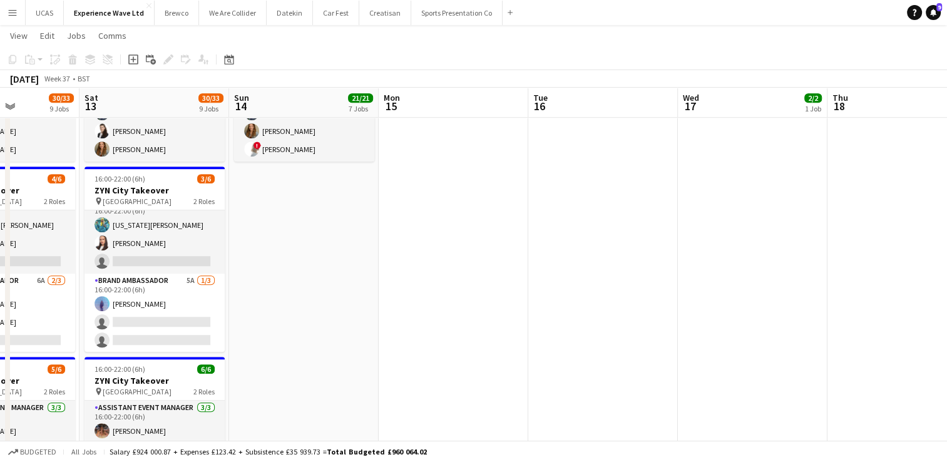
drag, startPoint x: 736, startPoint y: 267, endPoint x: 451, endPoint y: 287, distance: 286.2
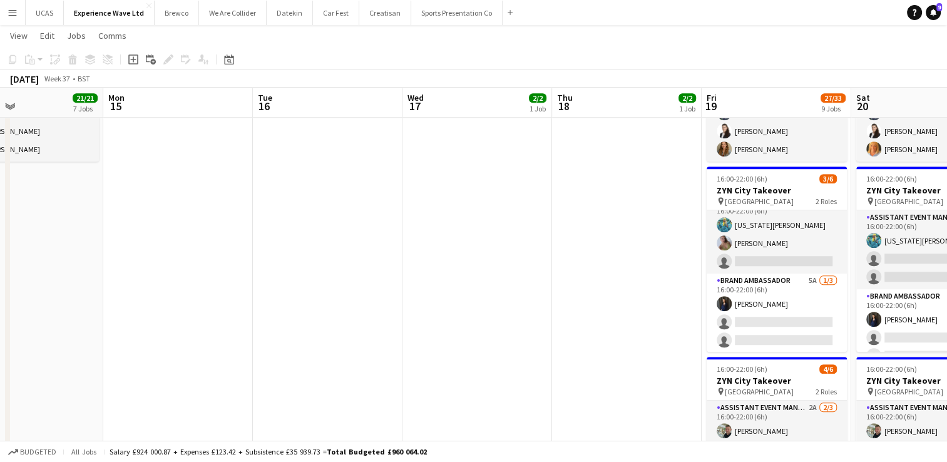
drag, startPoint x: 696, startPoint y: 277, endPoint x: 421, endPoint y: 279, distance: 275.5
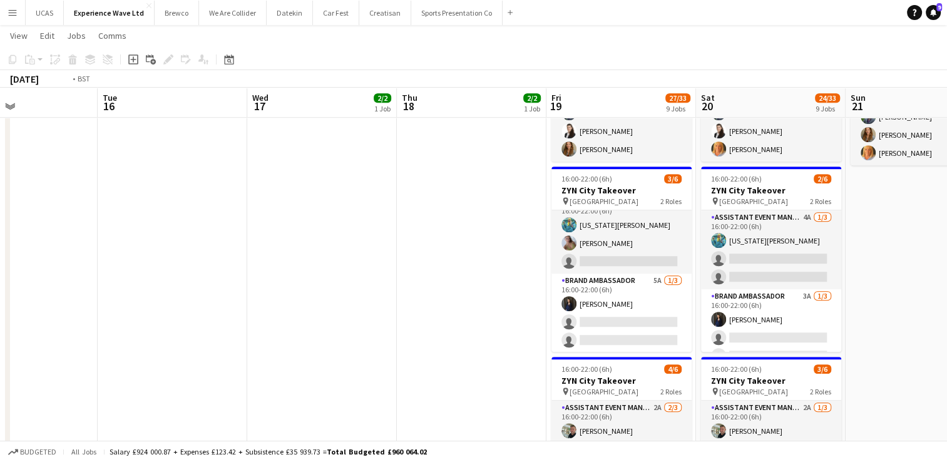
drag, startPoint x: 515, startPoint y: 282, endPoint x: 348, endPoint y: 279, distance: 167.2
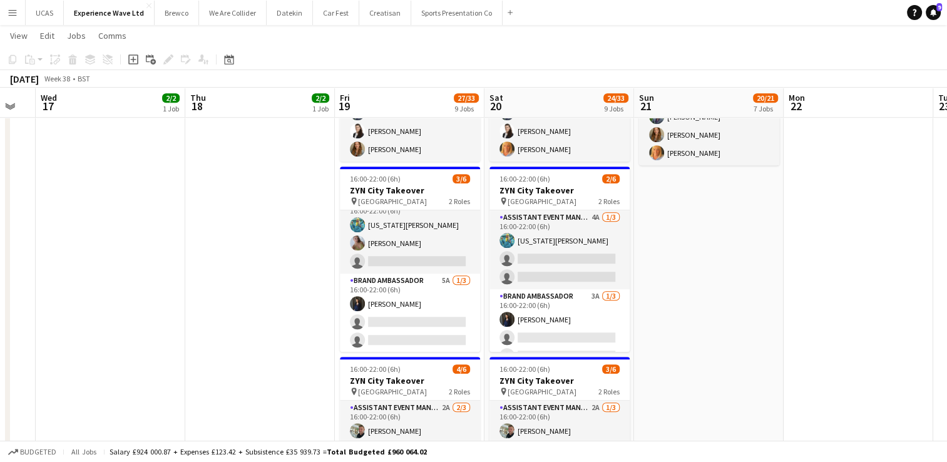
drag, startPoint x: 866, startPoint y: 287, endPoint x: 704, endPoint y: 284, distance: 162.2
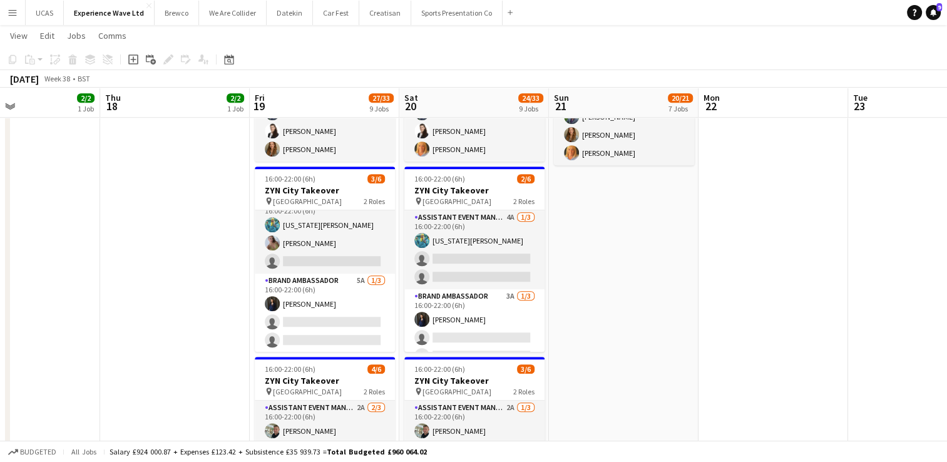
scroll to position [0, 551]
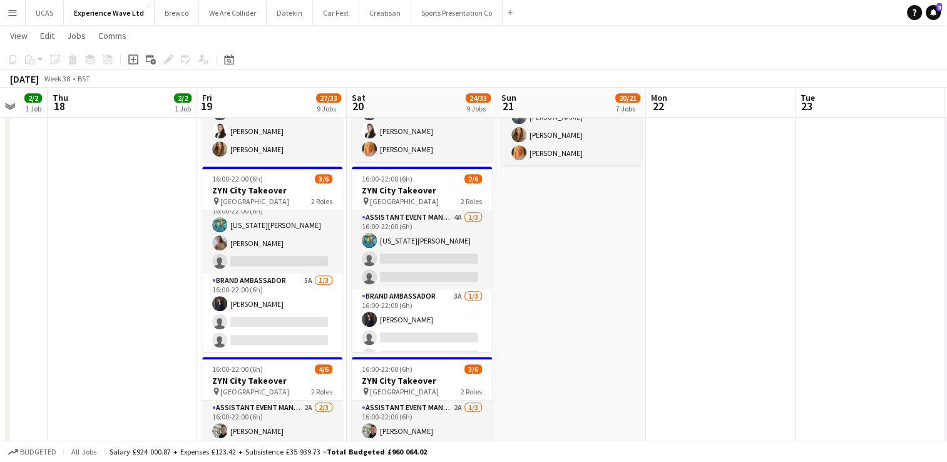
drag, startPoint x: 816, startPoint y: 272, endPoint x: 679, endPoint y: 272, distance: 137.7
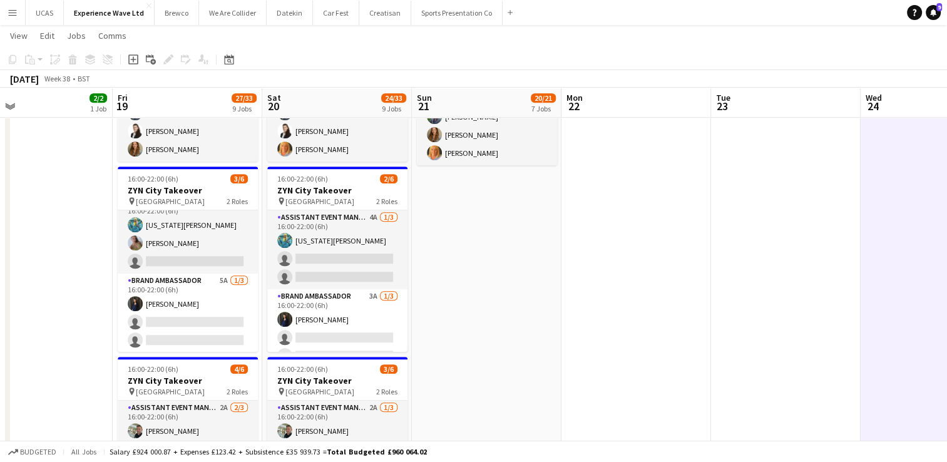
scroll to position [0, 493]
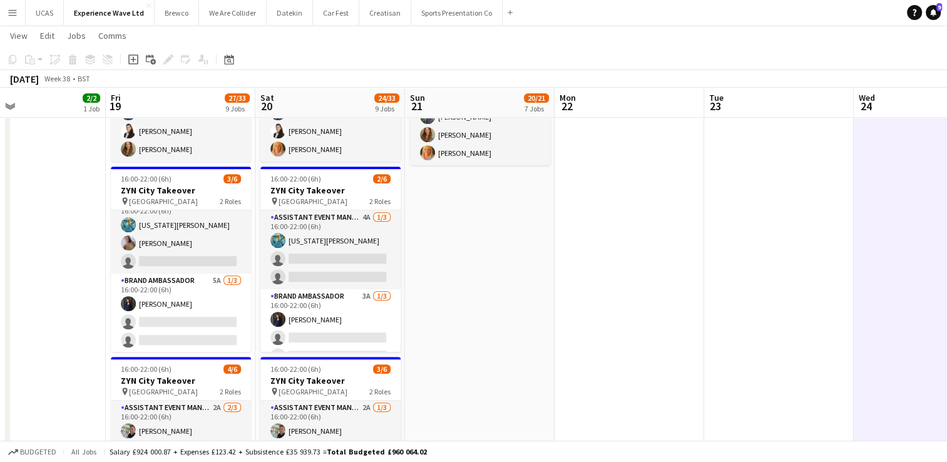
drag, startPoint x: 711, startPoint y: 236, endPoint x: 639, endPoint y: 234, distance: 72.6
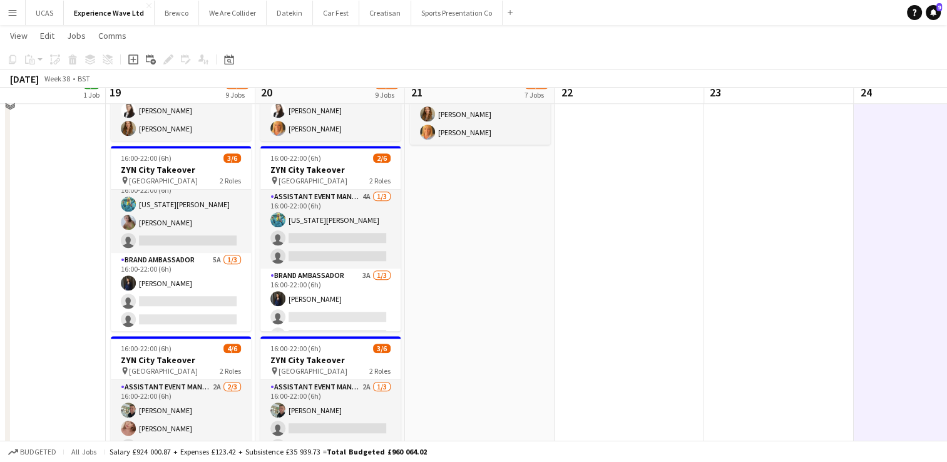
scroll to position [876, 0]
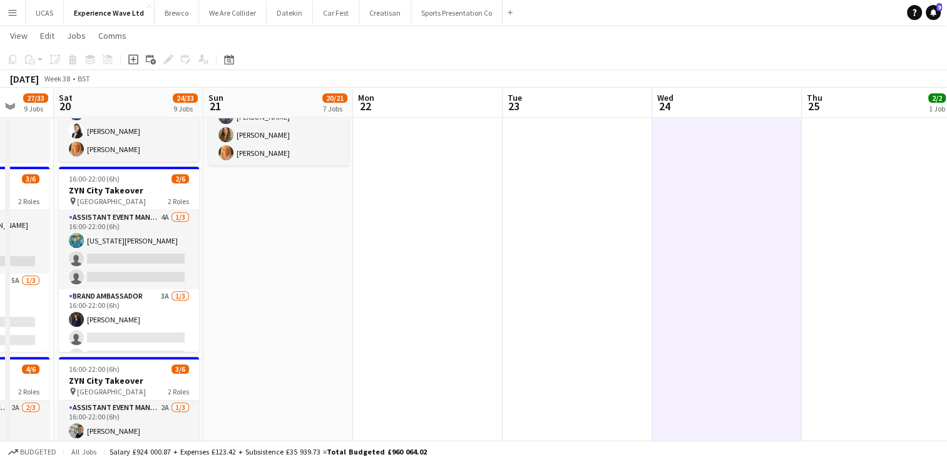
drag, startPoint x: 635, startPoint y: 251, endPoint x: 436, endPoint y: 264, distance: 199.5
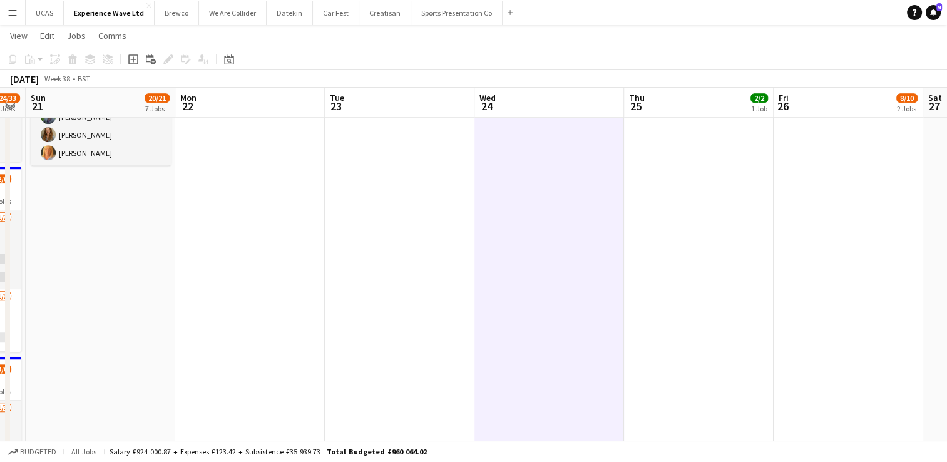
drag, startPoint x: 572, startPoint y: 254, endPoint x: 404, endPoint y: 267, distance: 168.9
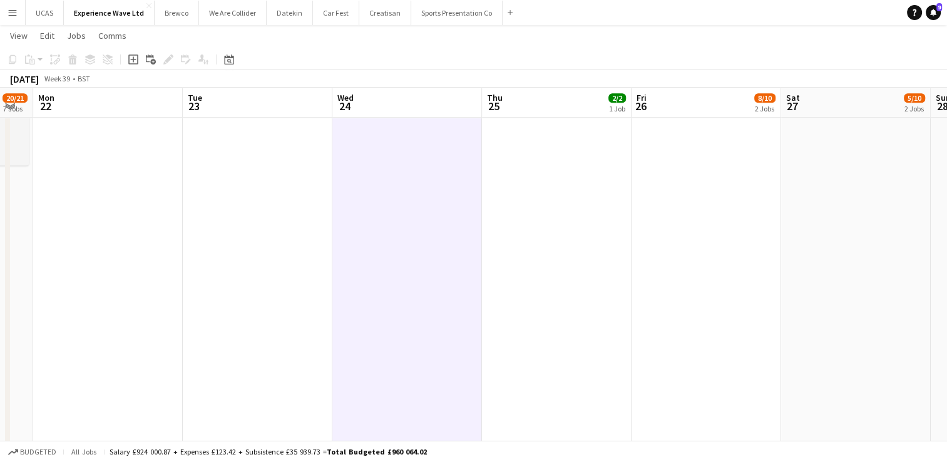
scroll to position [0, 566]
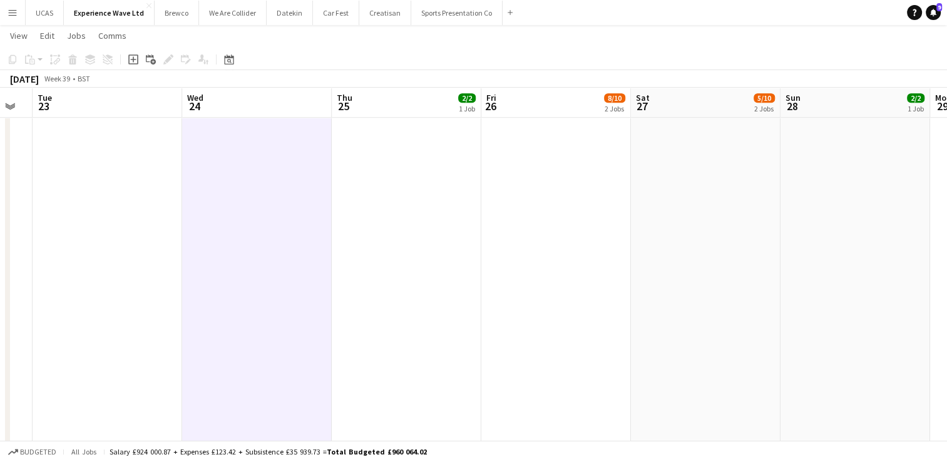
drag, startPoint x: 606, startPoint y: 252, endPoint x: 365, endPoint y: 277, distance: 242.2
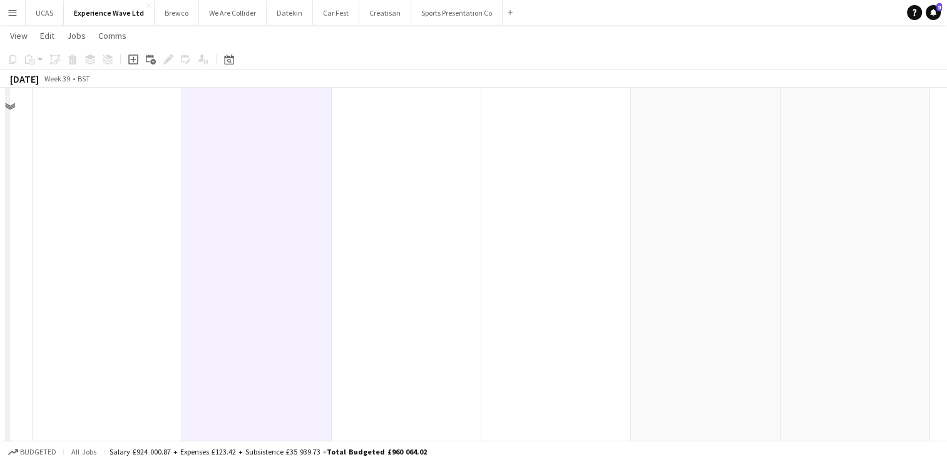
scroll to position [376, 0]
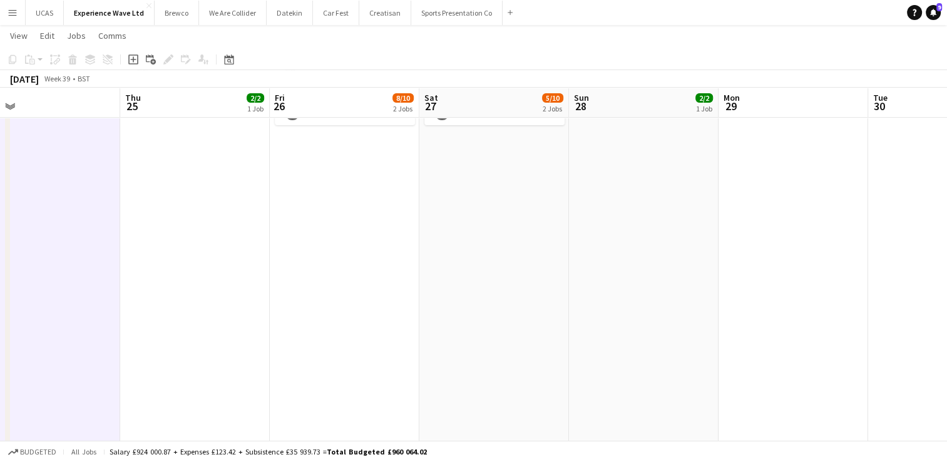
drag, startPoint x: 629, startPoint y: 309, endPoint x: 436, endPoint y: 310, distance: 192.8
click at [408, 317] on app-calendar-viewport "Sun 21 20/21 7 Jobs Mon 22 Tue 23 Wed 24 Thu 25 2/2 1 Job Fri 26 8/10 2 Jobs Sa…" at bounding box center [473, 411] width 947 height 1476
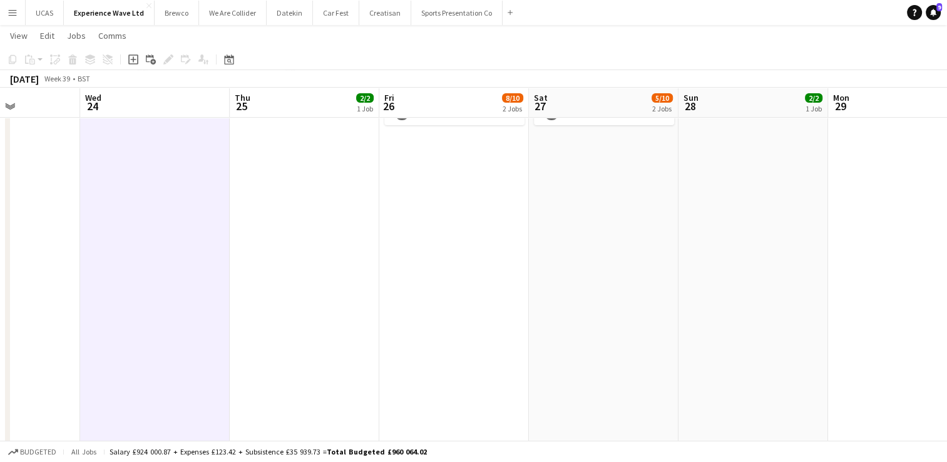
drag, startPoint x: 624, startPoint y: 292, endPoint x: 421, endPoint y: 312, distance: 204.5
click at [420, 312] on app-calendar-viewport "Sun 21 20/21 7 Jobs Mon 22 Tue 23 Wed 24 Thu 25 2/2 1 Job Fri 26 8/10 2 Jobs Sa…" at bounding box center [473, 411] width 947 height 1476
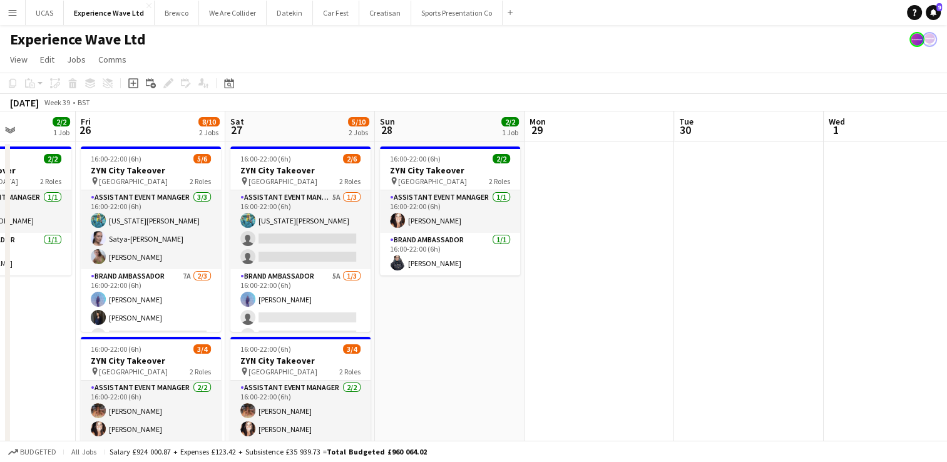
scroll to position [0, 350]
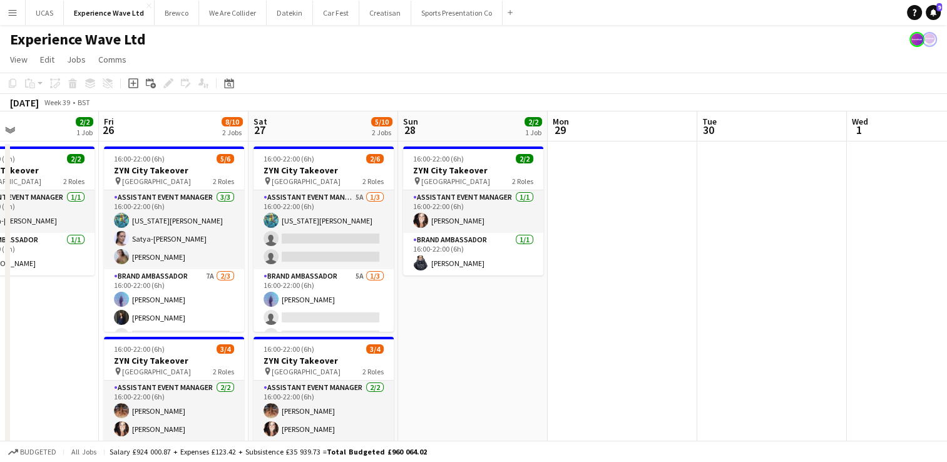
drag, startPoint x: 436, startPoint y: 361, endPoint x: 629, endPoint y: 330, distance: 196.0
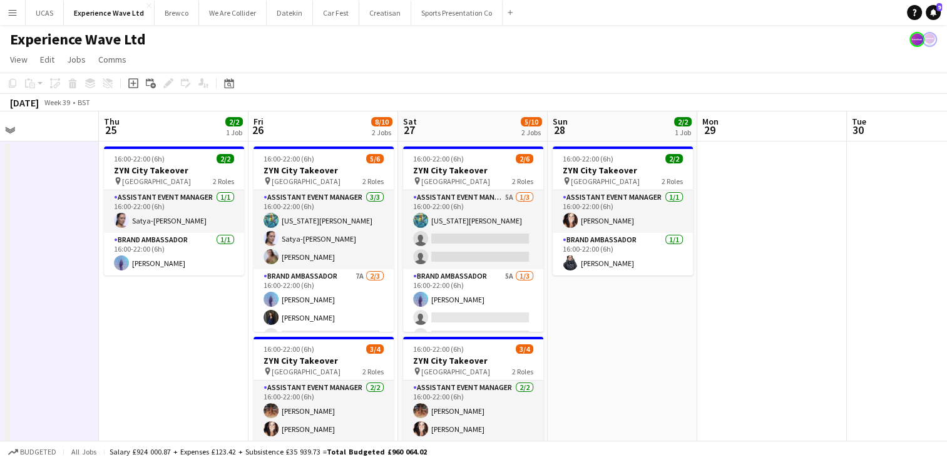
drag, startPoint x: 213, startPoint y: 377, endPoint x: 396, endPoint y: 347, distance: 185.8
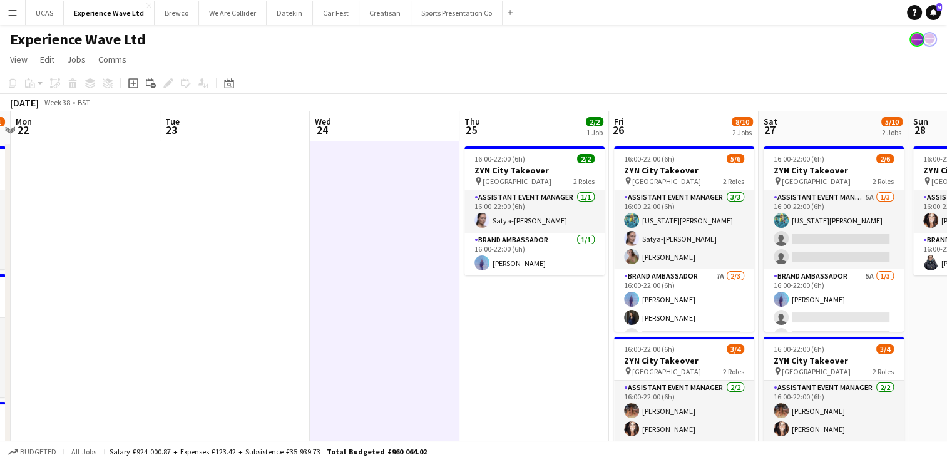
drag, startPoint x: 283, startPoint y: 350, endPoint x: 503, endPoint y: 334, distance: 220.3
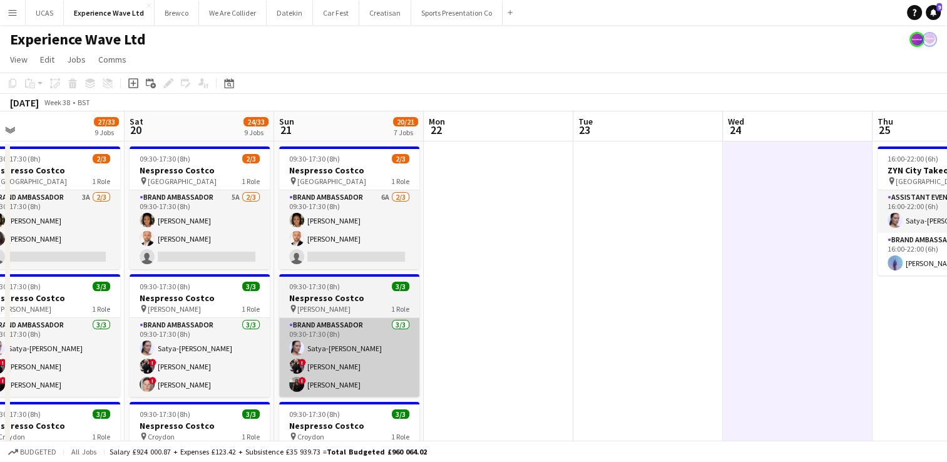
drag, startPoint x: 518, startPoint y: 341, endPoint x: 492, endPoint y: 346, distance: 26.9
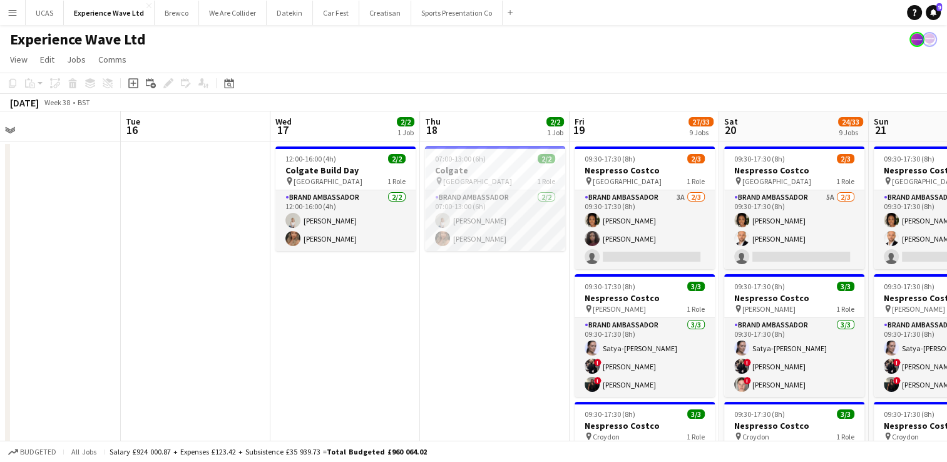
drag, startPoint x: 95, startPoint y: 364, endPoint x: 545, endPoint y: 312, distance: 453.1
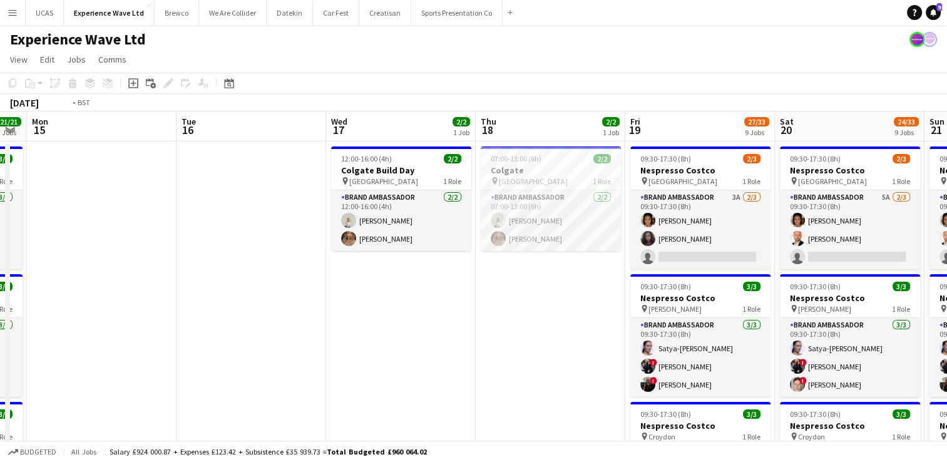
drag, startPoint x: 473, startPoint y: 347, endPoint x: 691, endPoint y: 316, distance: 220.6
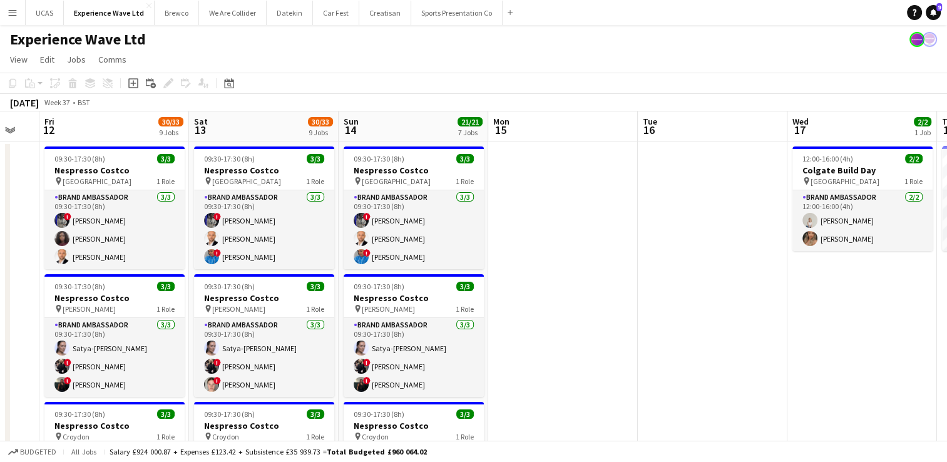
drag, startPoint x: 543, startPoint y: 314, endPoint x: 571, endPoint y: 307, distance: 28.6
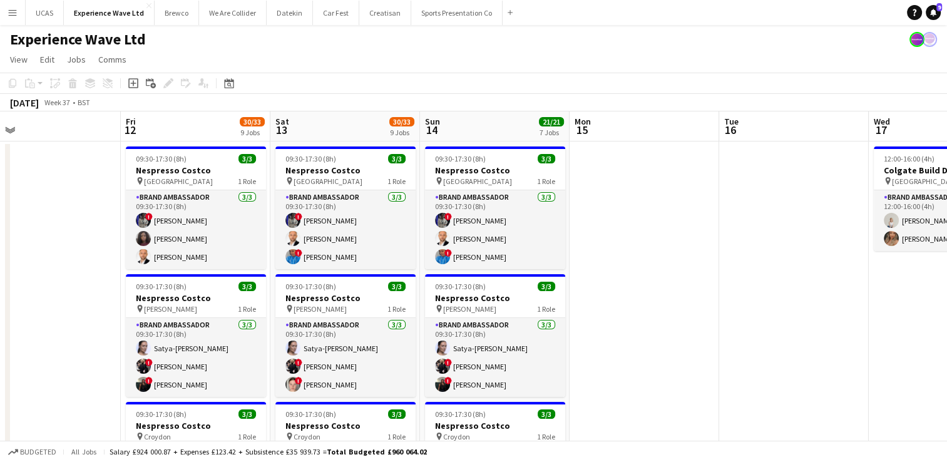
scroll to position [0, 288]
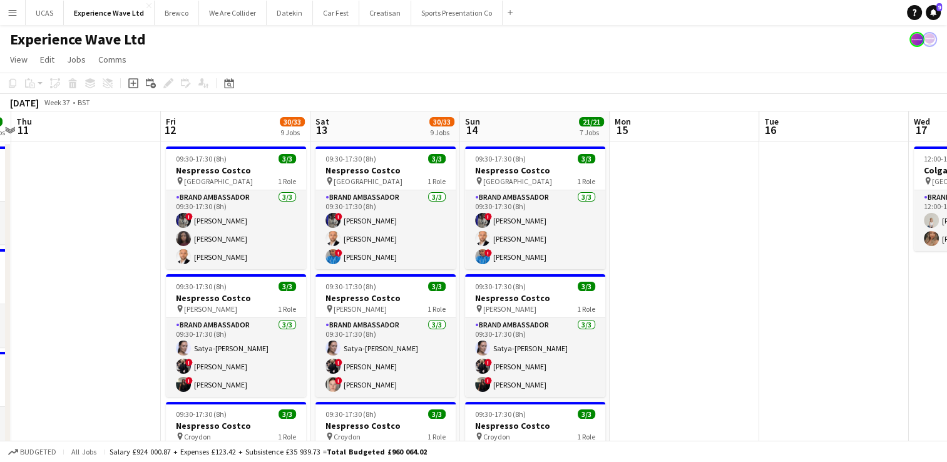
drag, startPoint x: 457, startPoint y: 319, endPoint x: 634, endPoint y: 299, distance: 177.7
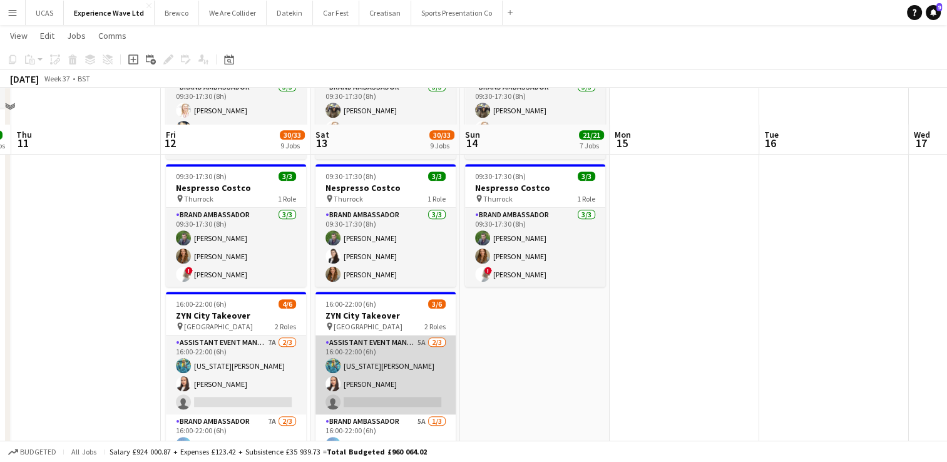
scroll to position [876, 0]
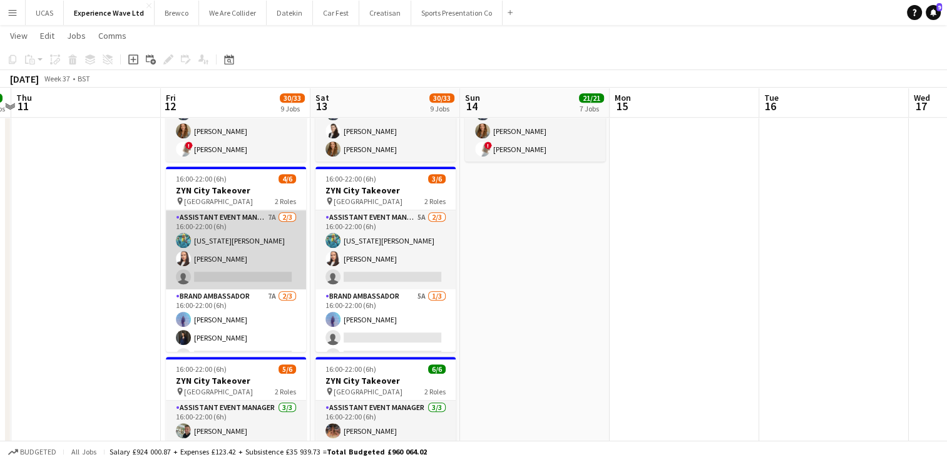
click at [246, 274] on app-card-role "Assistant Event Manager 7A [DATE] 16:00-22:00 (6h) [US_STATE][PERSON_NAME] [PER…" at bounding box center [236, 249] width 140 height 79
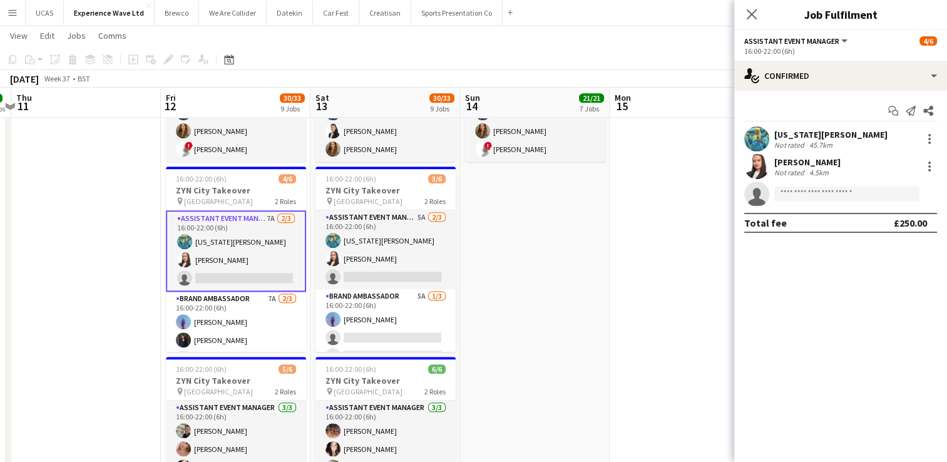
click at [821, 174] on div "4.5km" at bounding box center [819, 172] width 24 height 9
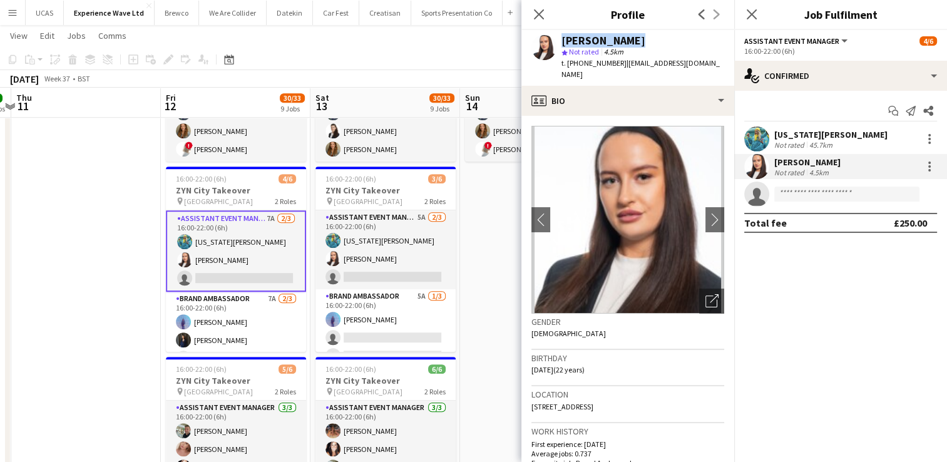
drag, startPoint x: 624, startPoint y: 42, endPoint x: 557, endPoint y: 38, distance: 66.5
click at [557, 38] on div "[PERSON_NAME] star Not rated 4.5km t. [PHONE_NUMBER] | [EMAIL_ADDRESS][DOMAIN_N…" at bounding box center [627, 58] width 213 height 56
copy div "[PERSON_NAME]"
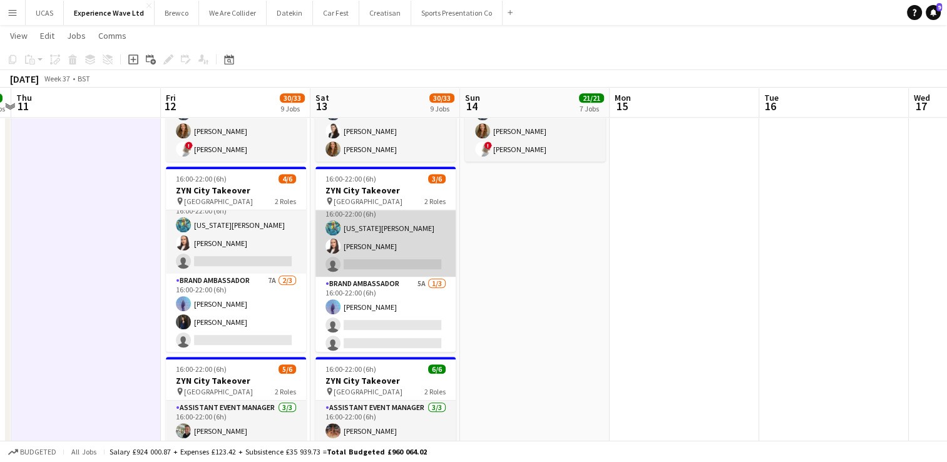
scroll to position [16, 0]
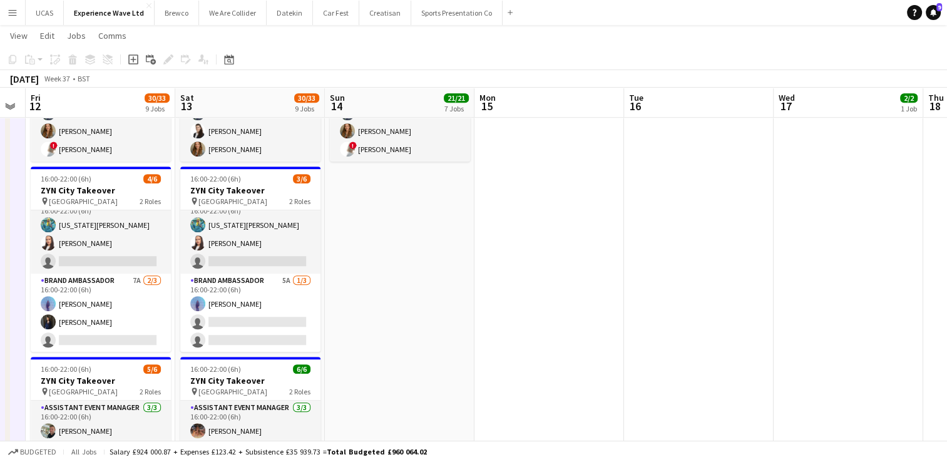
drag, startPoint x: 767, startPoint y: 316, endPoint x: 488, endPoint y: 289, distance: 280.5
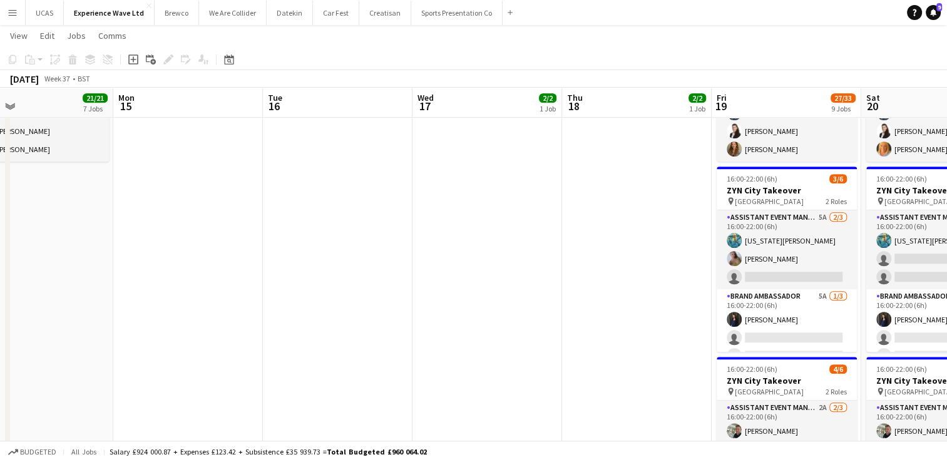
drag, startPoint x: 674, startPoint y: 267, endPoint x: 458, endPoint y: 269, distance: 216.6
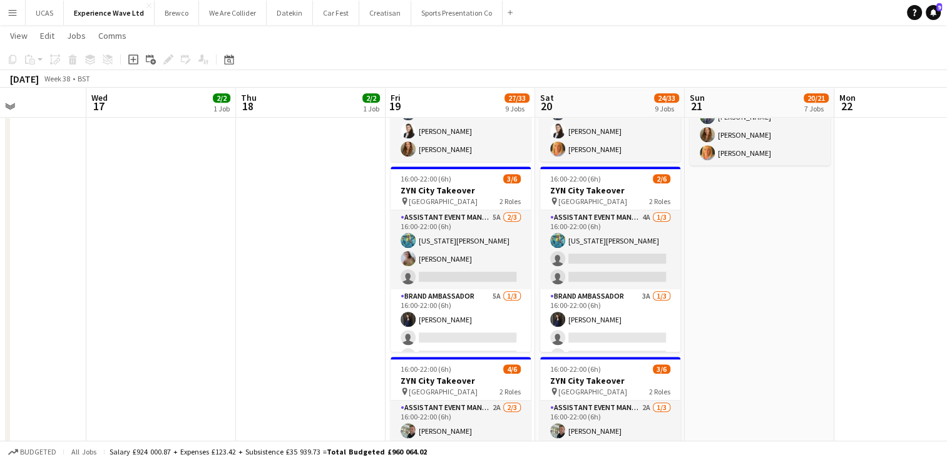
scroll to position [0, 513]
drag, startPoint x: 559, startPoint y: 276, endPoint x: 244, endPoint y: 207, distance: 322.3
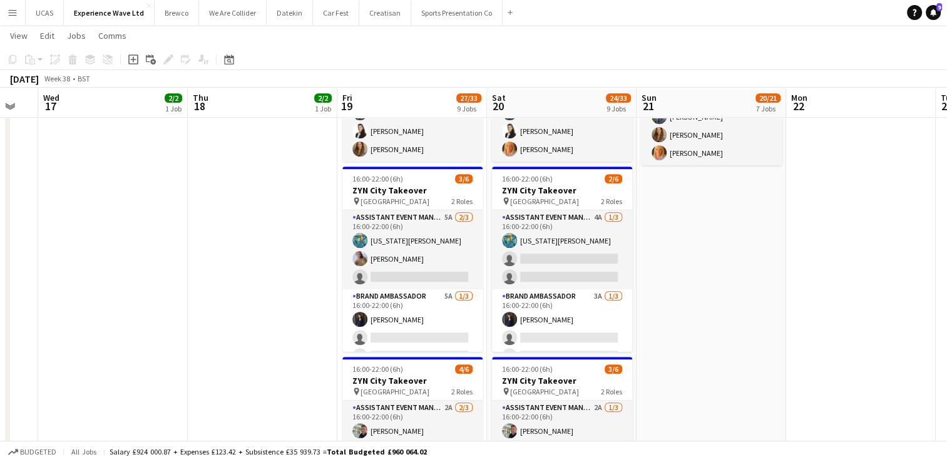
scroll to position [0, 568]
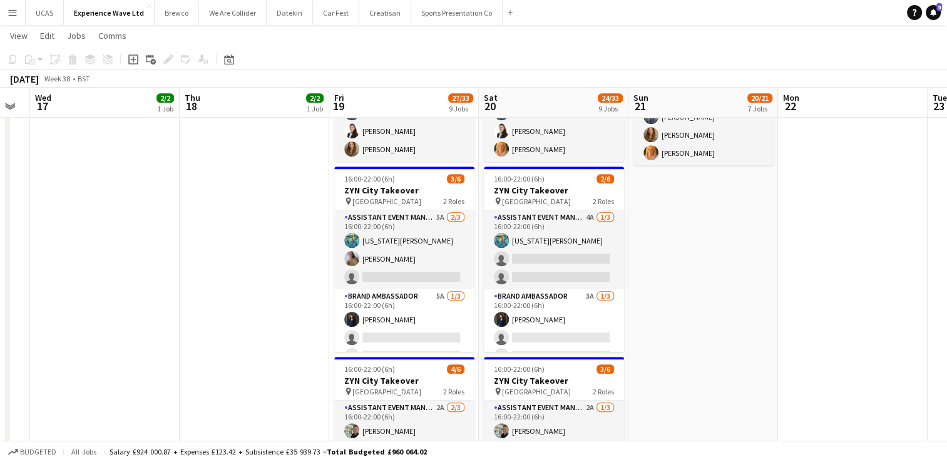
drag, startPoint x: 762, startPoint y: 305, endPoint x: 728, endPoint y: 301, distance: 34.1
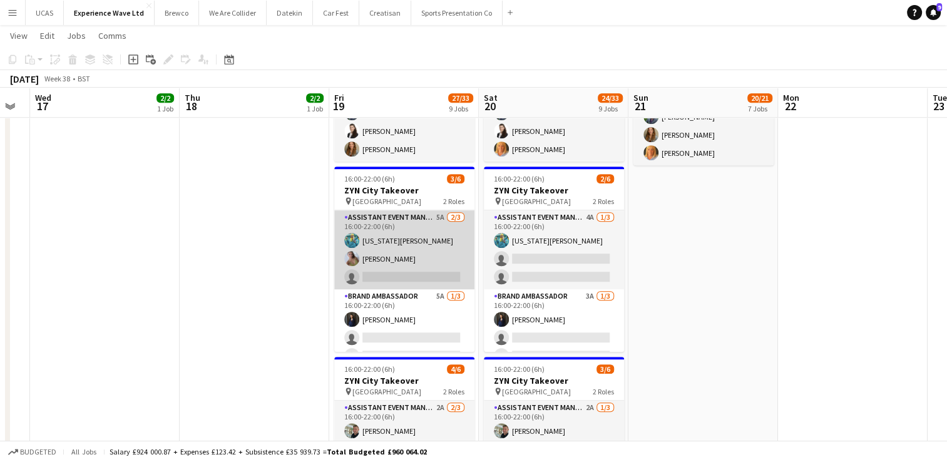
click at [422, 257] on app-card-role "Assistant Event Manager 5A [DATE] 16:00-22:00 (6h) [US_STATE][PERSON_NAME] [PER…" at bounding box center [404, 249] width 140 height 79
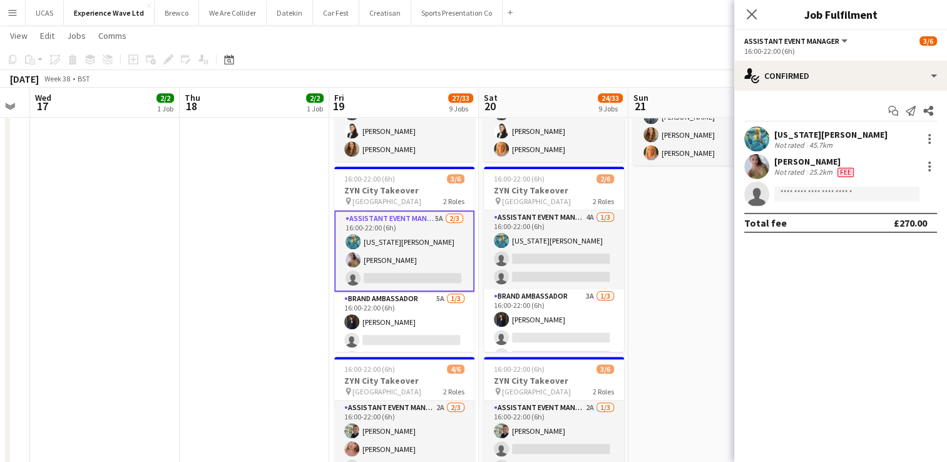
click at [804, 162] on div "[PERSON_NAME]" at bounding box center [815, 161] width 82 height 11
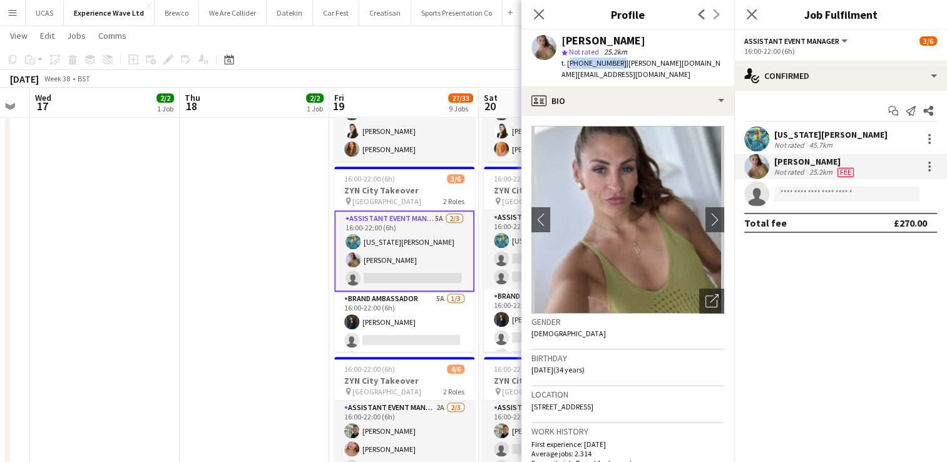
drag, startPoint x: 615, startPoint y: 66, endPoint x: 568, endPoint y: 64, distance: 47.0
click at [568, 64] on span "t. [PHONE_NUMBER]" at bounding box center [594, 62] width 65 height 9
copy span "[PHONE_NUMBER]"
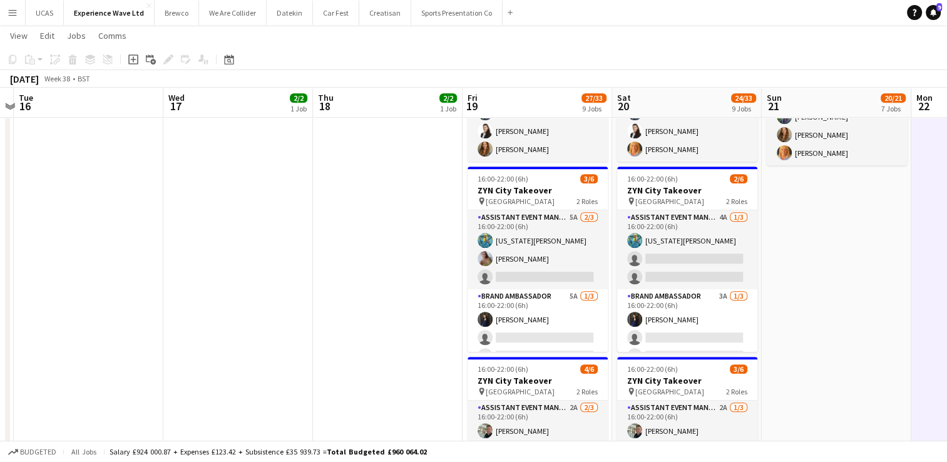
drag, startPoint x: 839, startPoint y: 290, endPoint x: 644, endPoint y: 260, distance: 198.3
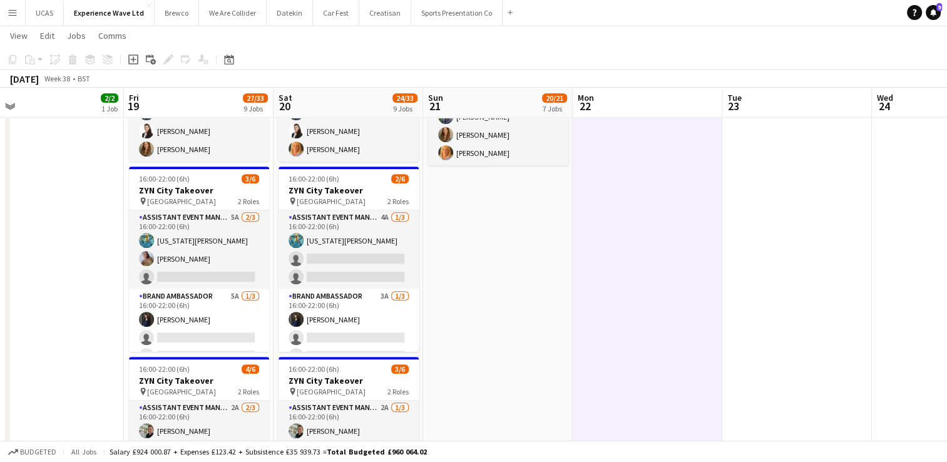
drag, startPoint x: 785, startPoint y: 274, endPoint x: 572, endPoint y: 259, distance: 214.0
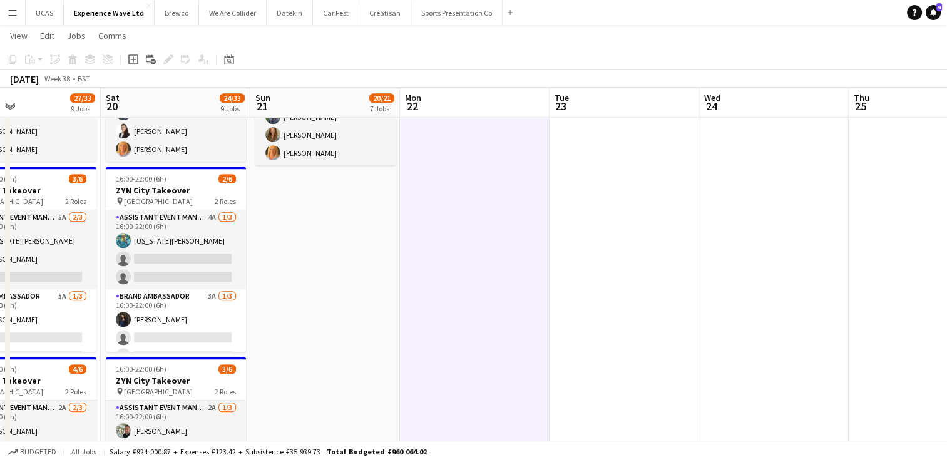
drag, startPoint x: 649, startPoint y: 255, endPoint x: 468, endPoint y: 242, distance: 182.1
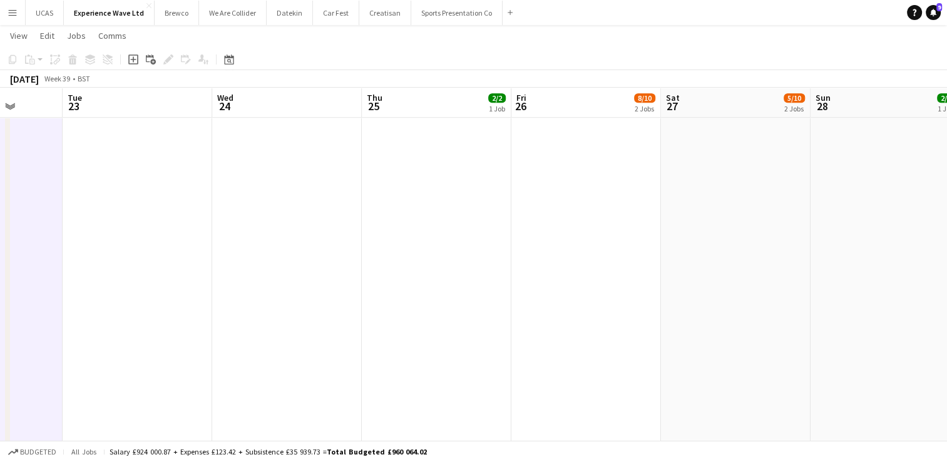
drag, startPoint x: 484, startPoint y: 242, endPoint x: 474, endPoint y: 239, distance: 10.3
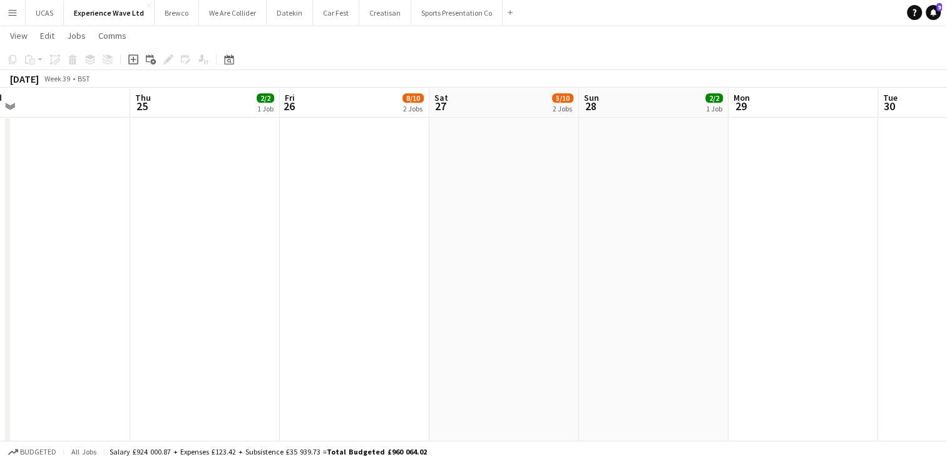
drag, startPoint x: 690, startPoint y: 255, endPoint x: 458, endPoint y: 243, distance: 232.0
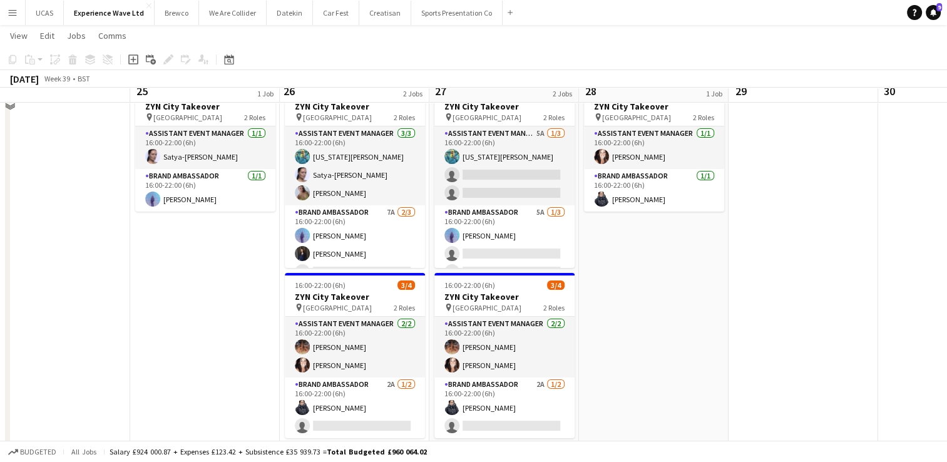
scroll to position [0, 0]
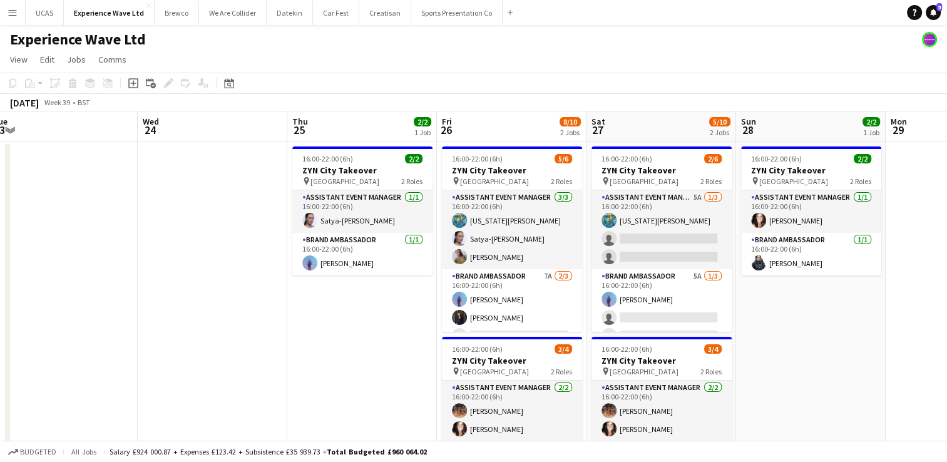
drag, startPoint x: 220, startPoint y: 317, endPoint x: 414, endPoint y: 332, distance: 194.0
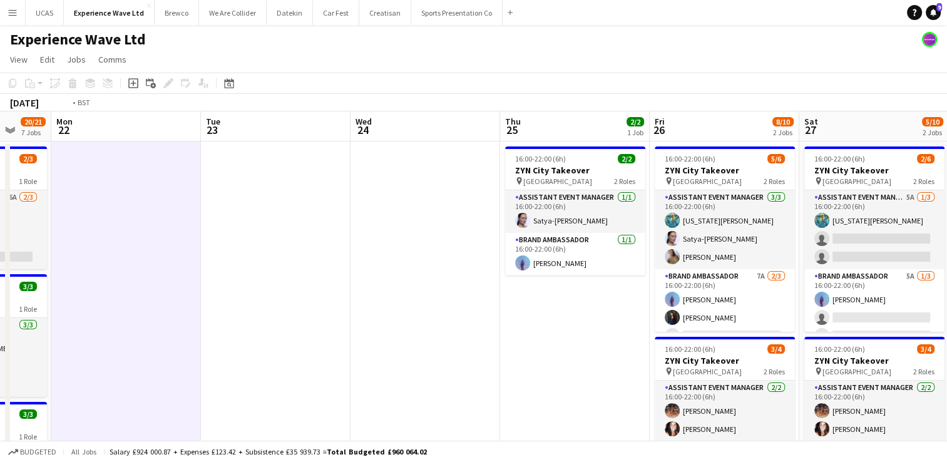
drag, startPoint x: 316, startPoint y: 326, endPoint x: 395, endPoint y: 338, distance: 80.5
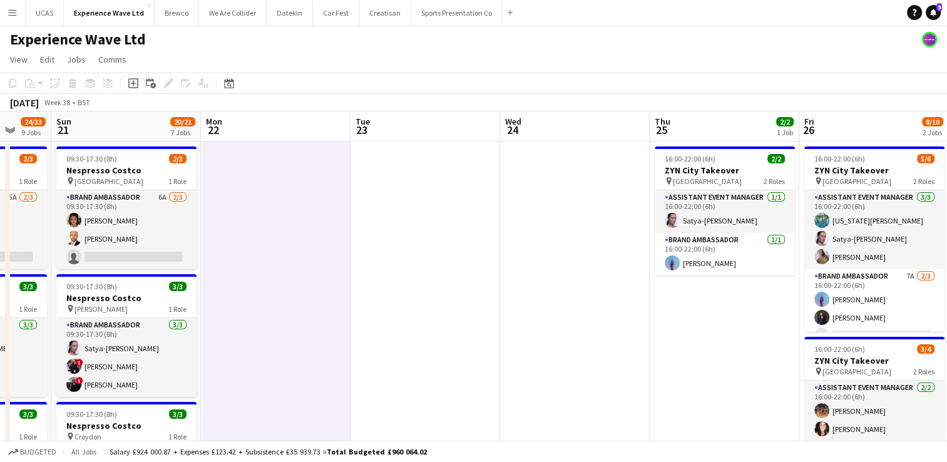
drag, startPoint x: 361, startPoint y: 332, endPoint x: 546, endPoint y: 336, distance: 185.3
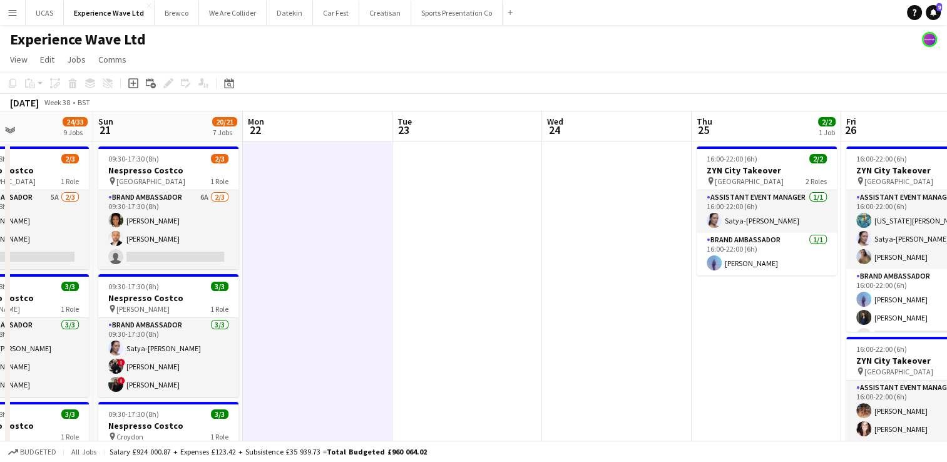
drag, startPoint x: 508, startPoint y: 334, endPoint x: 525, endPoint y: 333, distance: 16.3
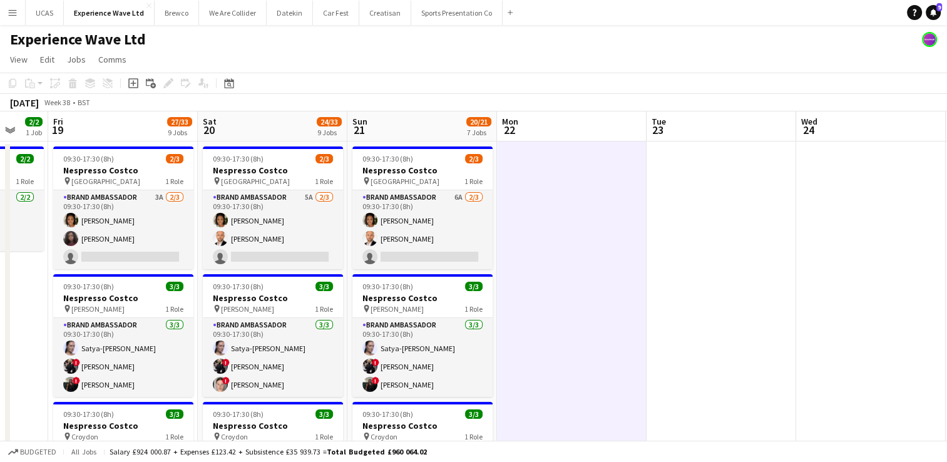
scroll to position [0, 385]
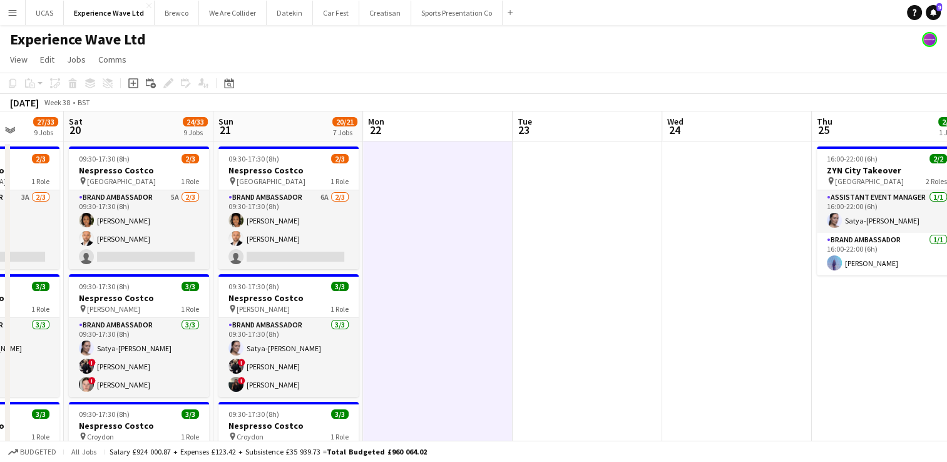
drag, startPoint x: 423, startPoint y: 347, endPoint x: 541, endPoint y: 348, distance: 118.3
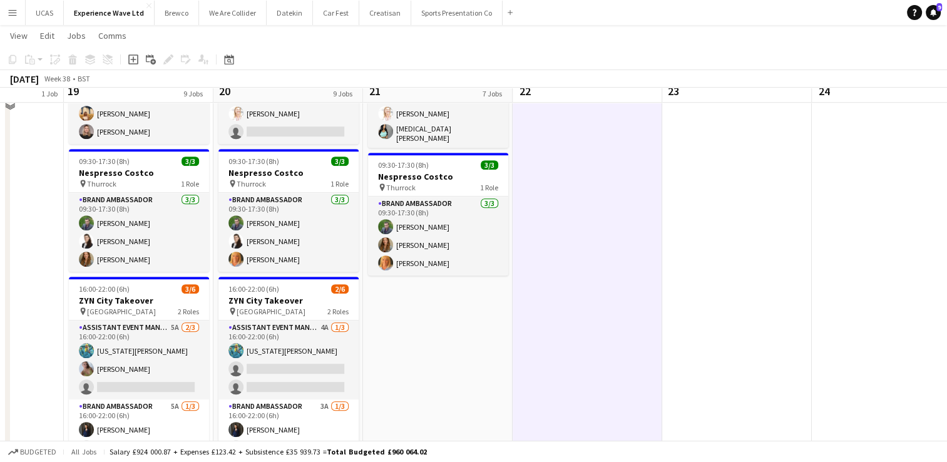
scroll to position [751, 0]
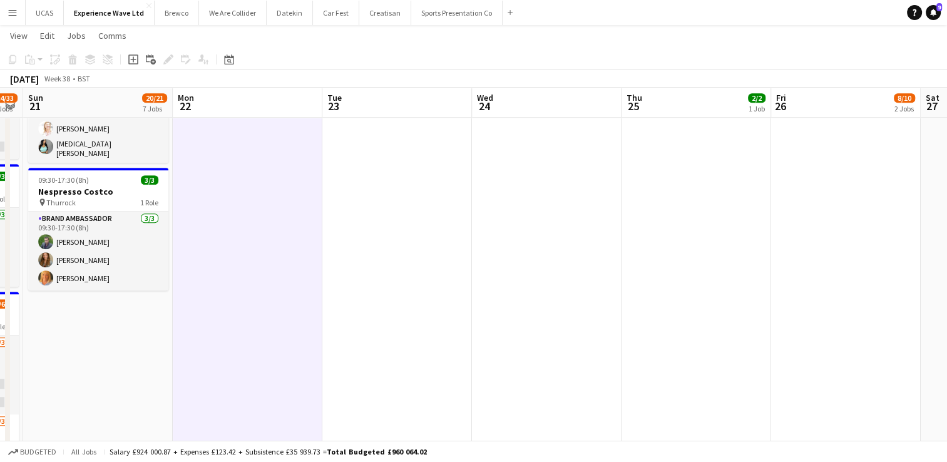
drag, startPoint x: 661, startPoint y: 334, endPoint x: 503, endPoint y: 315, distance: 158.9
click at [321, 331] on app-calendar-viewport "Wed 17 2/2 1 Job Thu 18 2/2 1 Job Fri 19 27/33 9 Jobs Sat 20 24/33 9 Jobs Sun 2…" at bounding box center [473, 36] width 947 height 1476
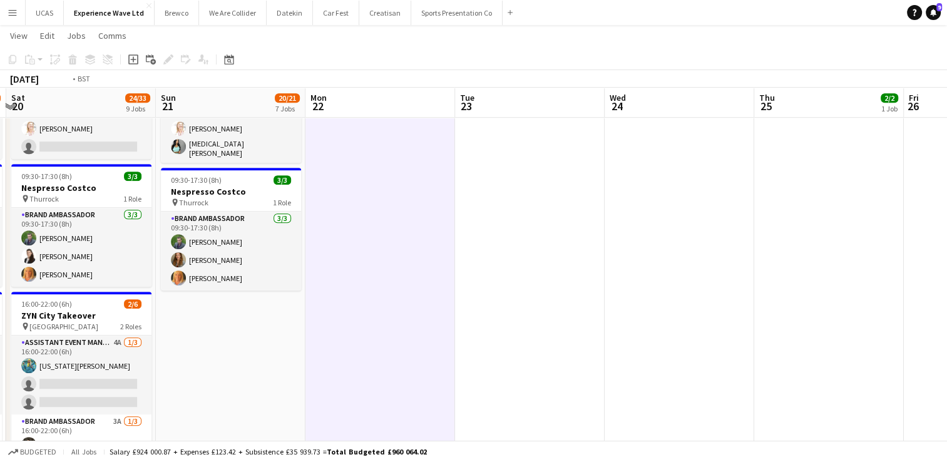
drag, startPoint x: 529, startPoint y: 313, endPoint x: 309, endPoint y: 302, distance: 220.6
click at [309, 302] on app-calendar-viewport "Wed 17 2/2 1 Job Thu 18 2/2 1 Job Fri 19 27/33 9 Jobs Sat 20 24/33 9 Jobs Sun 2…" at bounding box center [473, 36] width 947 height 1476
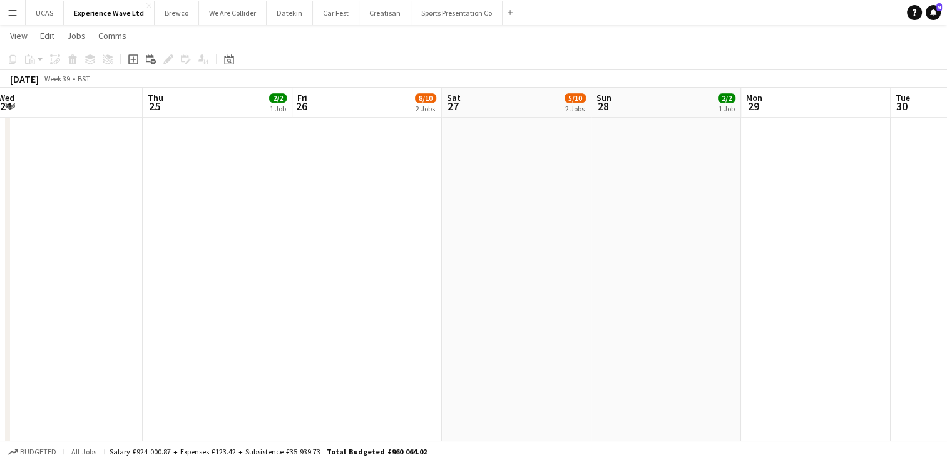
scroll to position [0, 456]
drag, startPoint x: 278, startPoint y: 294, endPoint x: 183, endPoint y: 284, distance: 95.1
click at [183, 284] on app-calendar-viewport "Sun 21 20/21 7 Jobs Mon 22 Tue 23 Wed 24 Thu 25 2/2 1 Job Fri 26 8/10 2 Jobs Sa…" at bounding box center [473, 36] width 947 height 1476
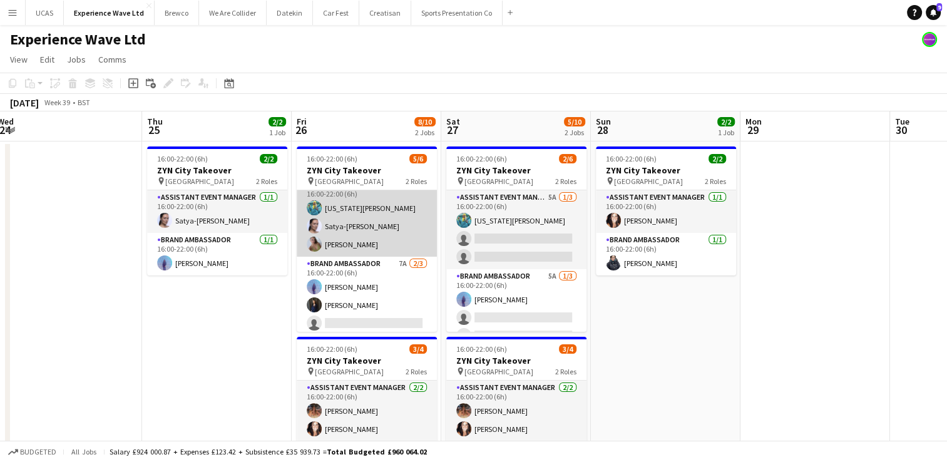
scroll to position [16, 0]
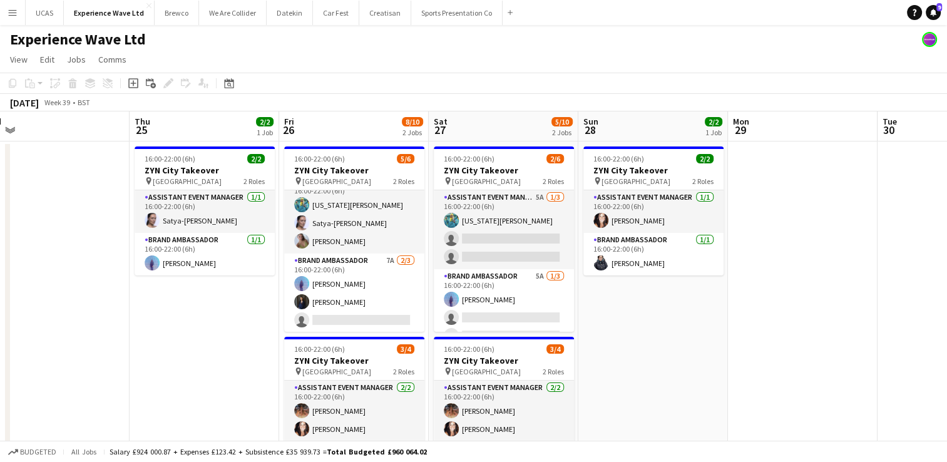
drag, startPoint x: 806, startPoint y: 346, endPoint x: 653, endPoint y: 332, distance: 153.4
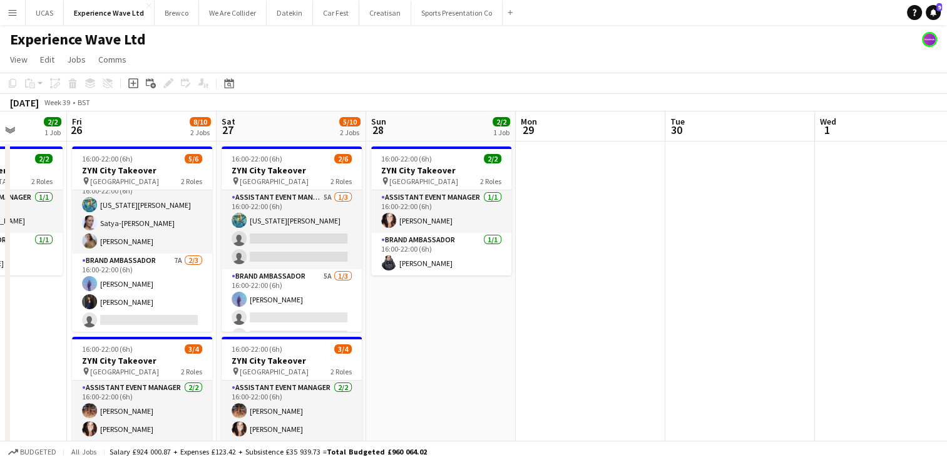
scroll to position [0, 578]
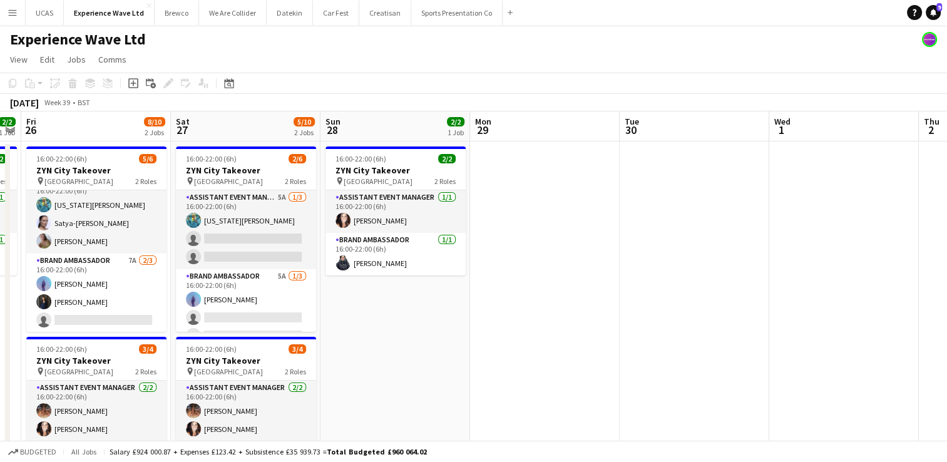
drag, startPoint x: 769, startPoint y: 319, endPoint x: 662, endPoint y: 319, distance: 107.0
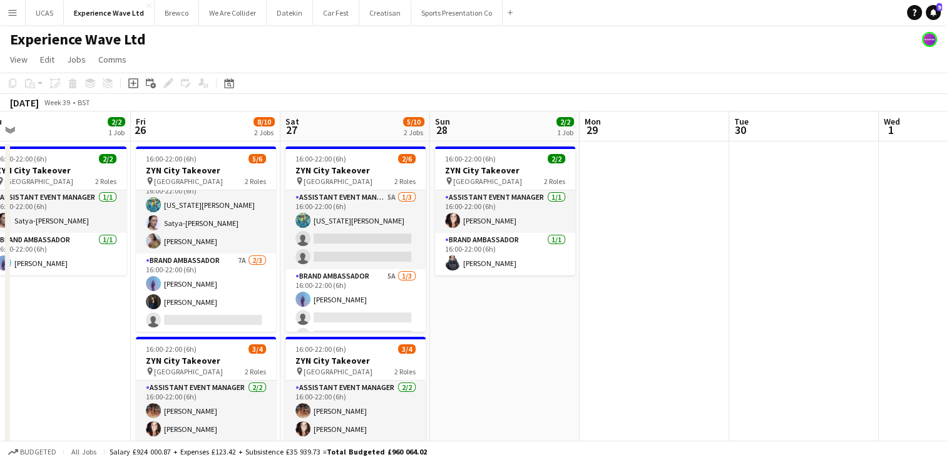
drag, startPoint x: 811, startPoint y: 336, endPoint x: 639, endPoint y: 305, distance: 175.6
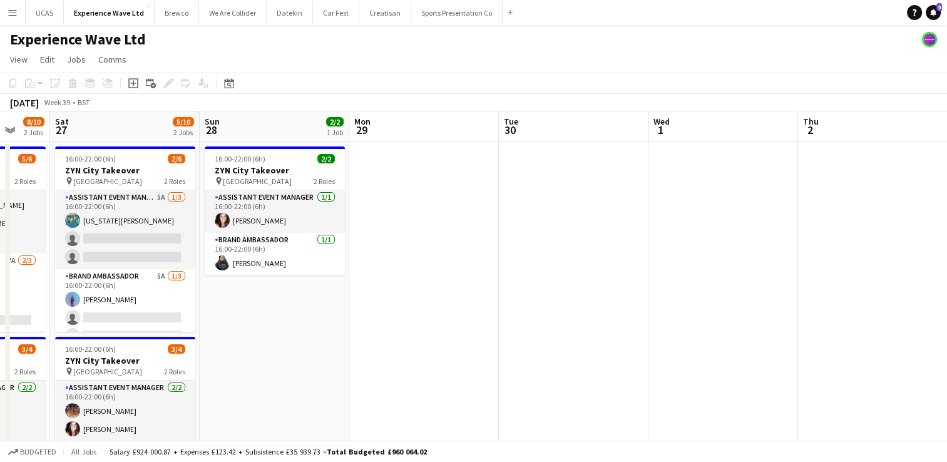
drag, startPoint x: 685, startPoint y: 302, endPoint x: 474, endPoint y: 273, distance: 213.5
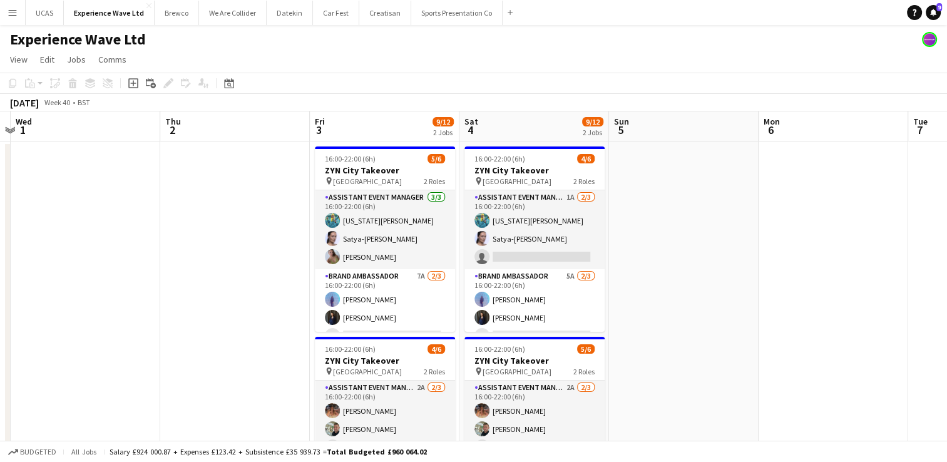
scroll to position [0, 471]
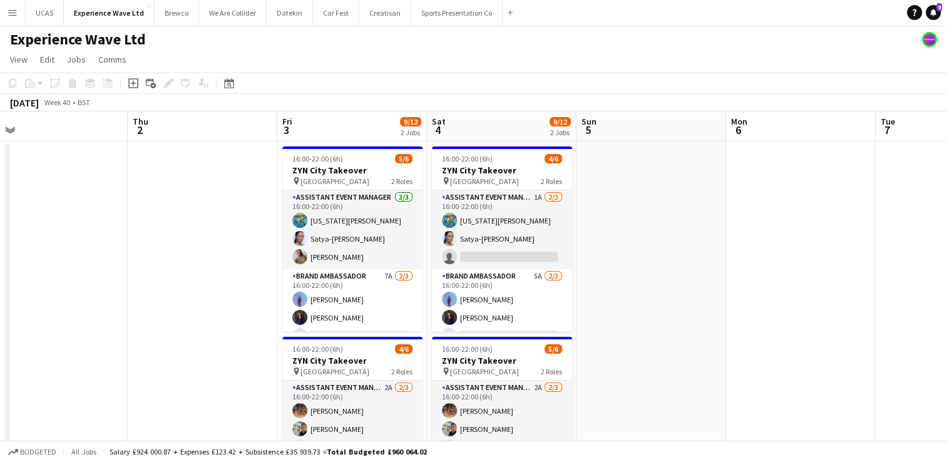
drag, startPoint x: 542, startPoint y: 282, endPoint x: 190, endPoint y: 249, distance: 353.9
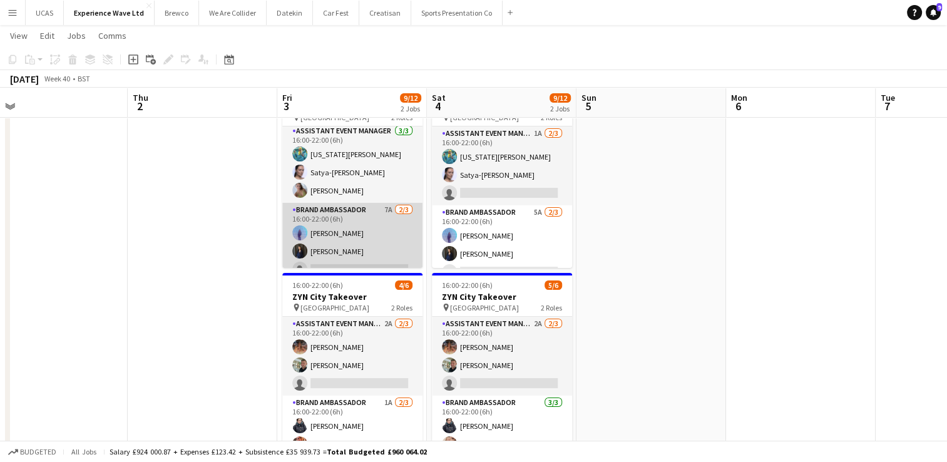
scroll to position [0, 0]
